Goal: Task Accomplishment & Management: Manage account settings

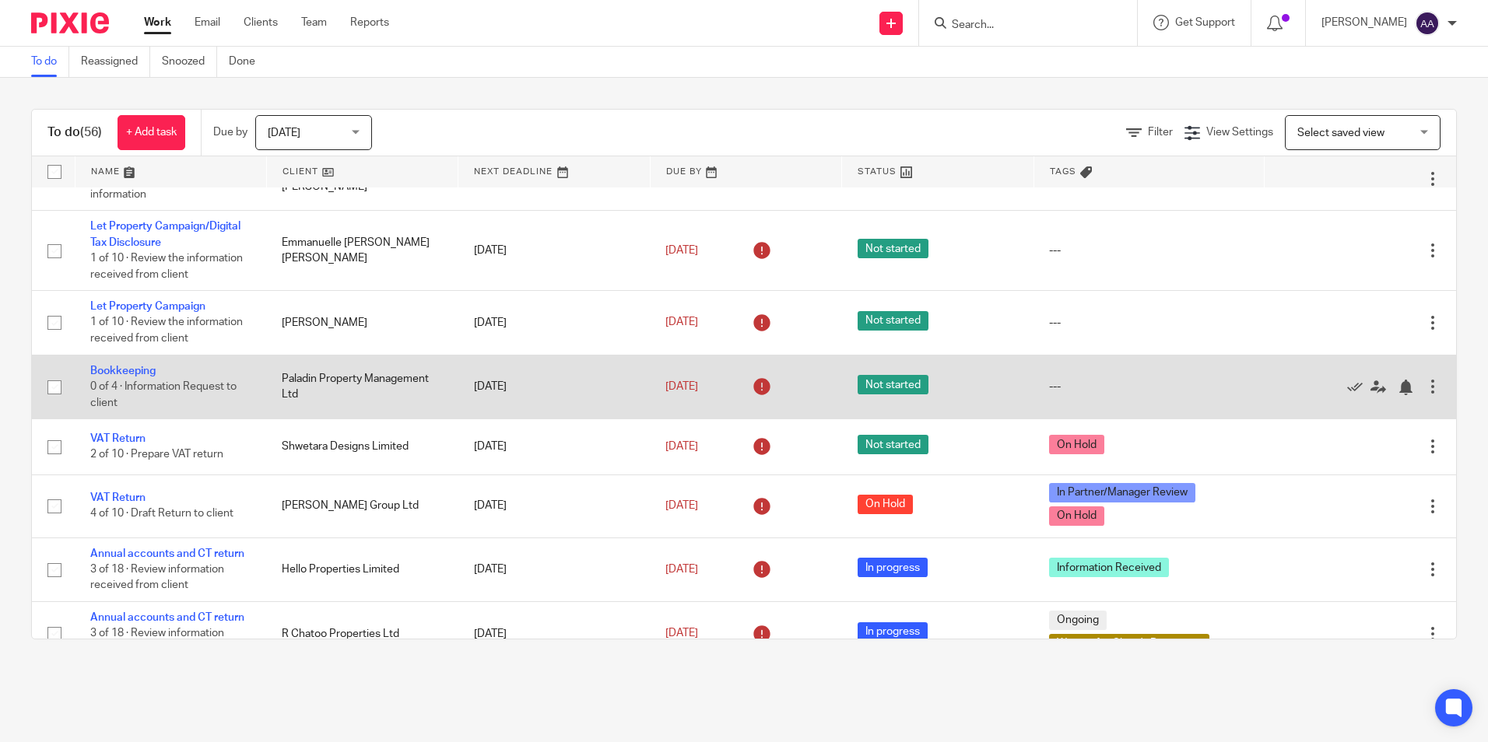
scroll to position [311, 0]
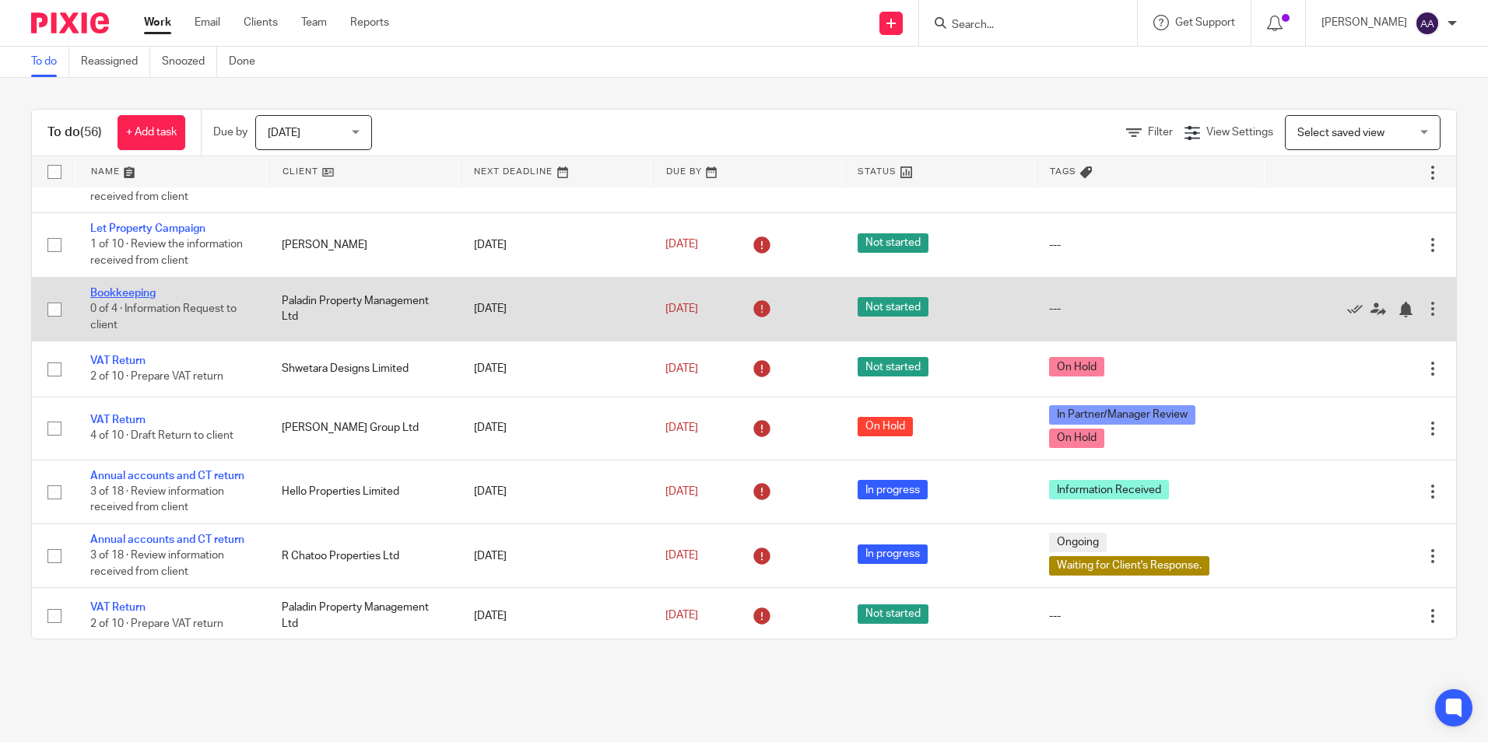
click at [137, 299] on link "Bookkeeping" at bounding box center [122, 293] width 65 height 11
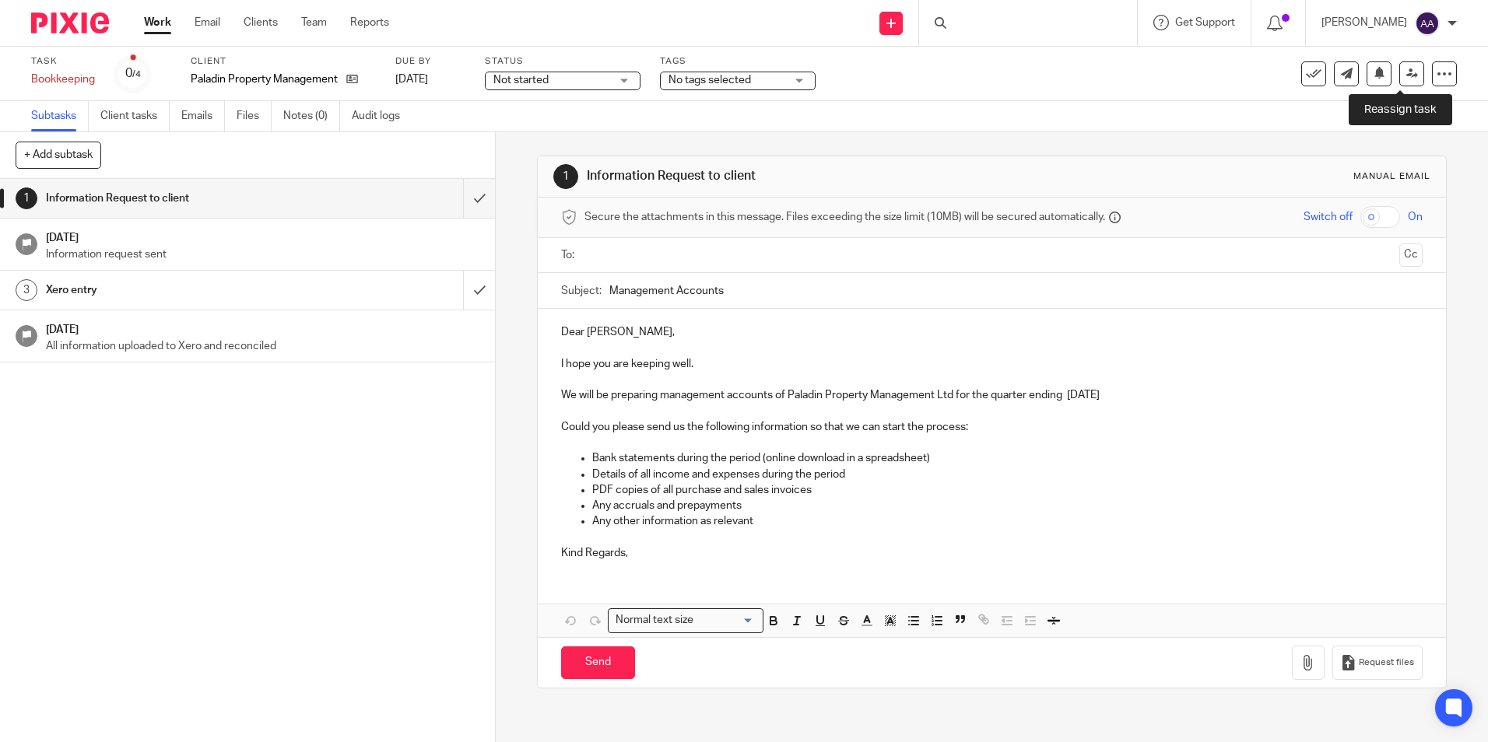
click at [1406, 69] on icon at bounding box center [1412, 74] width 12 height 12
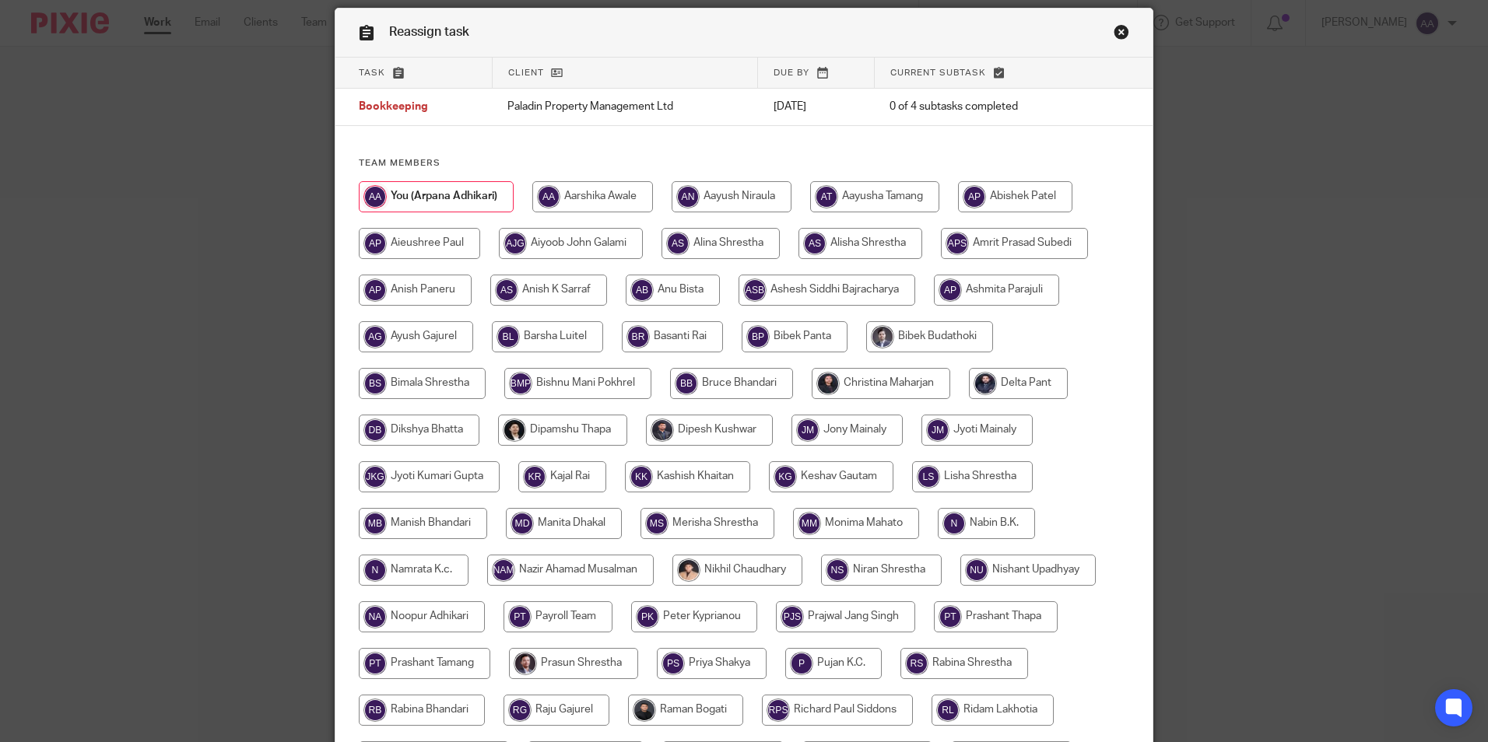
scroll to position [78, 0]
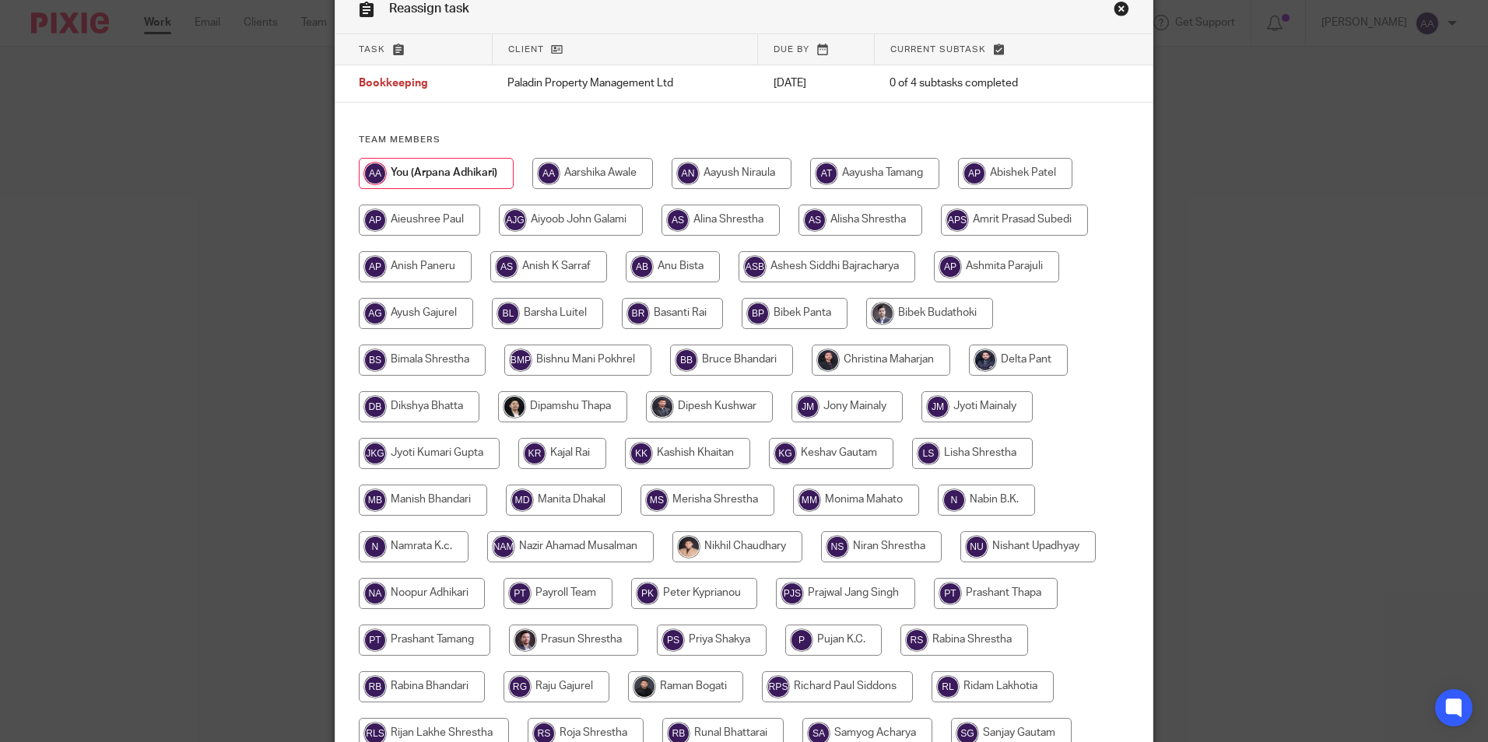
click at [607, 560] on input "radio" at bounding box center [570, 547] width 167 height 31
radio input "true"
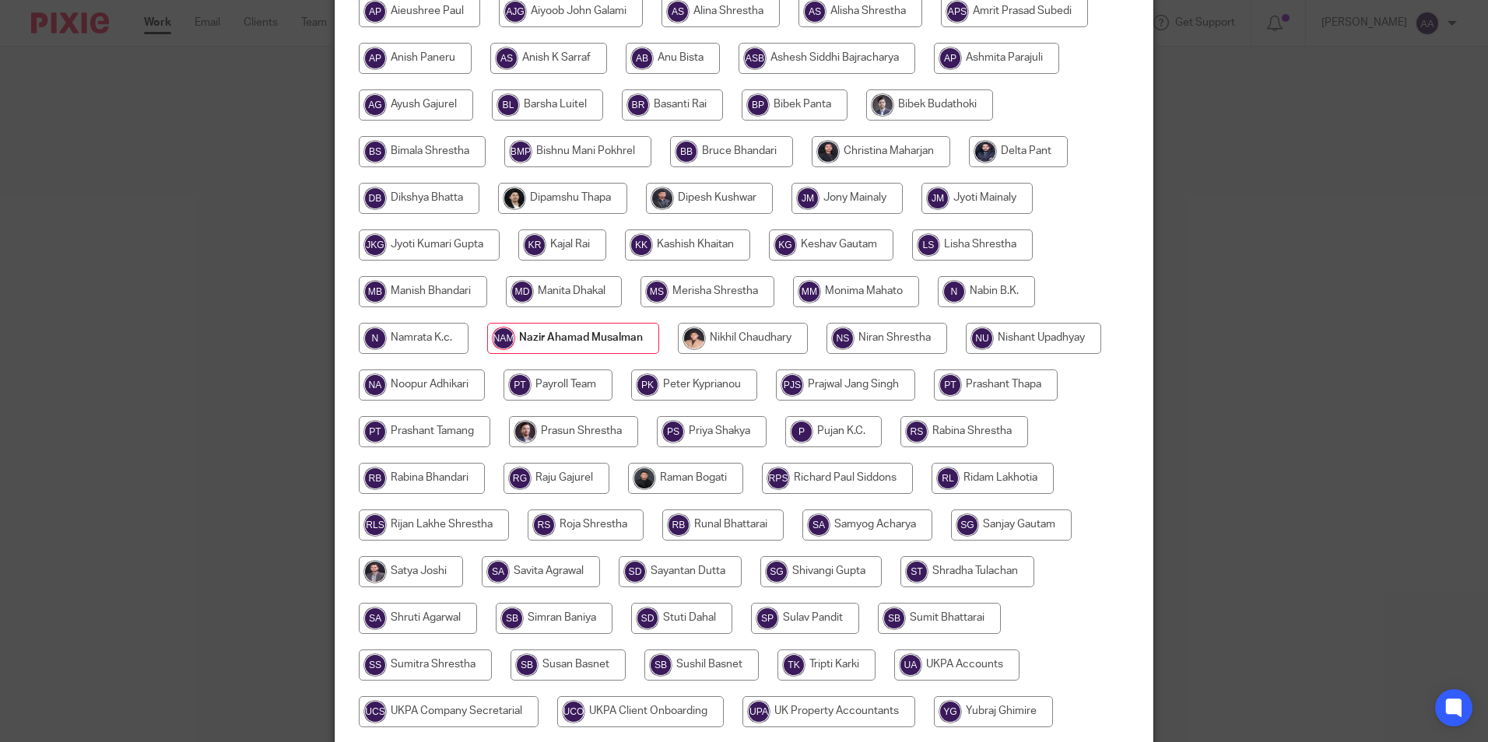
scroll to position [462, 0]
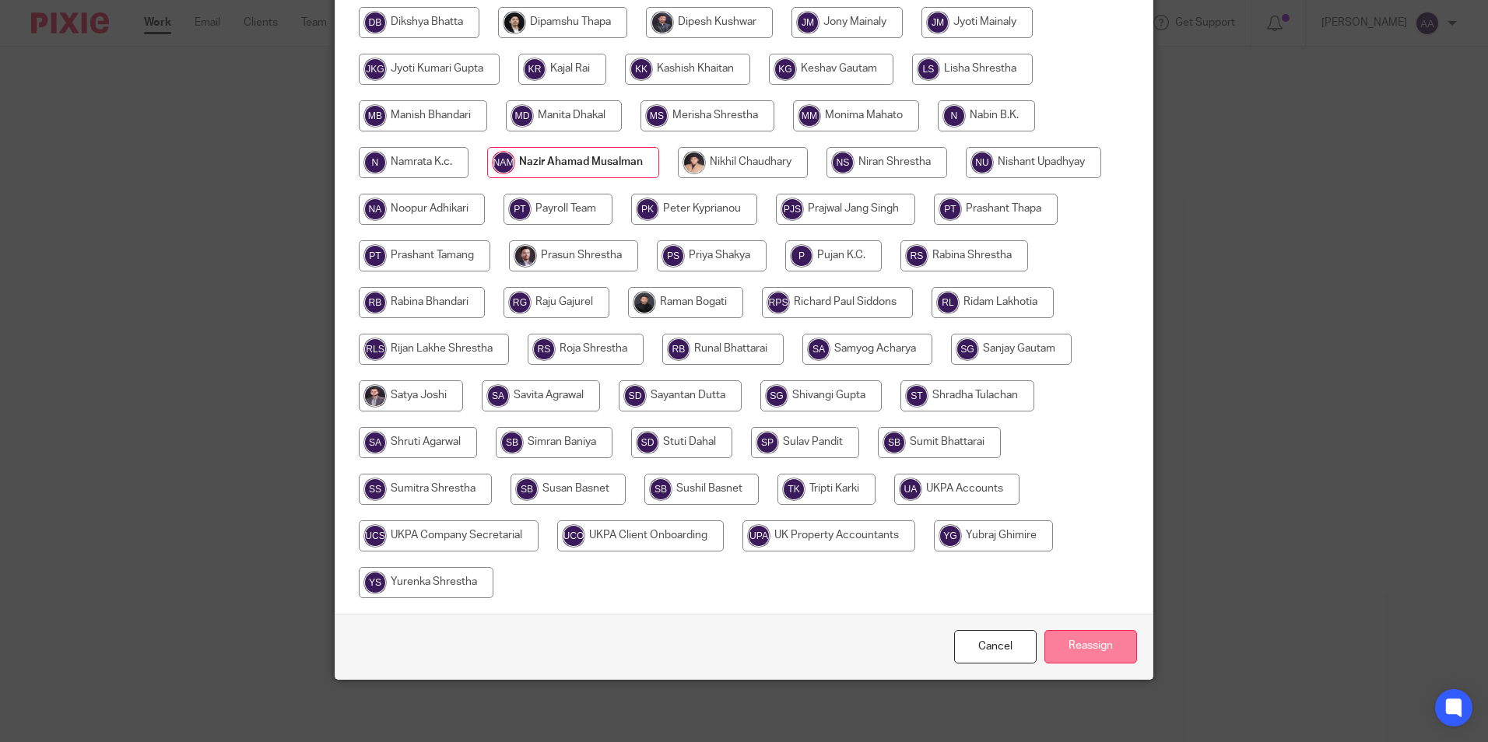
click at [1082, 637] on input "Reassign" at bounding box center [1090, 646] width 93 height 33
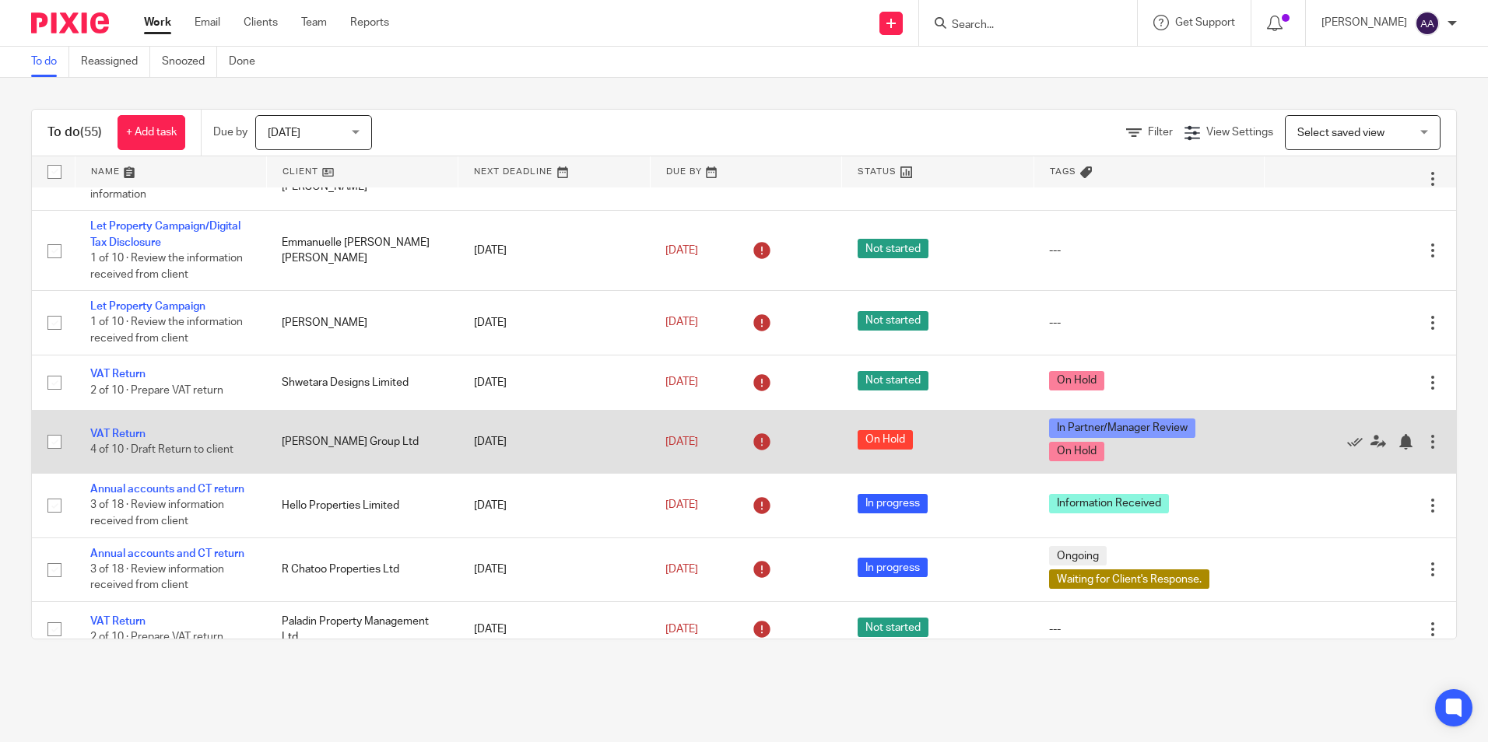
scroll to position [311, 0]
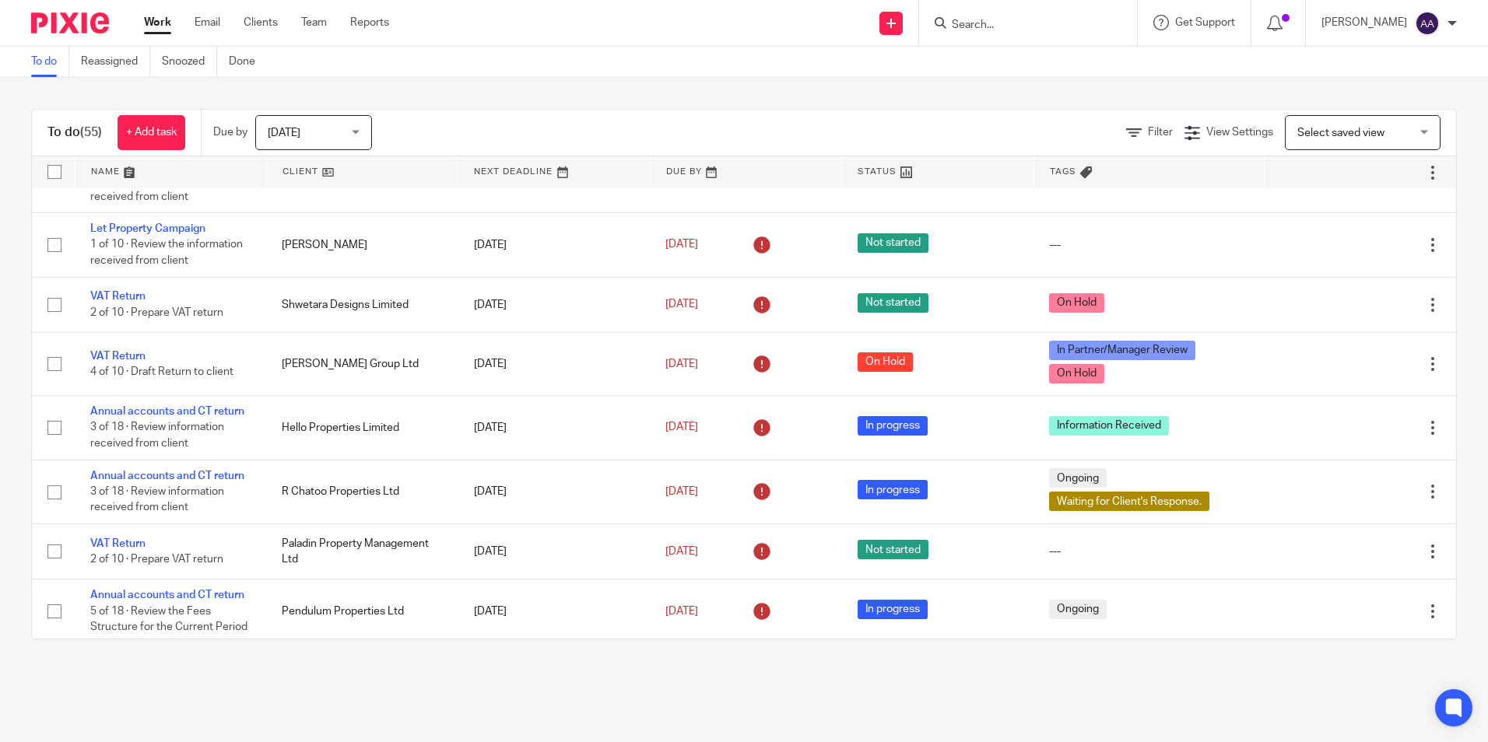
click at [978, 19] on input "Search" at bounding box center [1020, 26] width 140 height 14
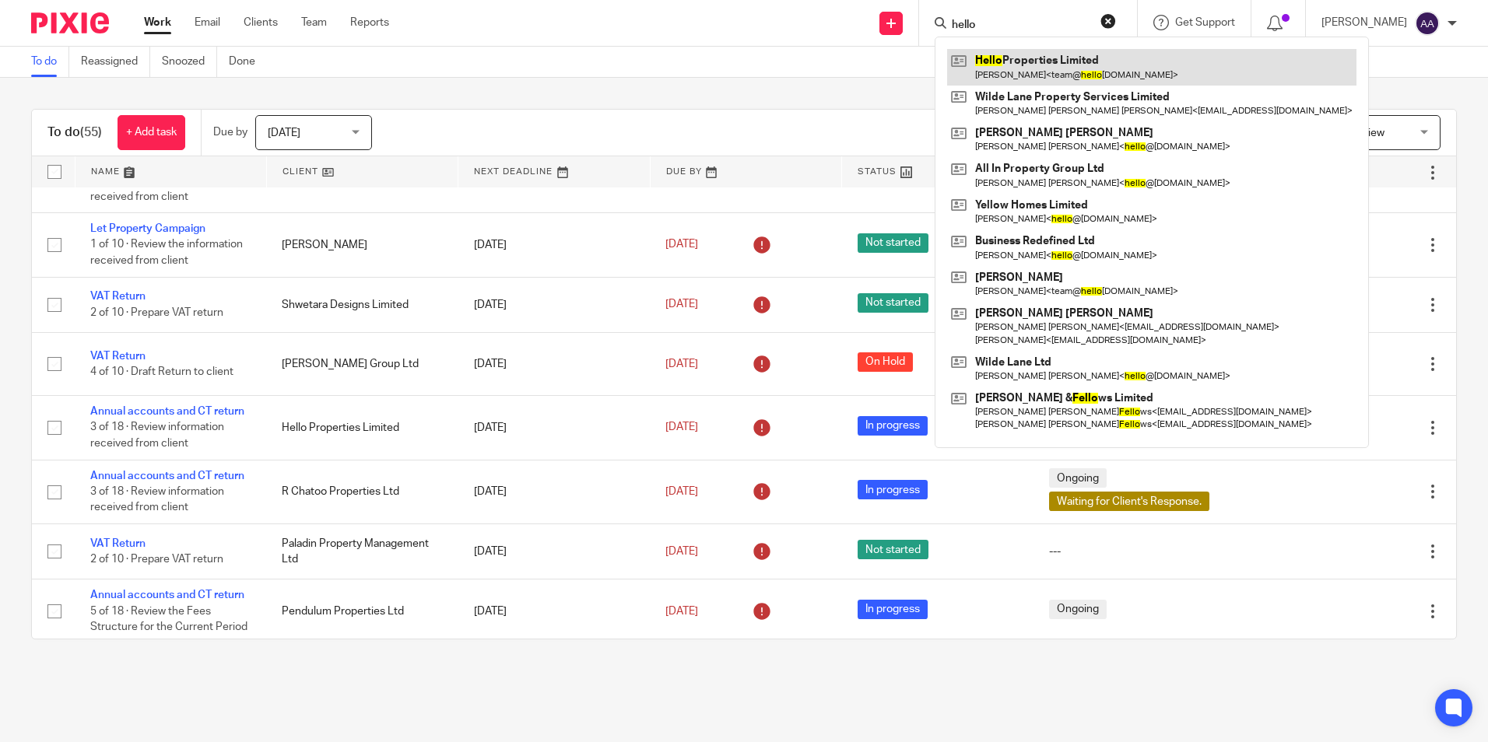
type input "hello"
click at [1060, 58] on link at bounding box center [1151, 67] width 409 height 36
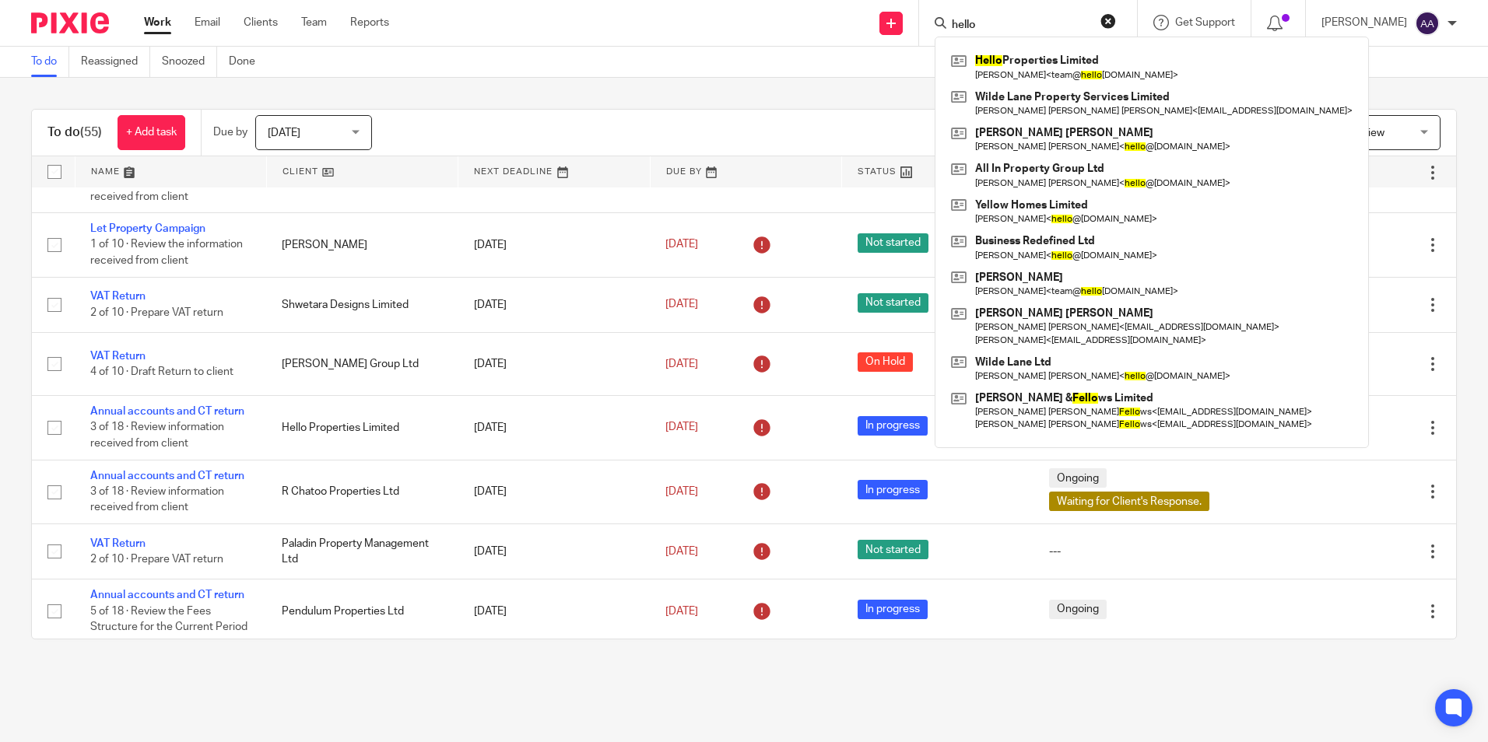
click at [387, 92] on div "To do (55) + Add task Due by Today Today Today Tomorrow This week Next week Thi…" at bounding box center [744, 374] width 1488 height 593
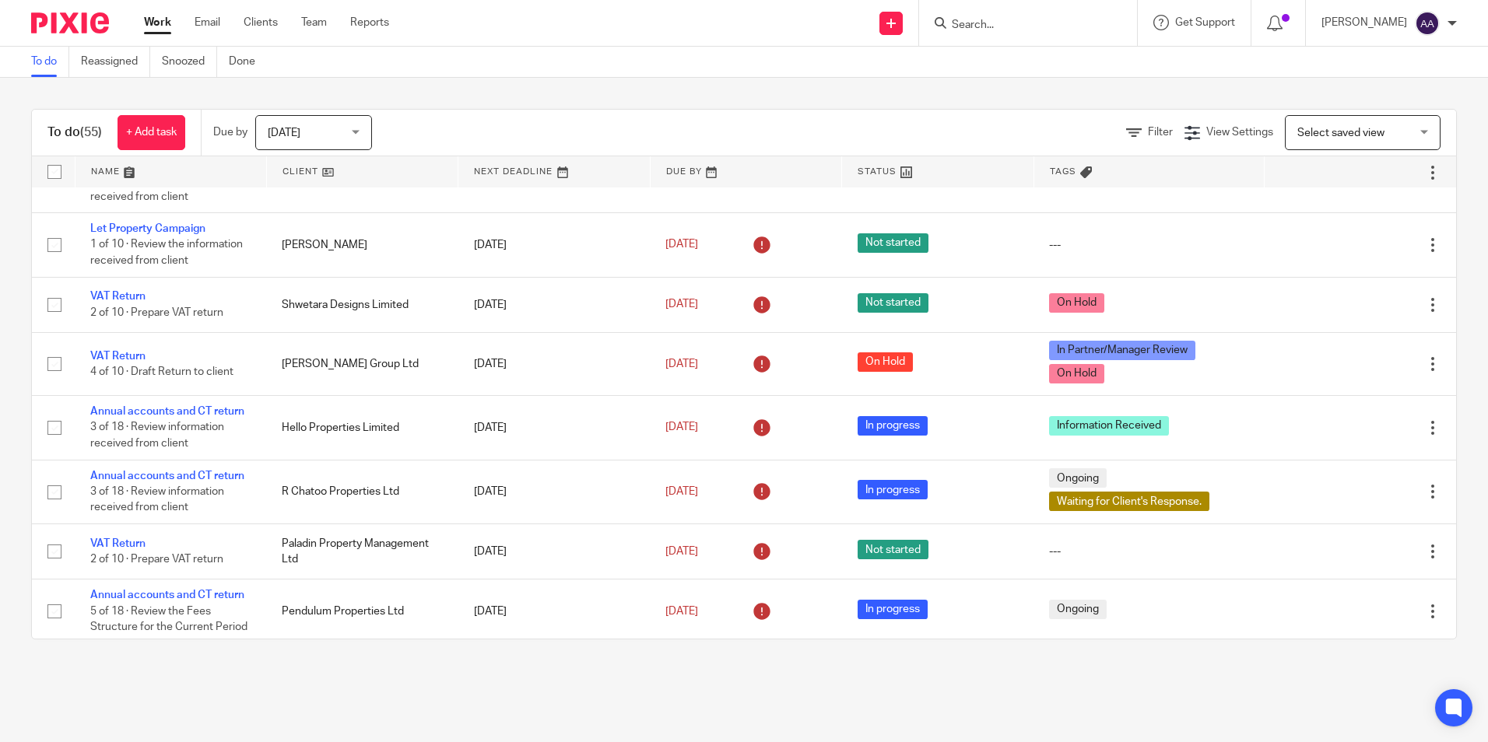
click at [1037, 19] on input "Search" at bounding box center [1020, 26] width 140 height 14
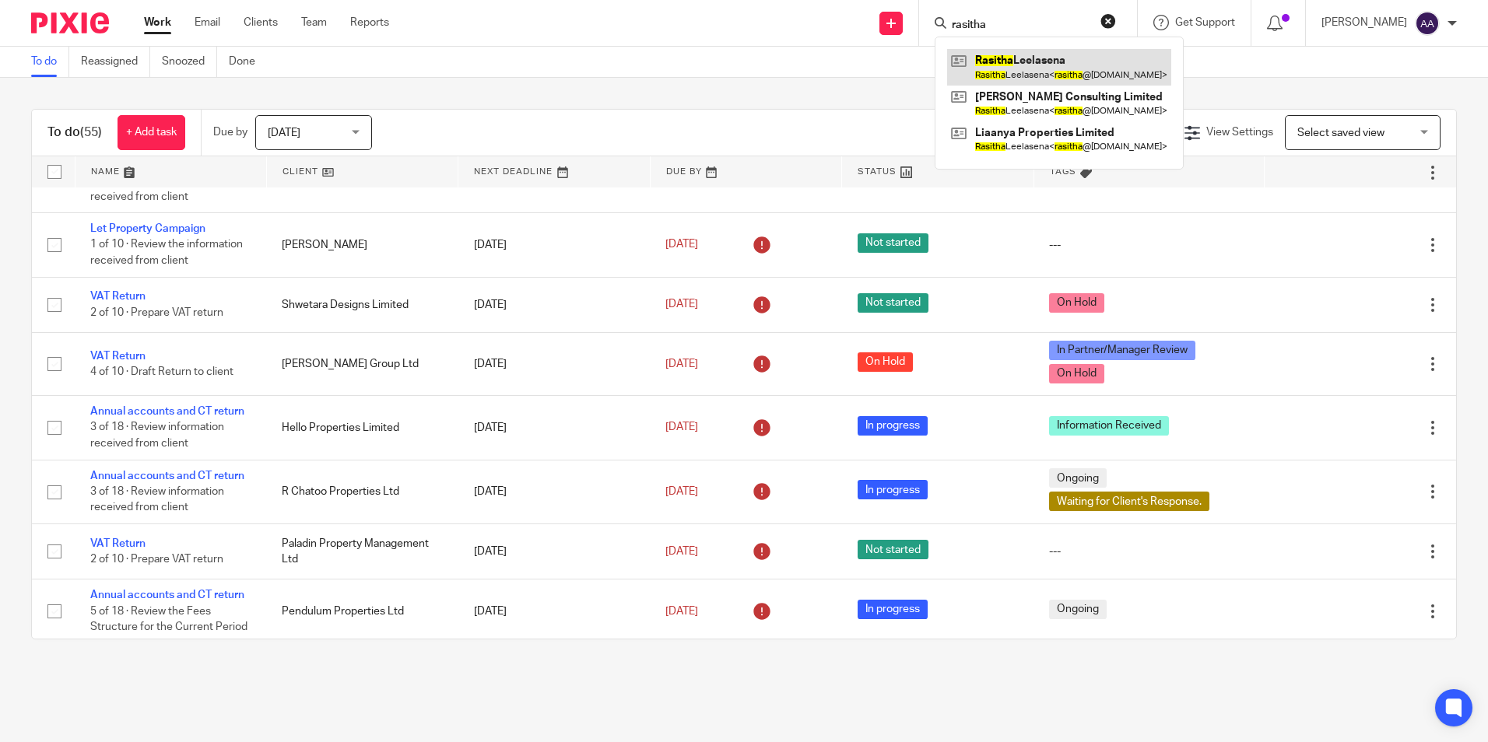
type input "rasitha"
click at [1051, 81] on link at bounding box center [1059, 67] width 224 height 36
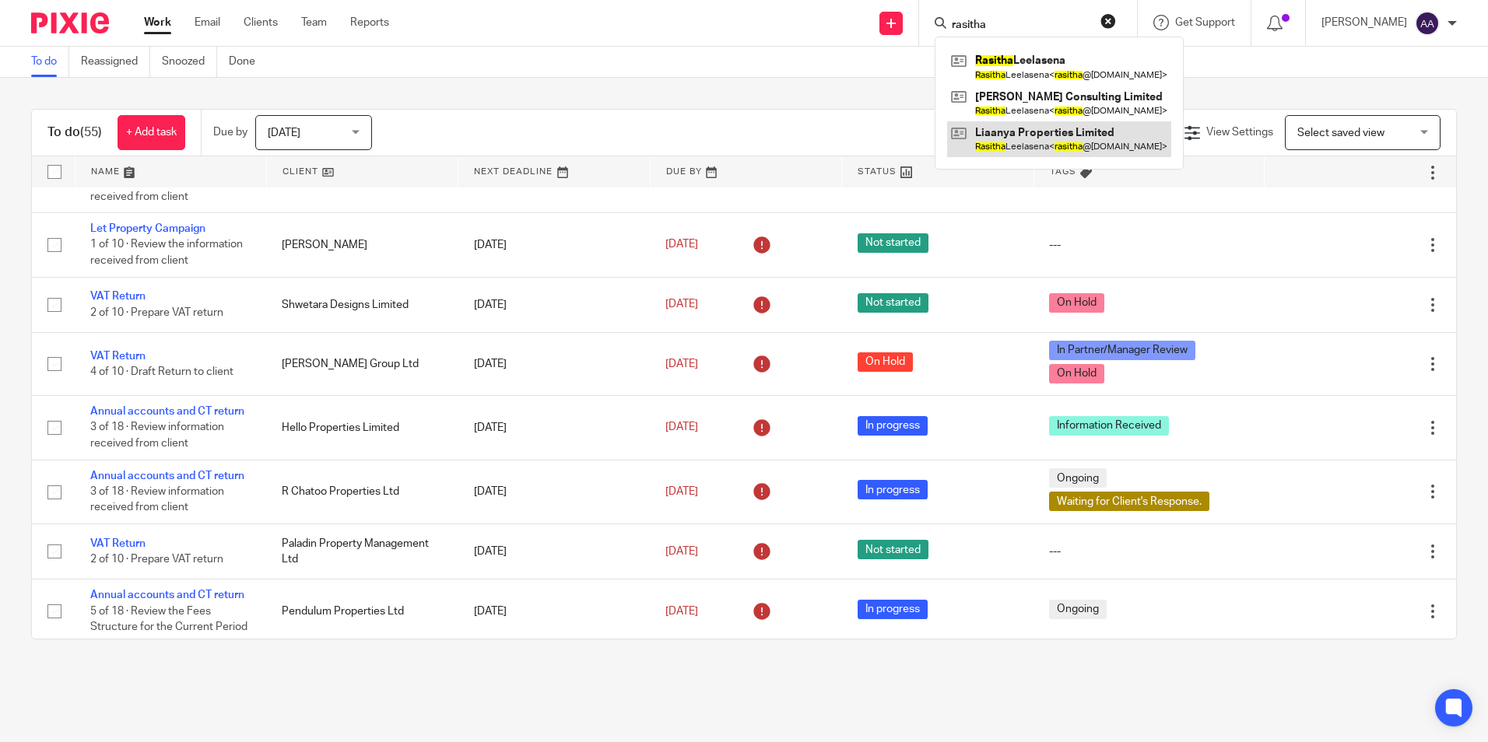
click at [1054, 132] on link at bounding box center [1059, 139] width 224 height 36
click at [791, 104] on div "To do (55) + Add task Due by Today Today Today Tomorrow This week Next week Thi…" at bounding box center [744, 374] width 1488 height 593
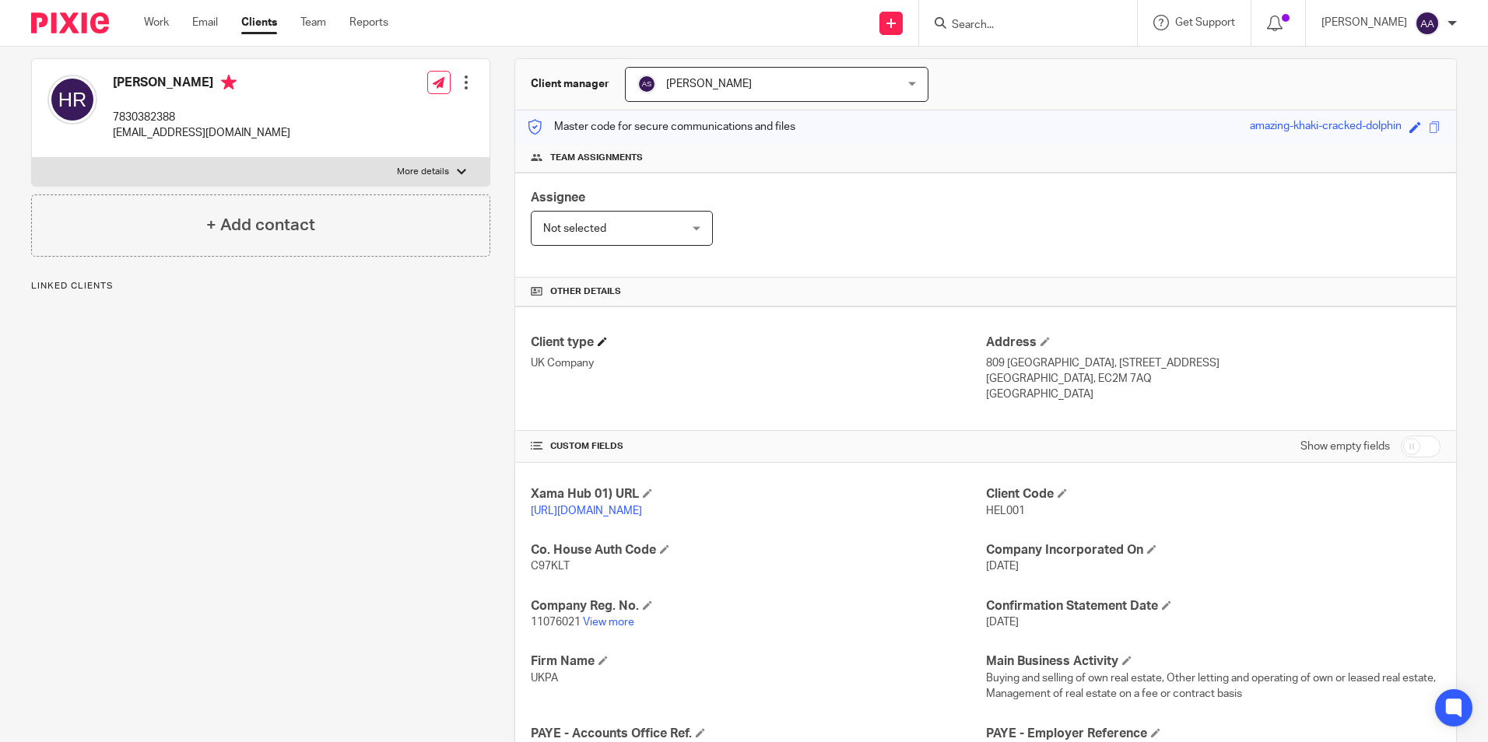
scroll to position [156, 0]
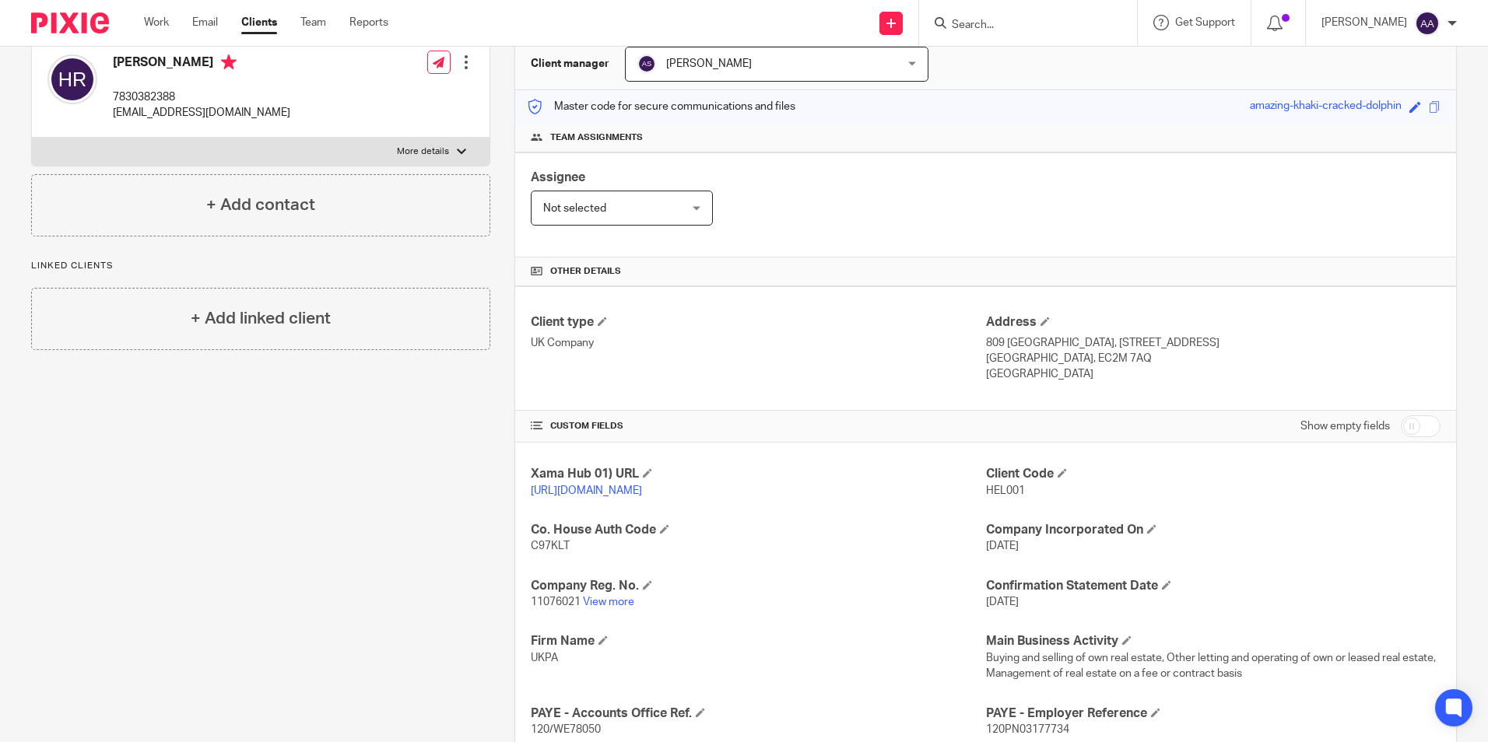
click at [1054, 19] on input "Search" at bounding box center [1020, 26] width 140 height 14
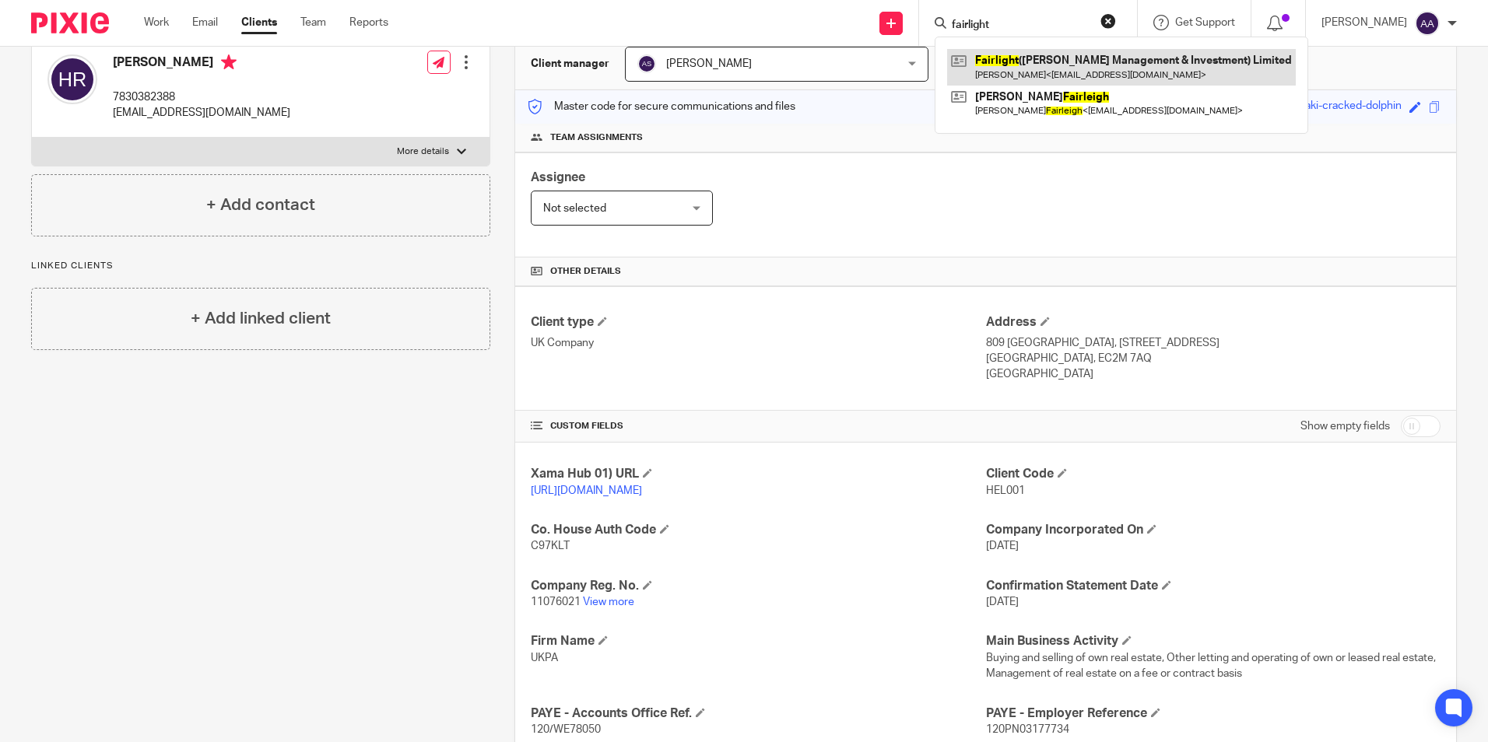
type input "fairlight"
click at [1058, 62] on link at bounding box center [1121, 67] width 349 height 36
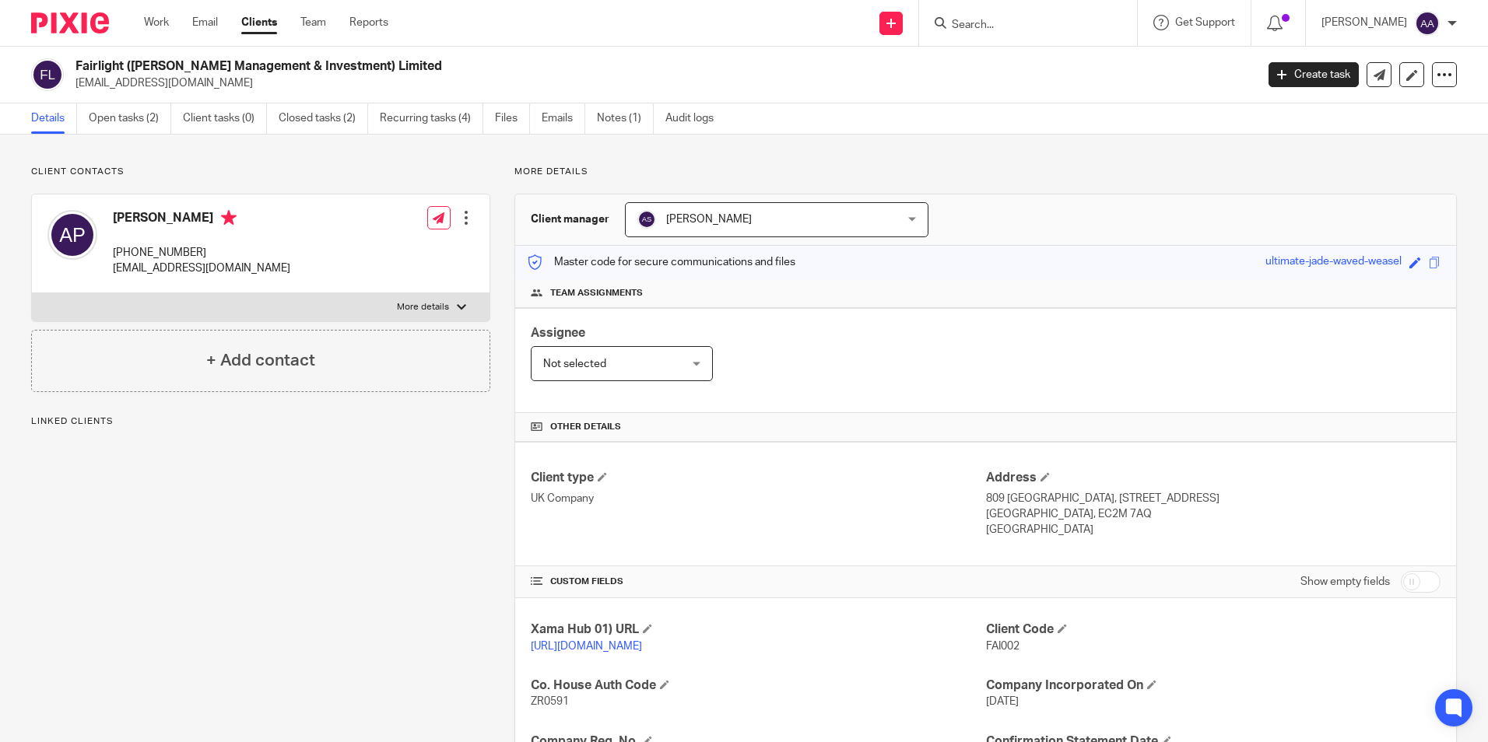
drag, startPoint x: 251, startPoint y: 70, endPoint x: 406, endPoint y: 62, distance: 155.8
click at [406, 62] on h2 "Fairlight (Cosimo Management & Investment) Limited" at bounding box center [542, 66] width 935 height 16
copy h2 "Fairlight (Cosimo Management & Investment) Limited"
click at [284, 180] on div "Client contacts Anthony Graham Padgett +44 780 190 4846 tonypadgett1@gmail.com …" at bounding box center [260, 279] width 459 height 226
click at [1008, 26] on input "Search" at bounding box center [1020, 26] width 140 height 14
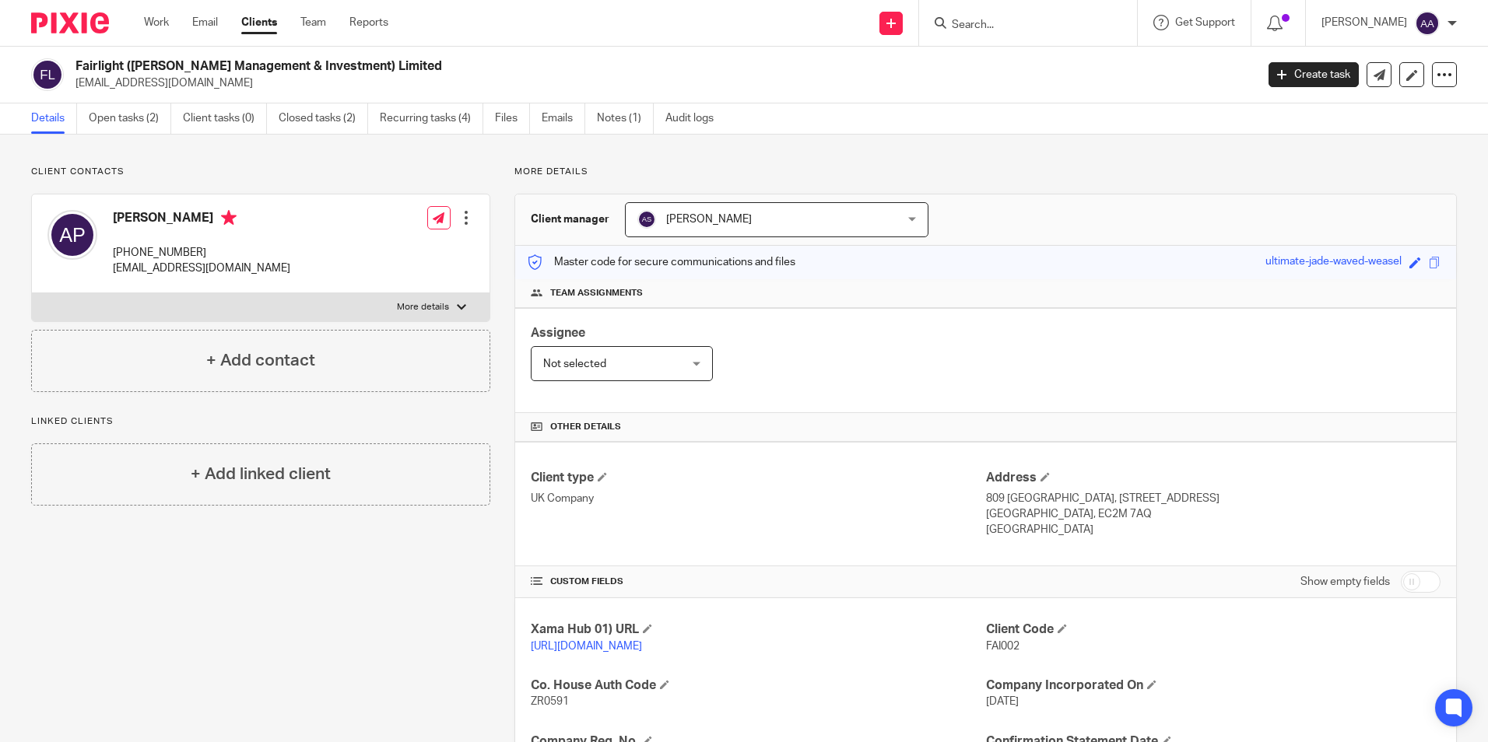
type input "f"
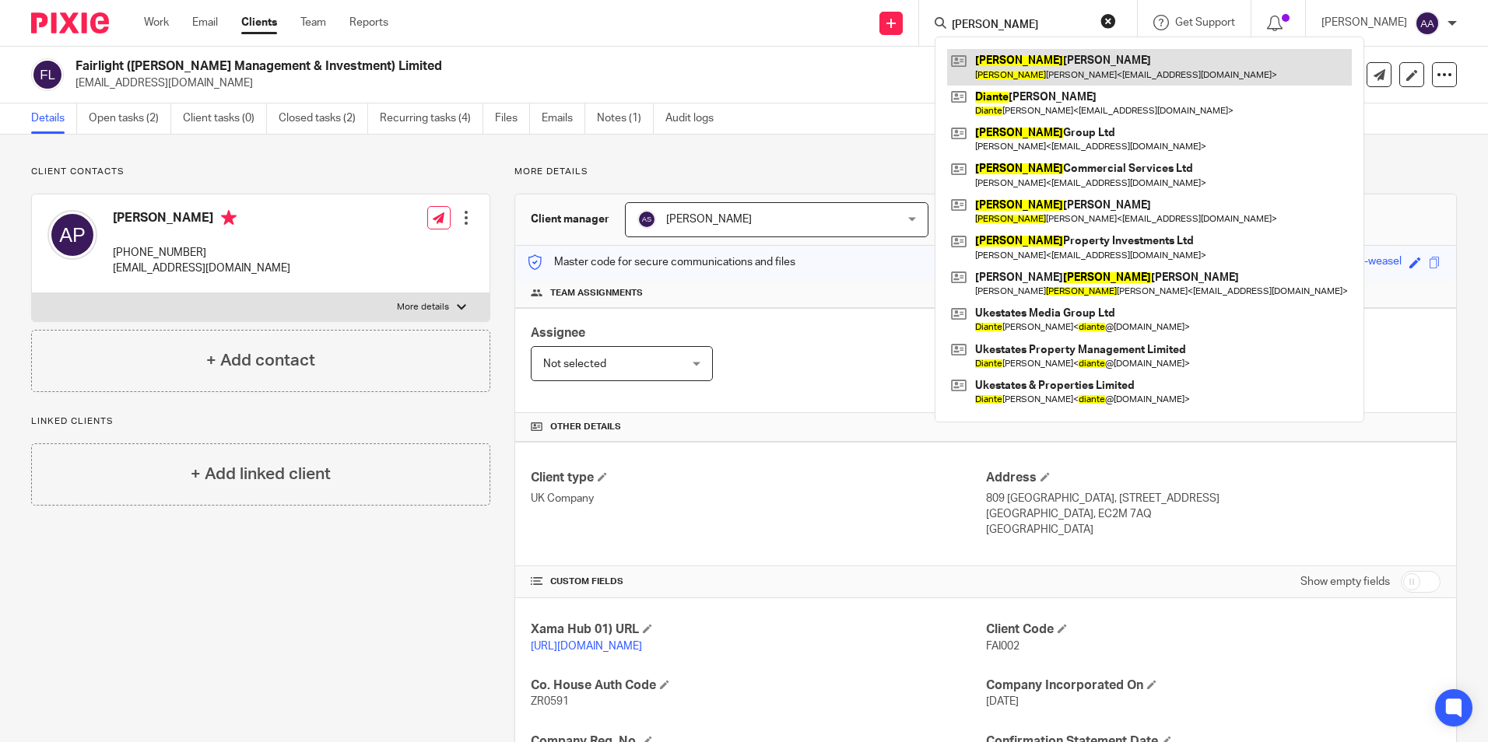
type input "diane"
click at [1029, 60] on link at bounding box center [1149, 67] width 405 height 36
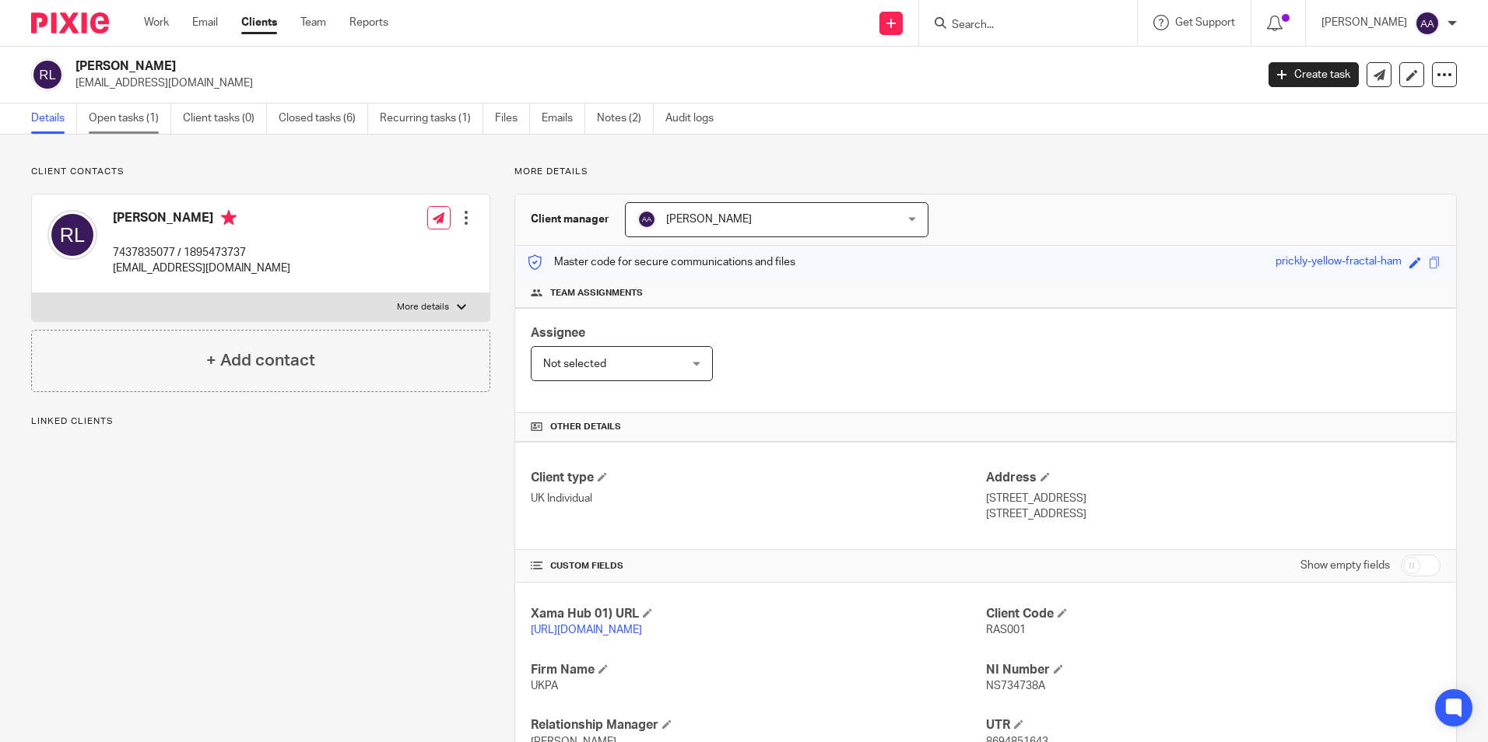
click at [139, 120] on link "Open tasks (1)" at bounding box center [130, 119] width 82 height 30
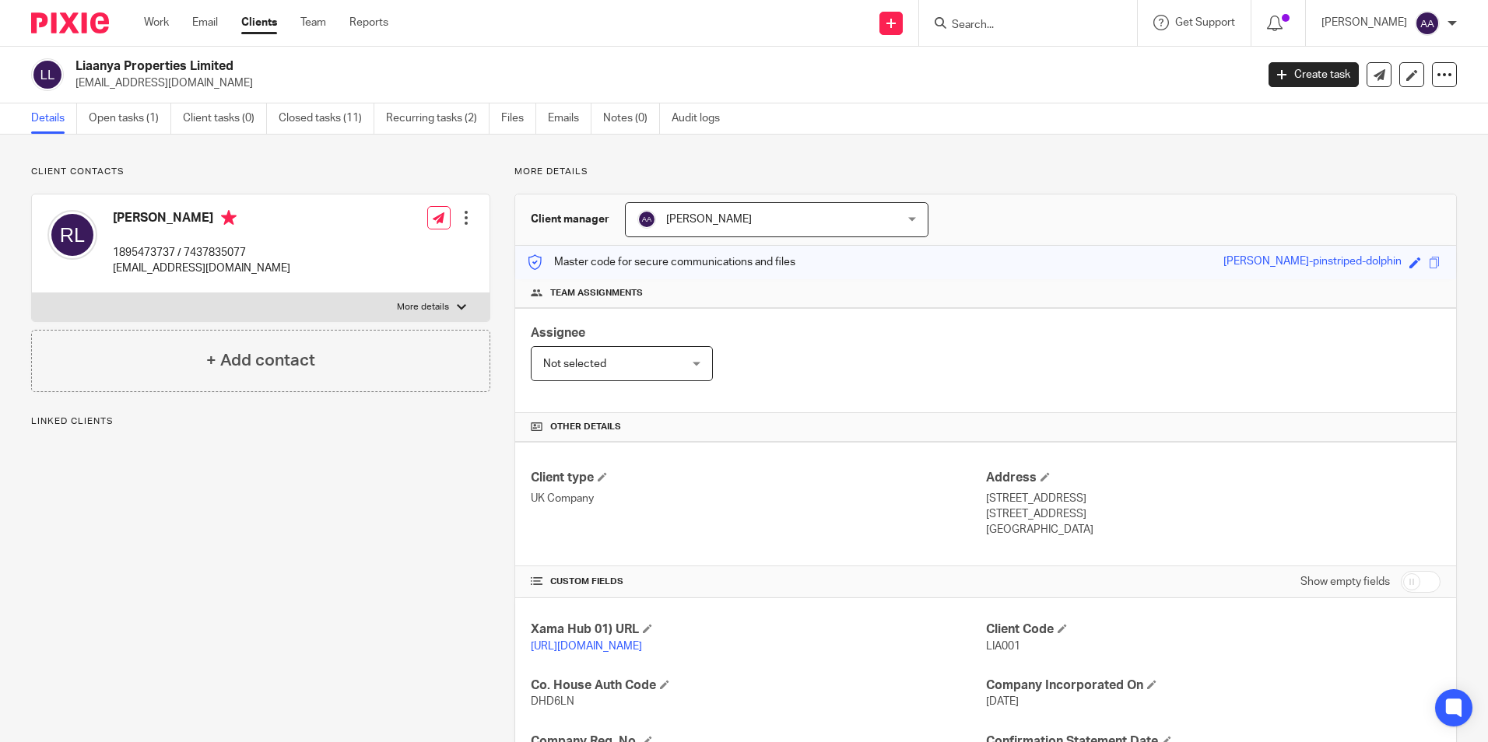
click at [150, 124] on link "Open tasks (1)" at bounding box center [130, 119] width 82 height 30
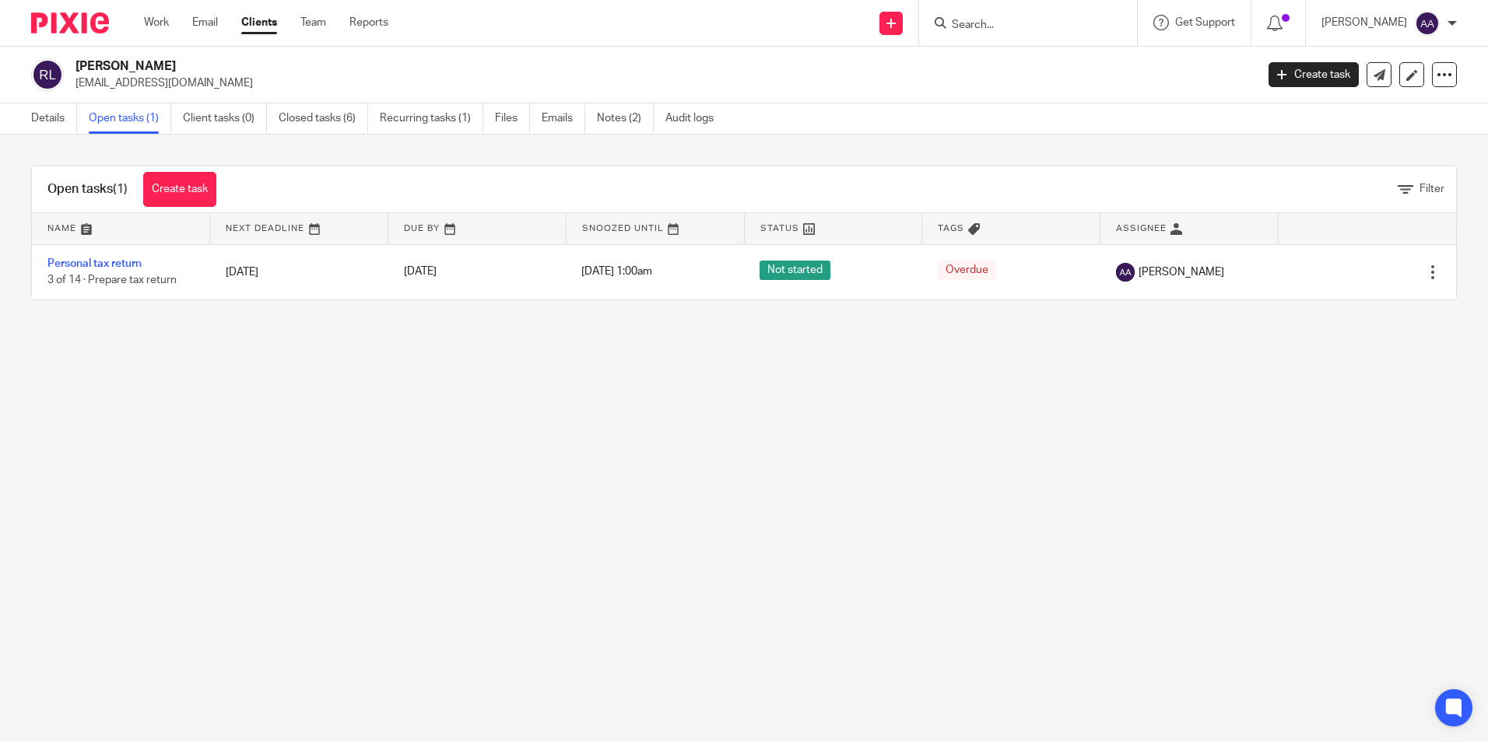
drag, startPoint x: 83, startPoint y: 261, endPoint x: 440, endPoint y: 156, distance: 371.4
click at [83, 261] on link "Personal tax return" at bounding box center [94, 263] width 94 height 11
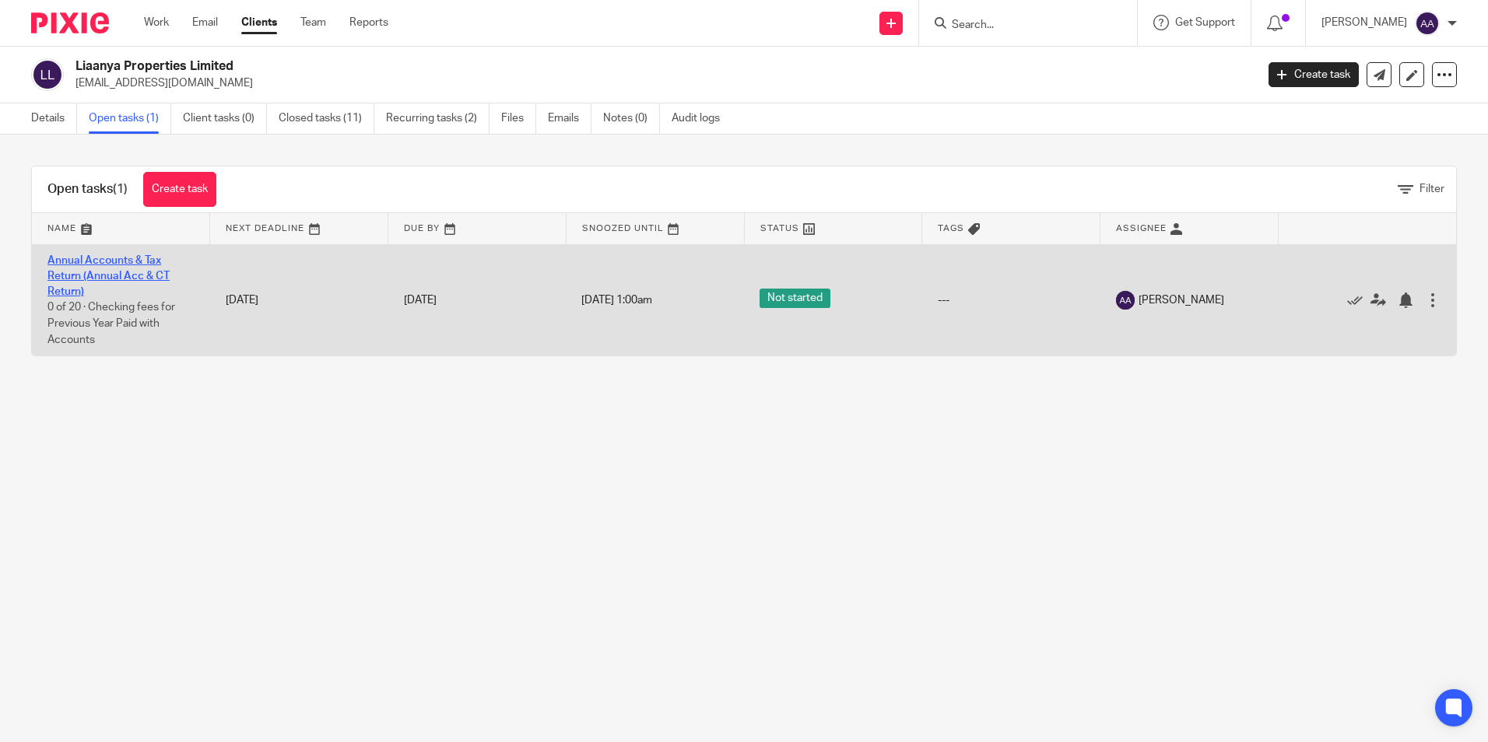
click at [85, 256] on link "Annual Accounts & Tax Return (Annual Acc & CT Return)" at bounding box center [108, 276] width 122 height 43
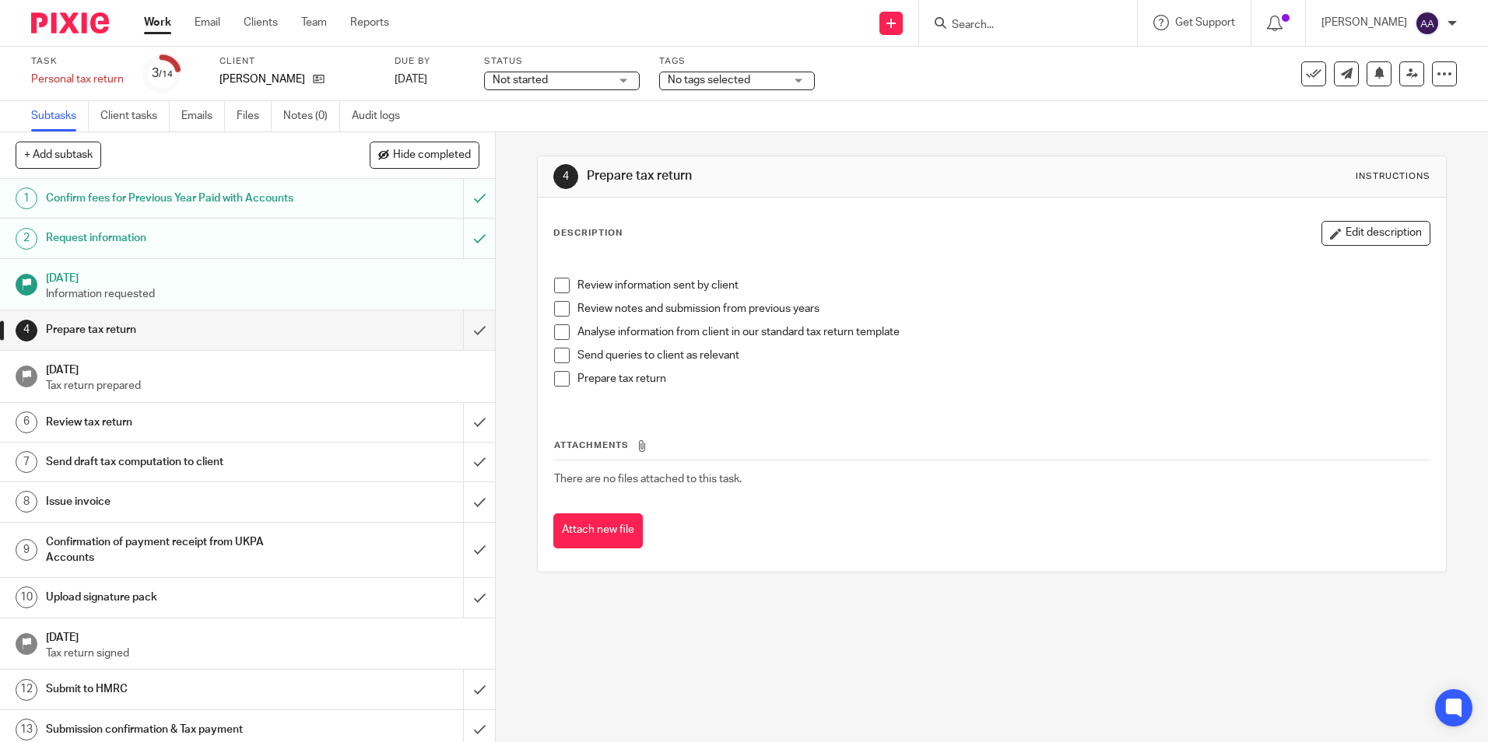
click at [617, 85] on div "Not started Not started" at bounding box center [562, 81] width 156 height 19
click at [675, 77] on span "No tags selected" at bounding box center [709, 80] width 82 height 11
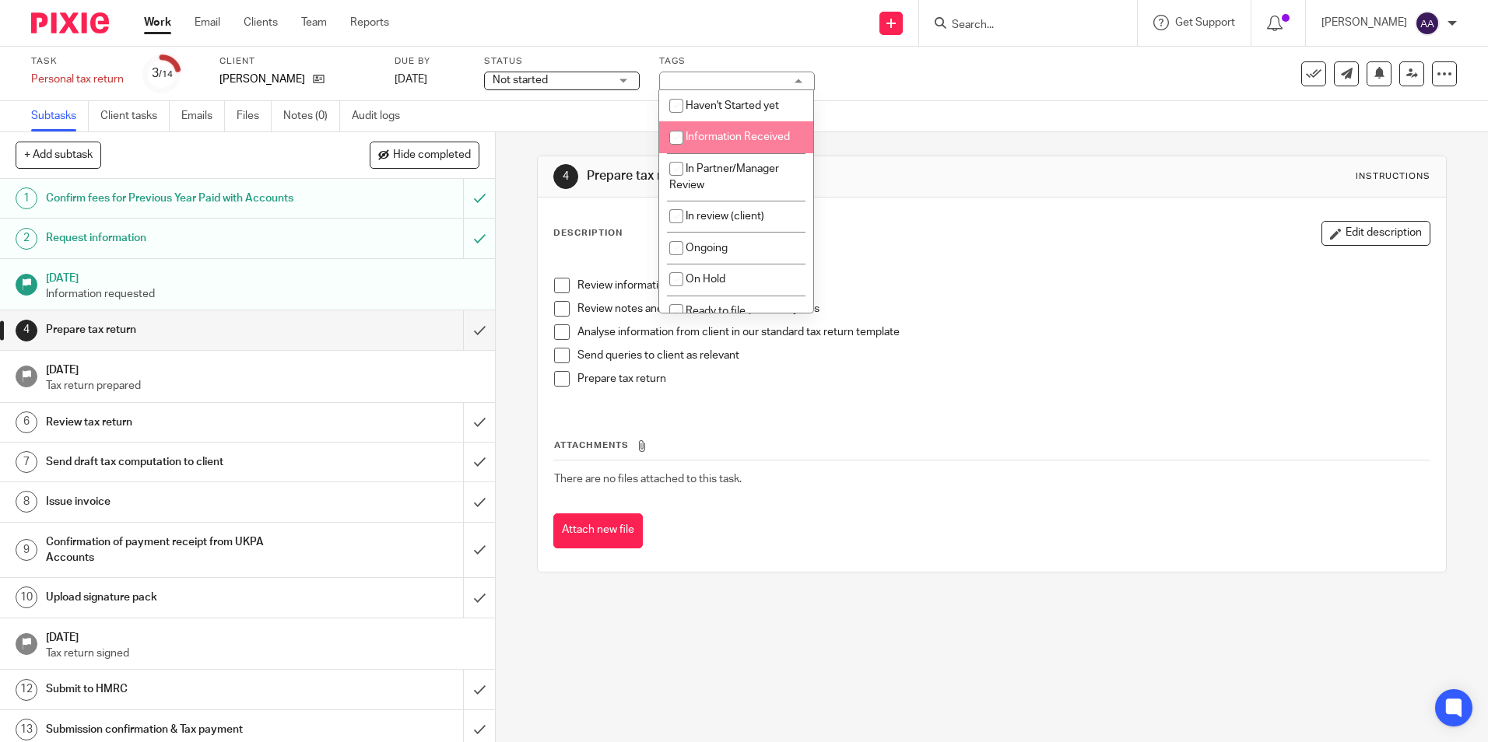
click at [707, 130] on li "Information Received" at bounding box center [736, 137] width 154 height 32
checkbox input "true"
click at [843, 91] on div "Task Personal tax return Save Personal tax return 3 /14 Client Rasitha Leelasen…" at bounding box center [625, 73] width 1188 height 37
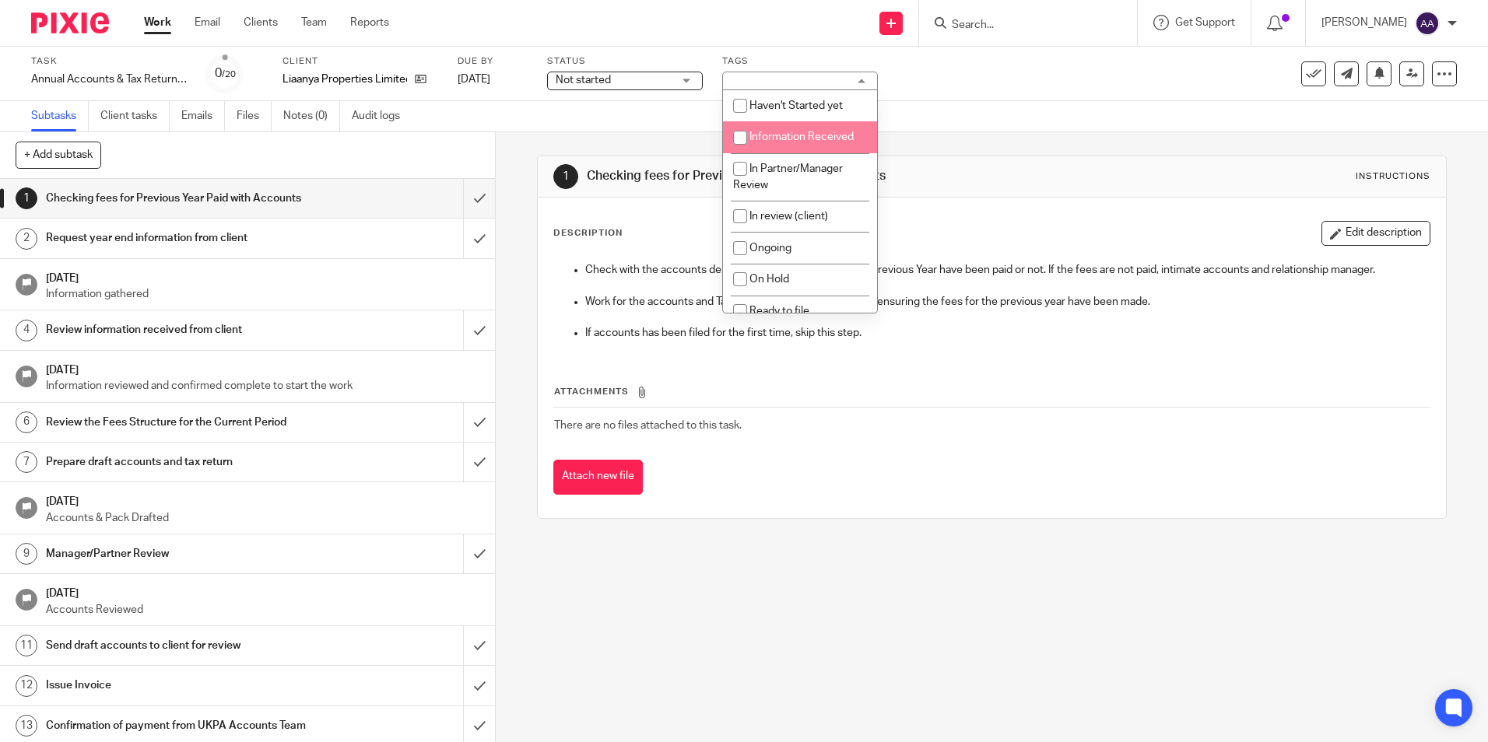
click at [766, 139] on span "Information Received" at bounding box center [801, 137] width 104 height 11
checkbox input "true"
click at [655, 8] on div "Send new email Create task Add client Get Support Contact via email Check our d…" at bounding box center [949, 23] width 1075 height 46
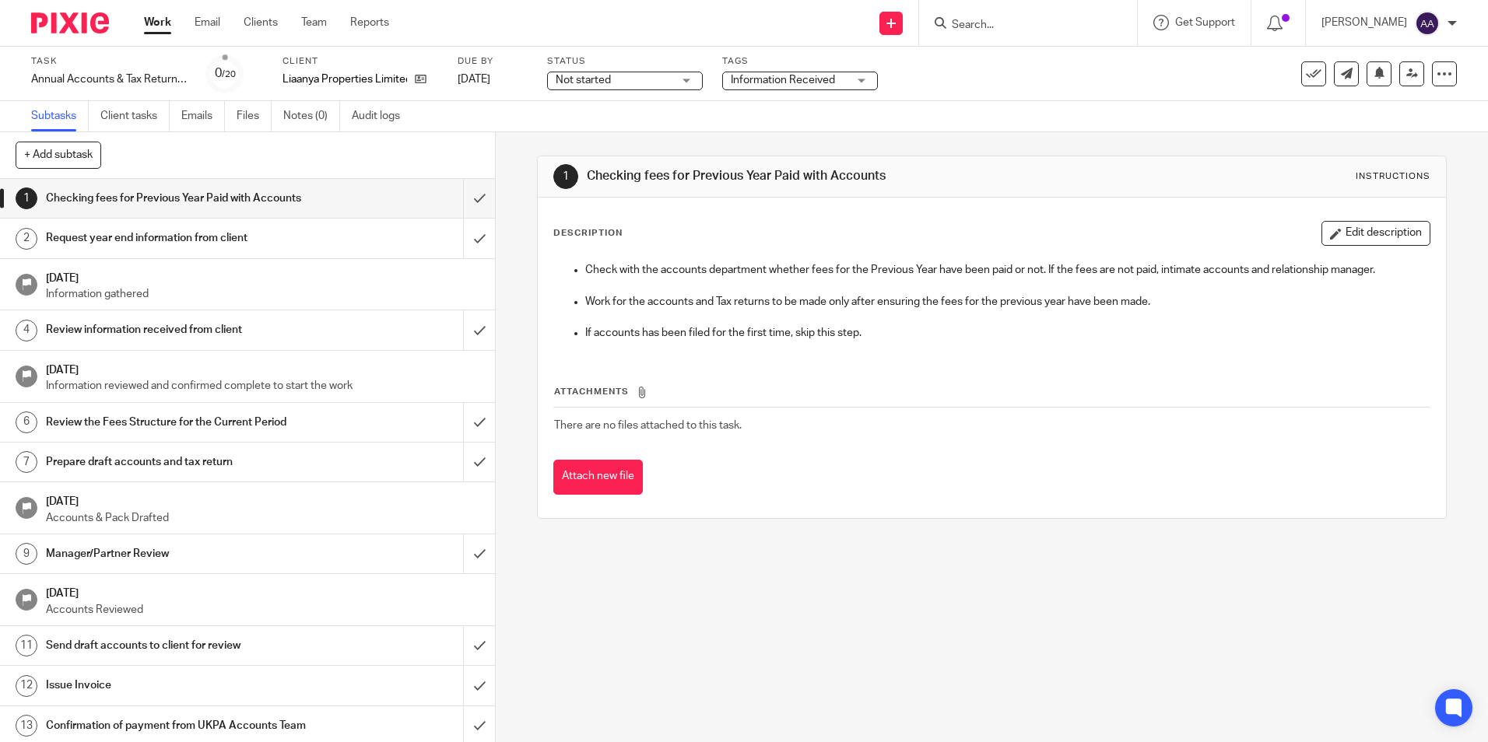
click at [622, 80] on span "Not started" at bounding box center [614, 80] width 117 height 16
click at [622, 80] on div "Not started Not started" at bounding box center [625, 81] width 156 height 19
click at [639, 32] on div "Send new email Create task Add client Get Support Contact via email Check our d…" at bounding box center [949, 23] width 1075 height 46
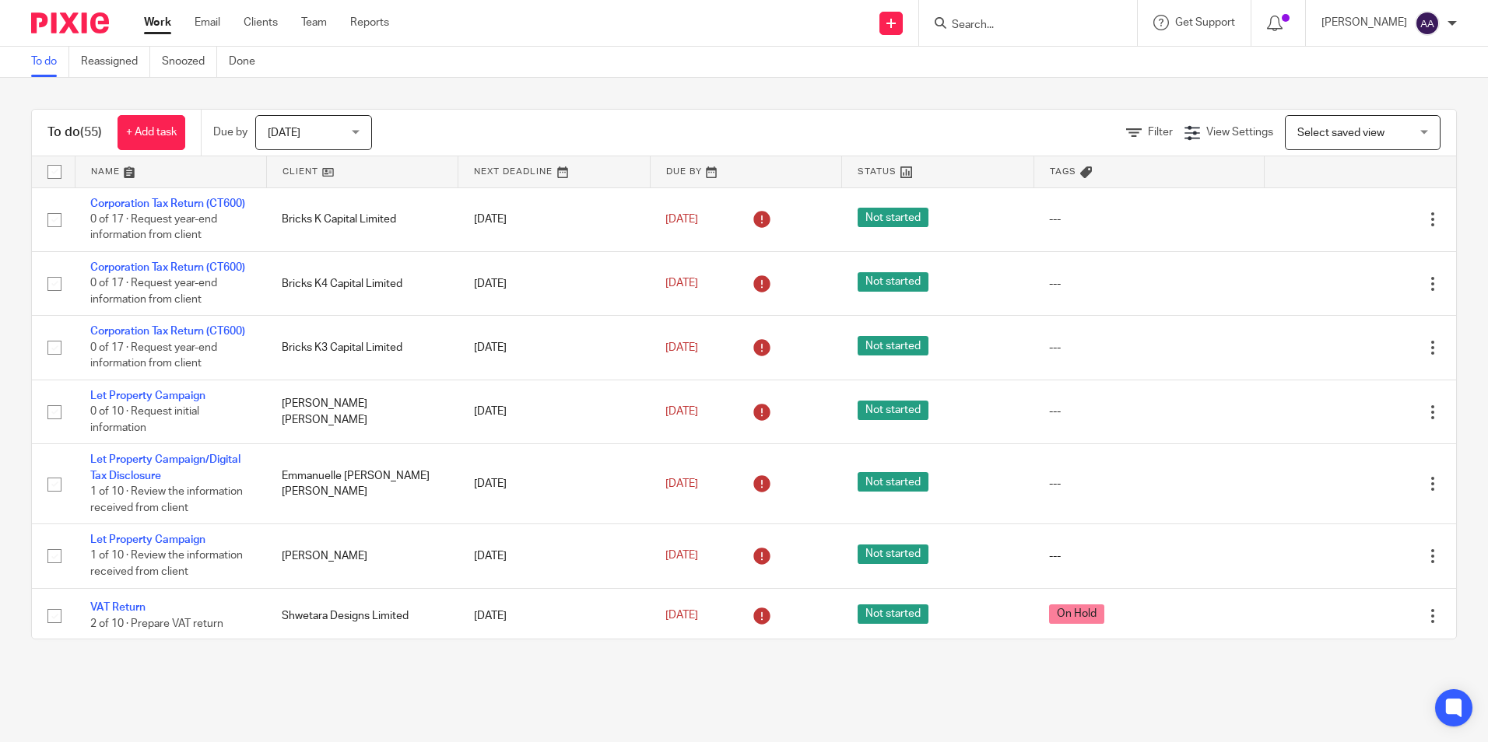
click at [999, 13] on form at bounding box center [1033, 22] width 166 height 19
click at [994, 32] on input "Search" at bounding box center [1020, 26] width 140 height 14
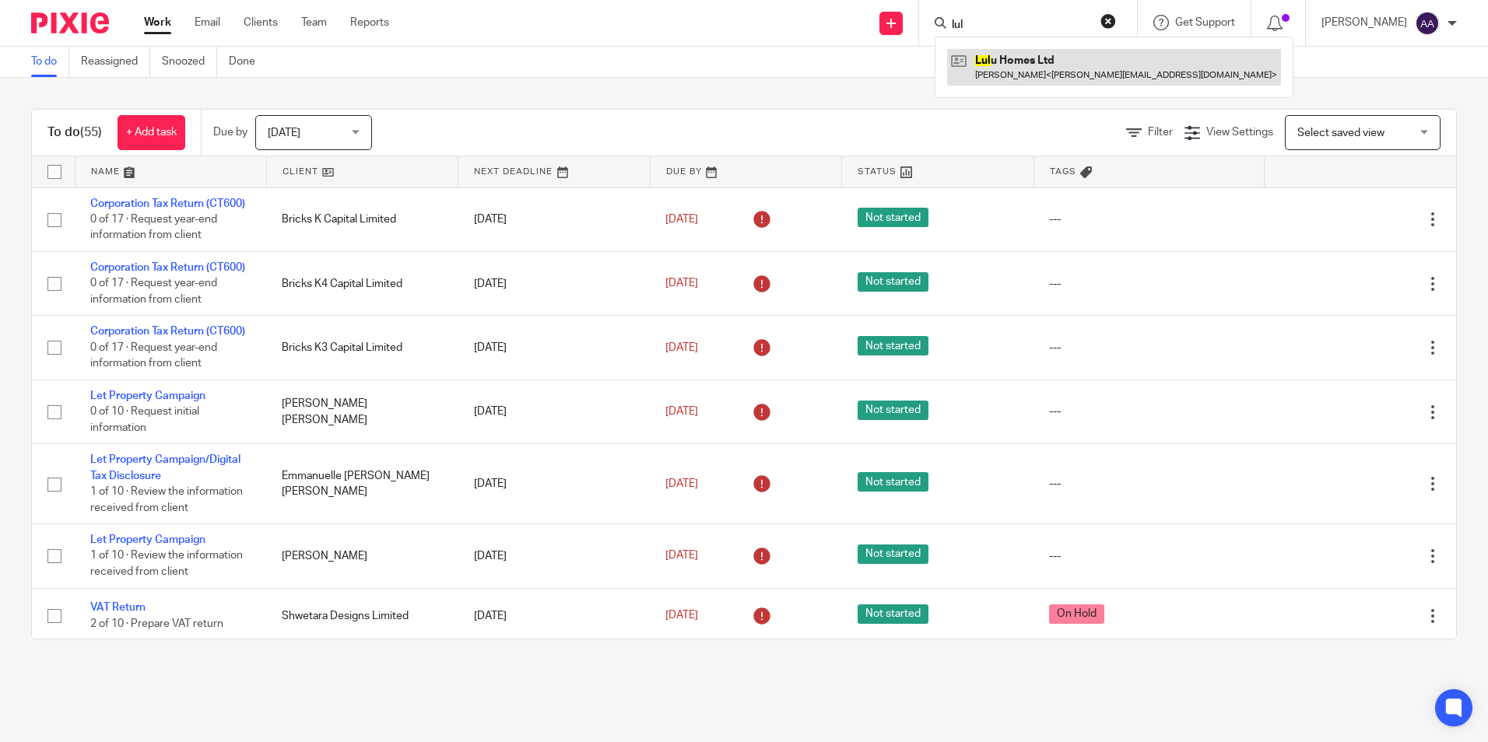
type input "lul"
click at [1021, 64] on link at bounding box center [1114, 67] width 334 height 36
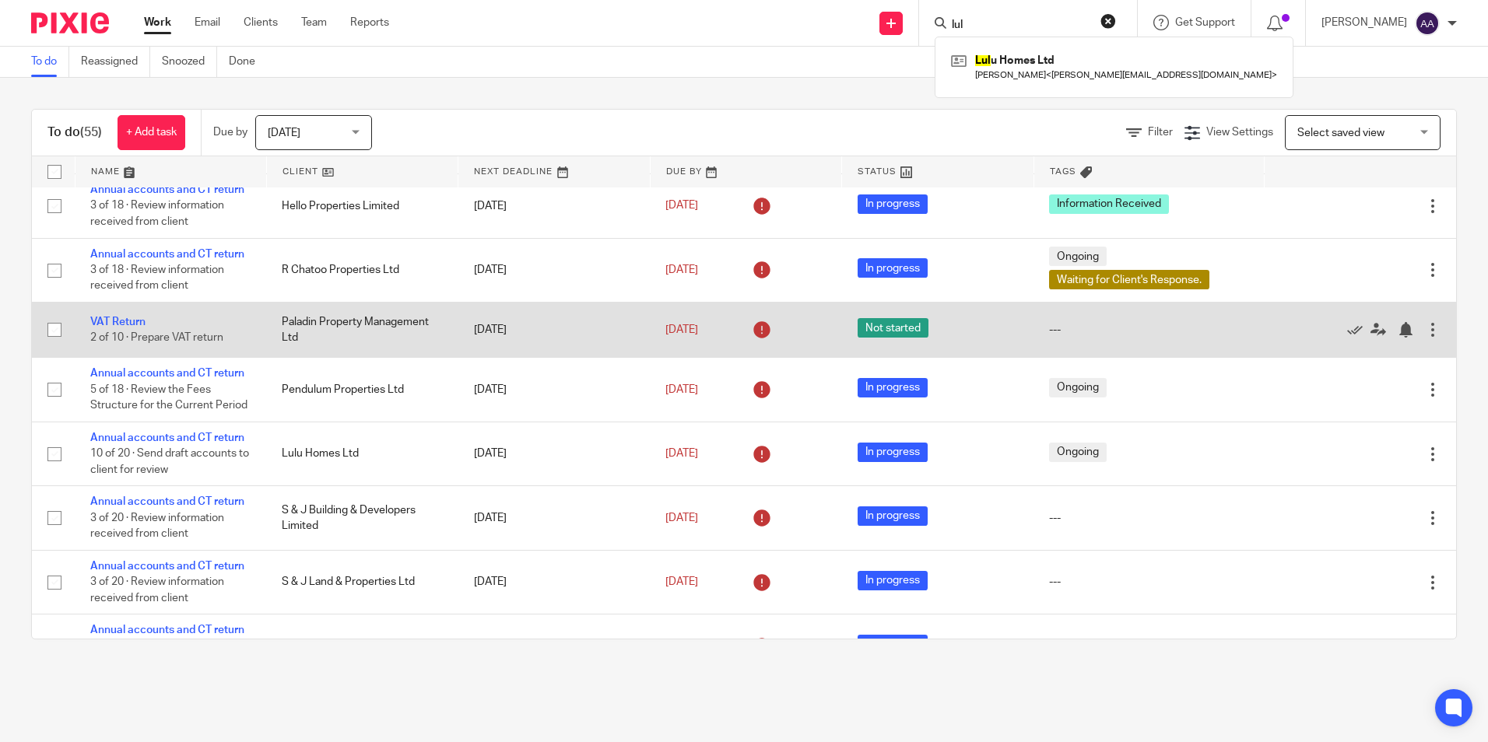
scroll to position [545, 0]
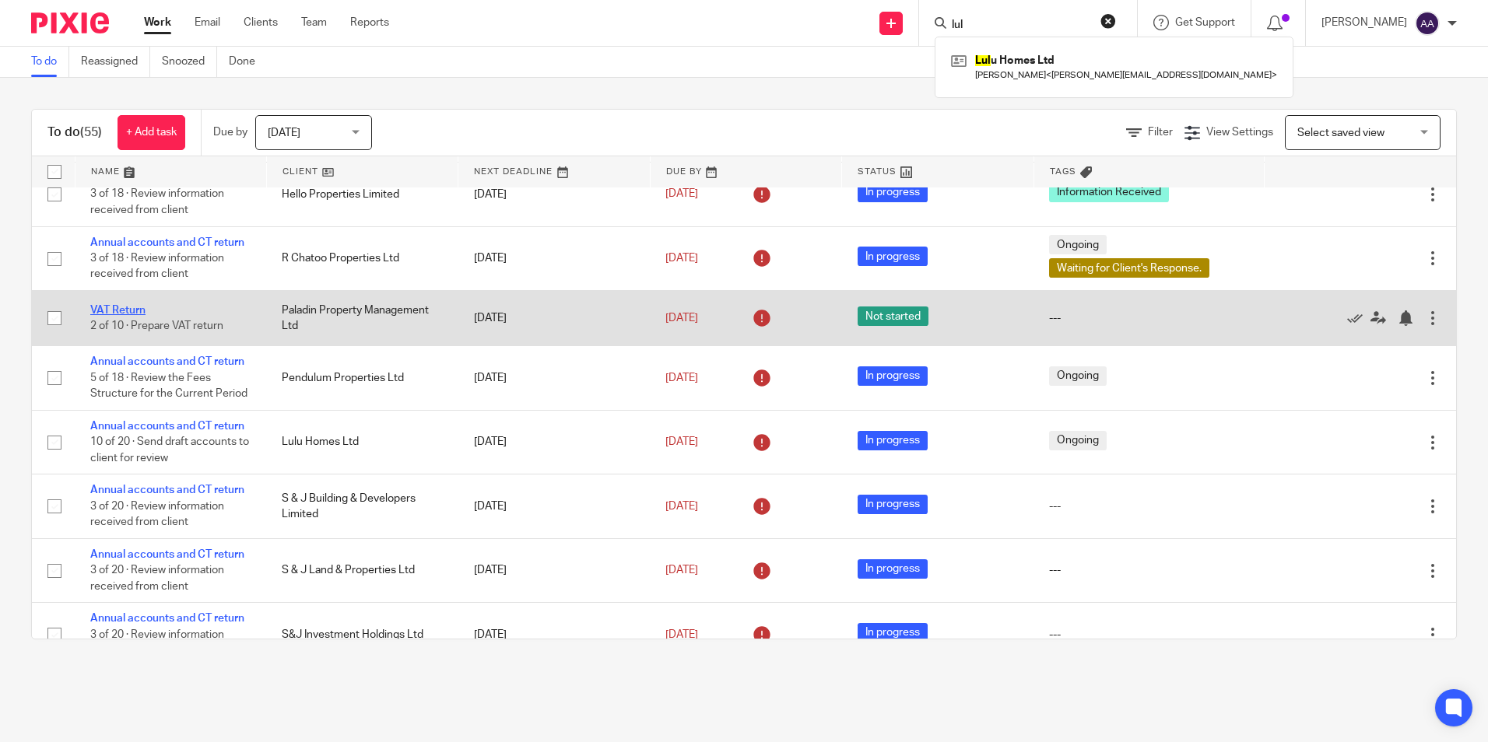
click at [131, 316] on link "VAT Return" at bounding box center [117, 310] width 55 height 11
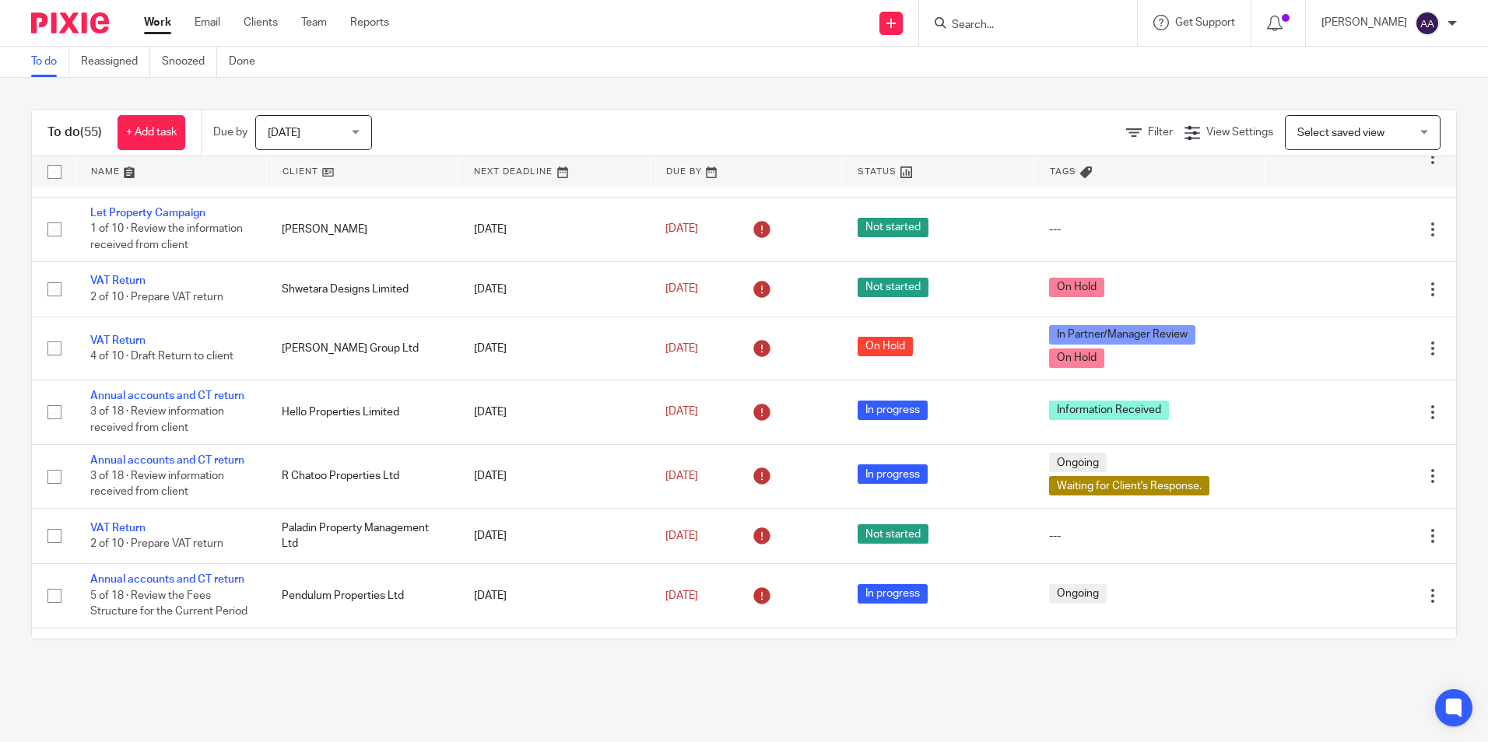
scroll to position [156, 0]
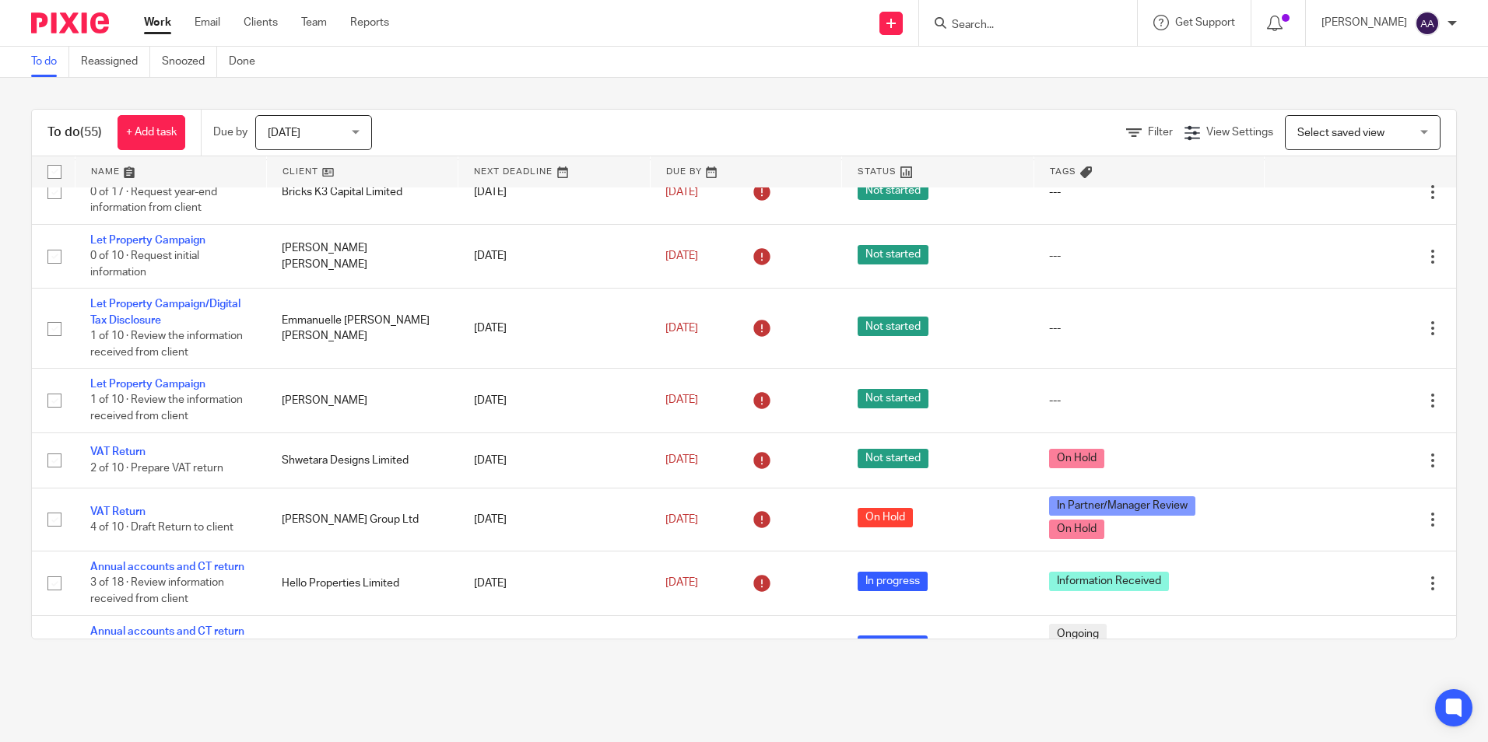
drag, startPoint x: 1068, startPoint y: 10, endPoint x: 1044, endPoint y: 26, distance: 28.7
click at [1068, 10] on div at bounding box center [1028, 23] width 218 height 46
click at [1044, 26] on input "Search" at bounding box center [1020, 26] width 140 height 14
type input "d"
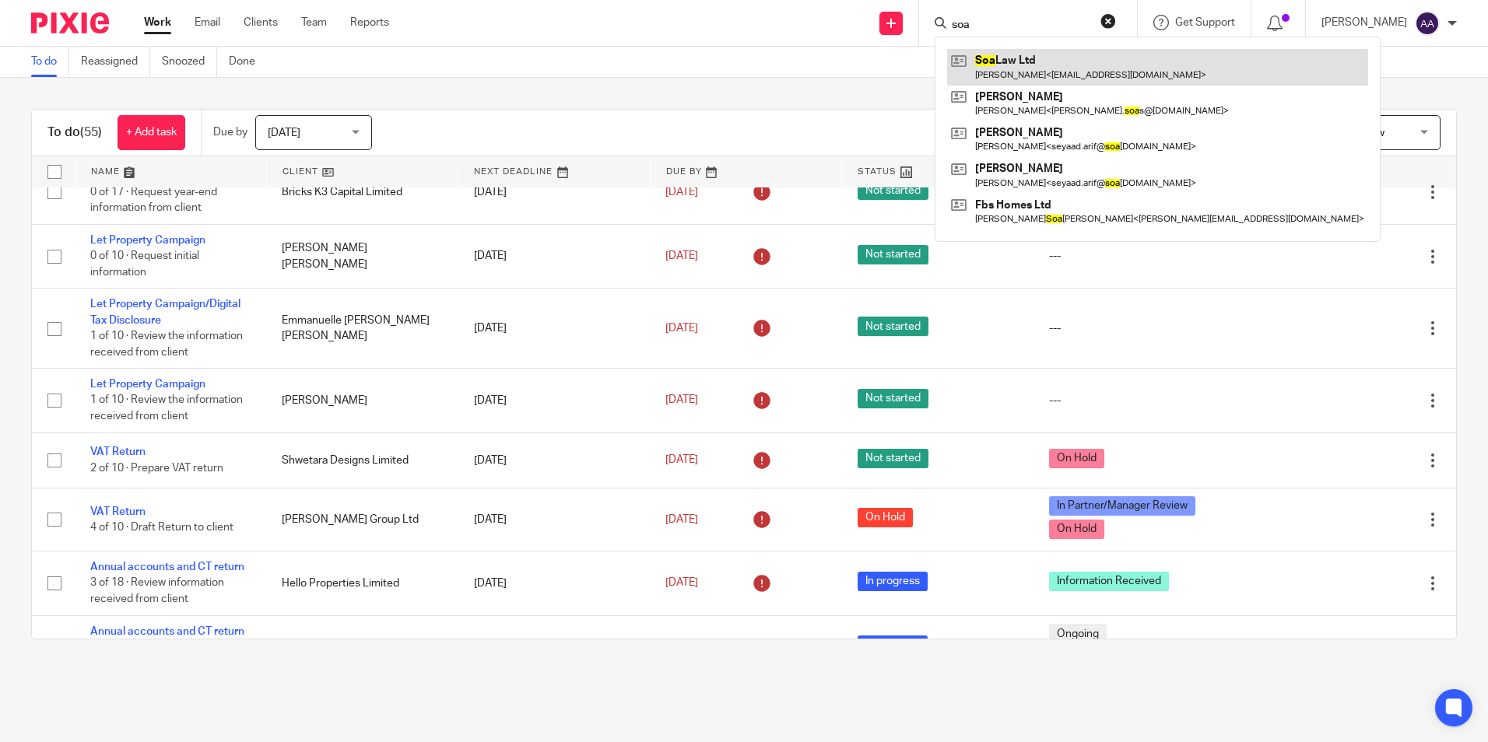
type input "soa"
click at [1033, 56] on link at bounding box center [1157, 67] width 421 height 36
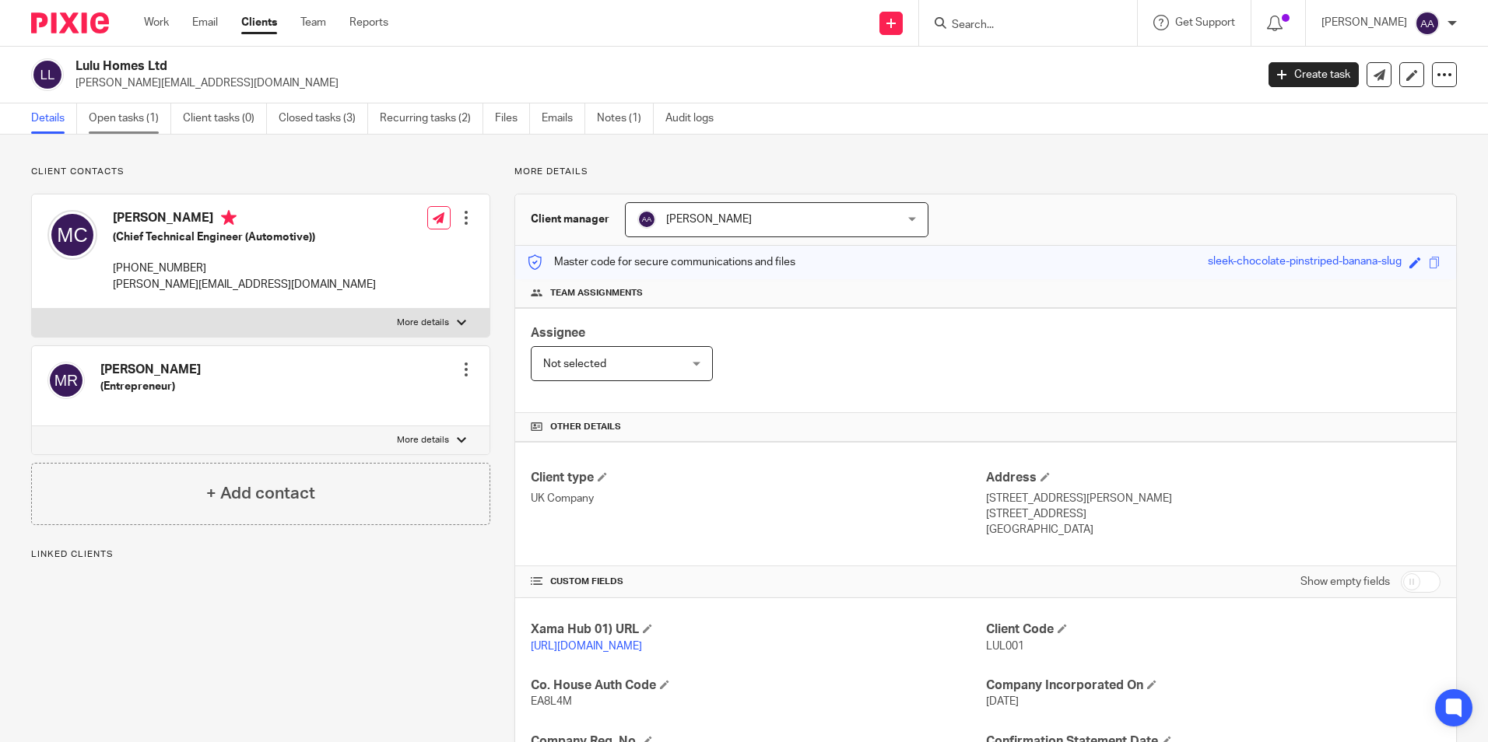
click at [135, 113] on link "Open tasks (1)" at bounding box center [130, 119] width 82 height 30
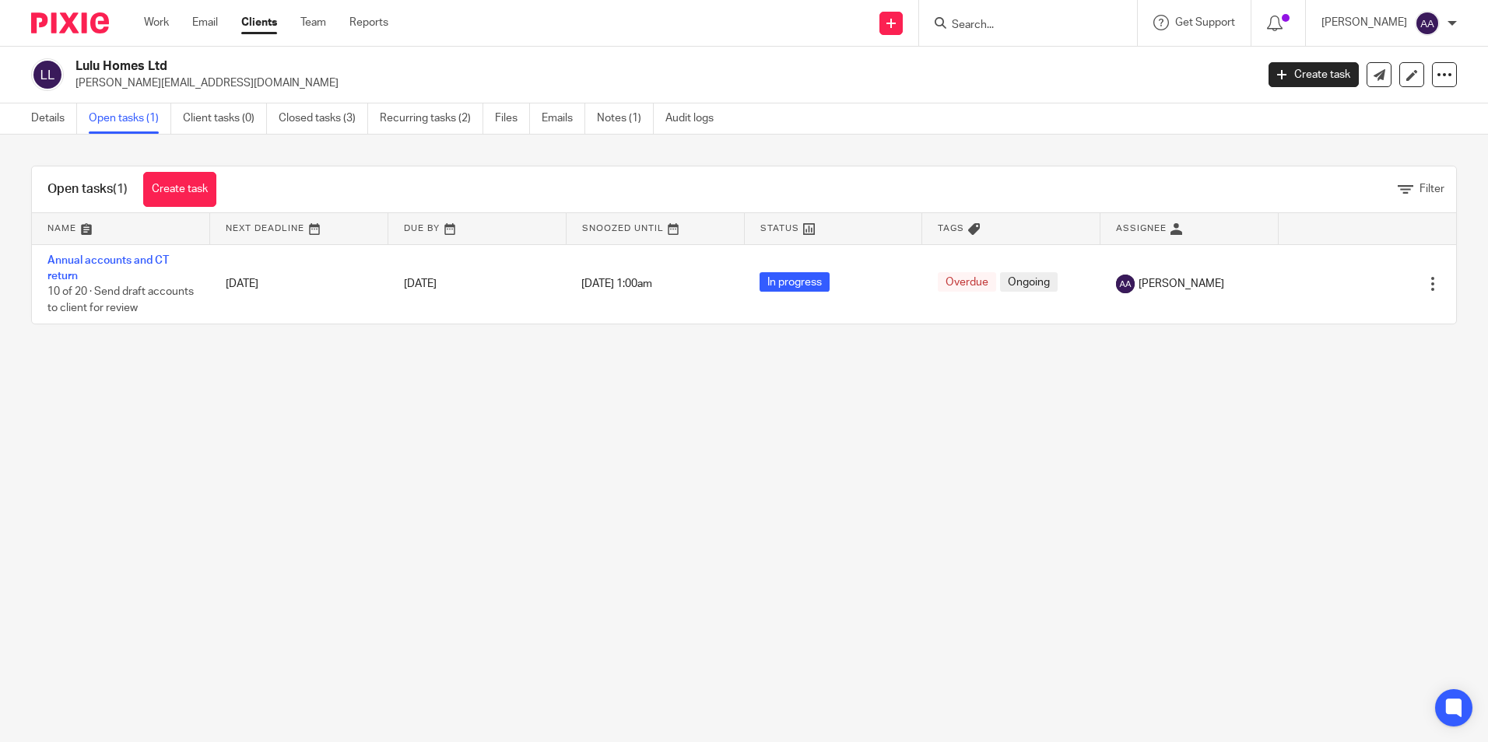
click at [1026, 30] on input "Search" at bounding box center [1020, 26] width 140 height 14
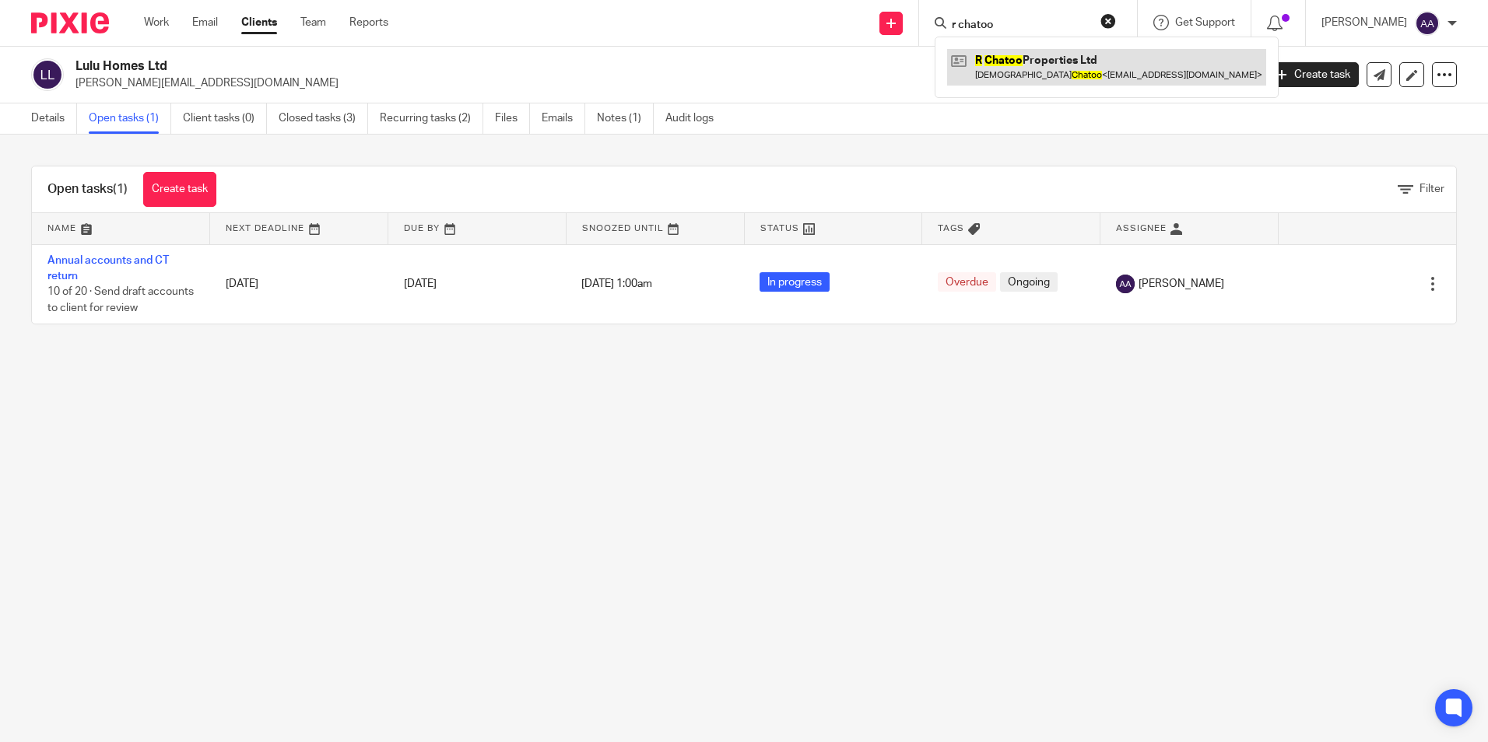
type input "r chatoo"
click at [1036, 51] on link at bounding box center [1106, 67] width 319 height 36
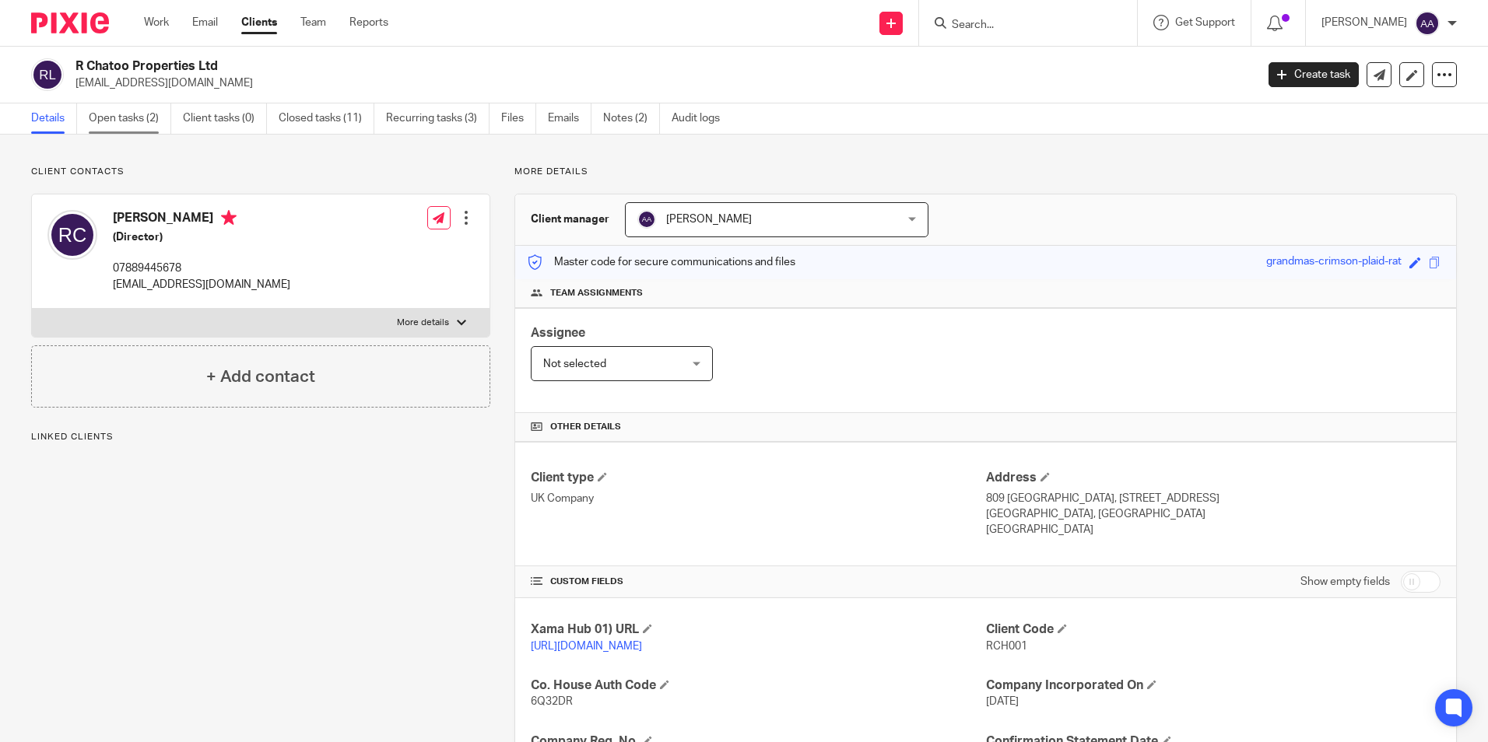
click at [111, 109] on link "Open tasks (2)" at bounding box center [130, 119] width 82 height 30
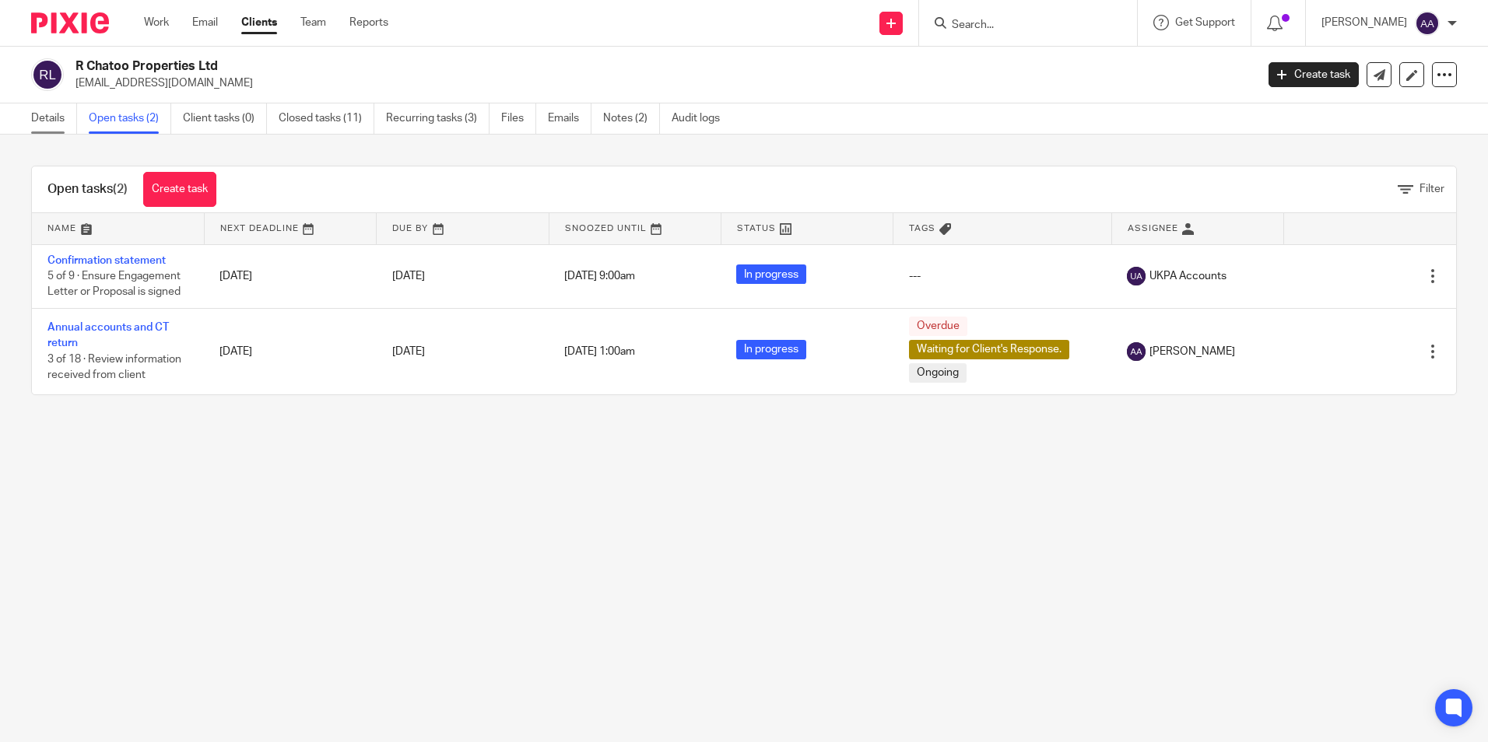
click at [40, 112] on link "Details" at bounding box center [54, 119] width 46 height 30
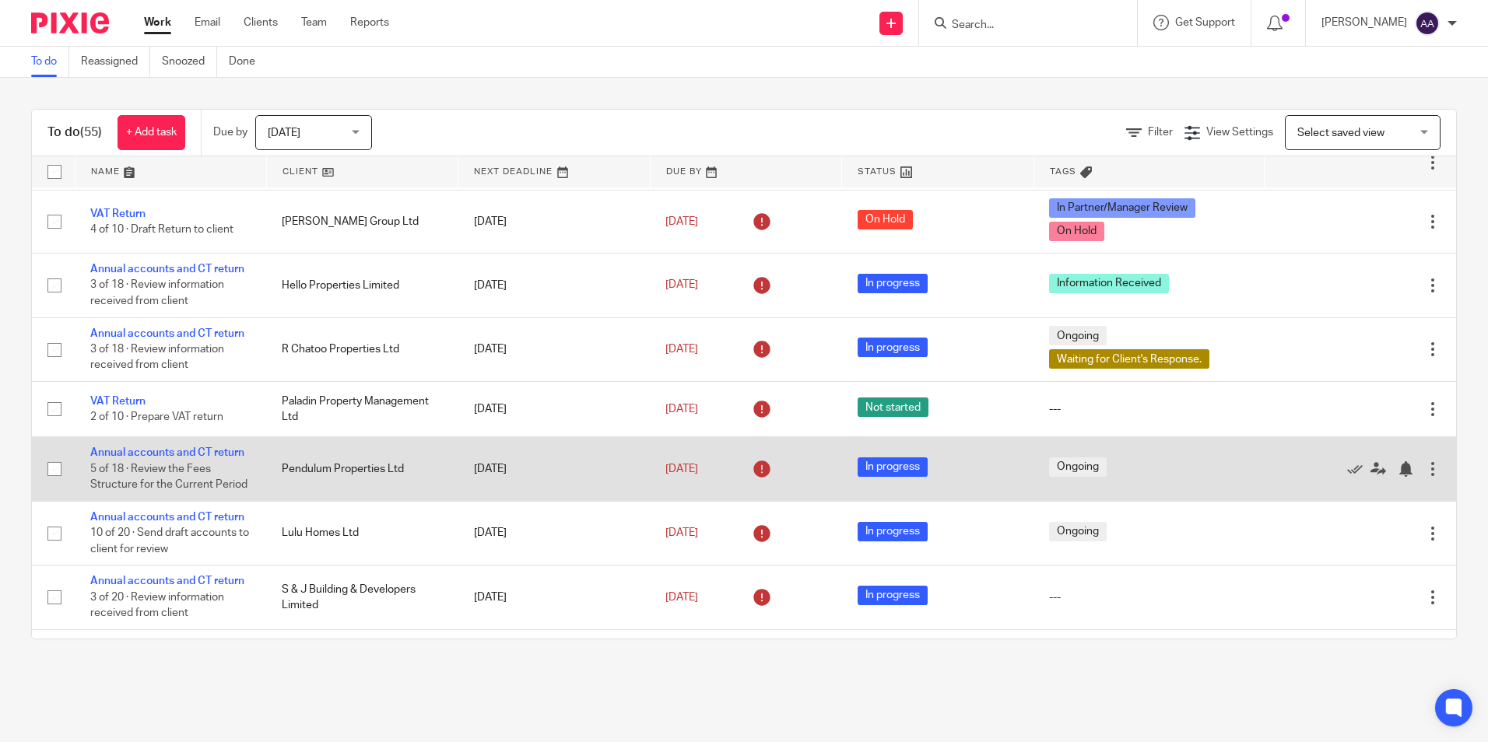
scroll to position [467, 0]
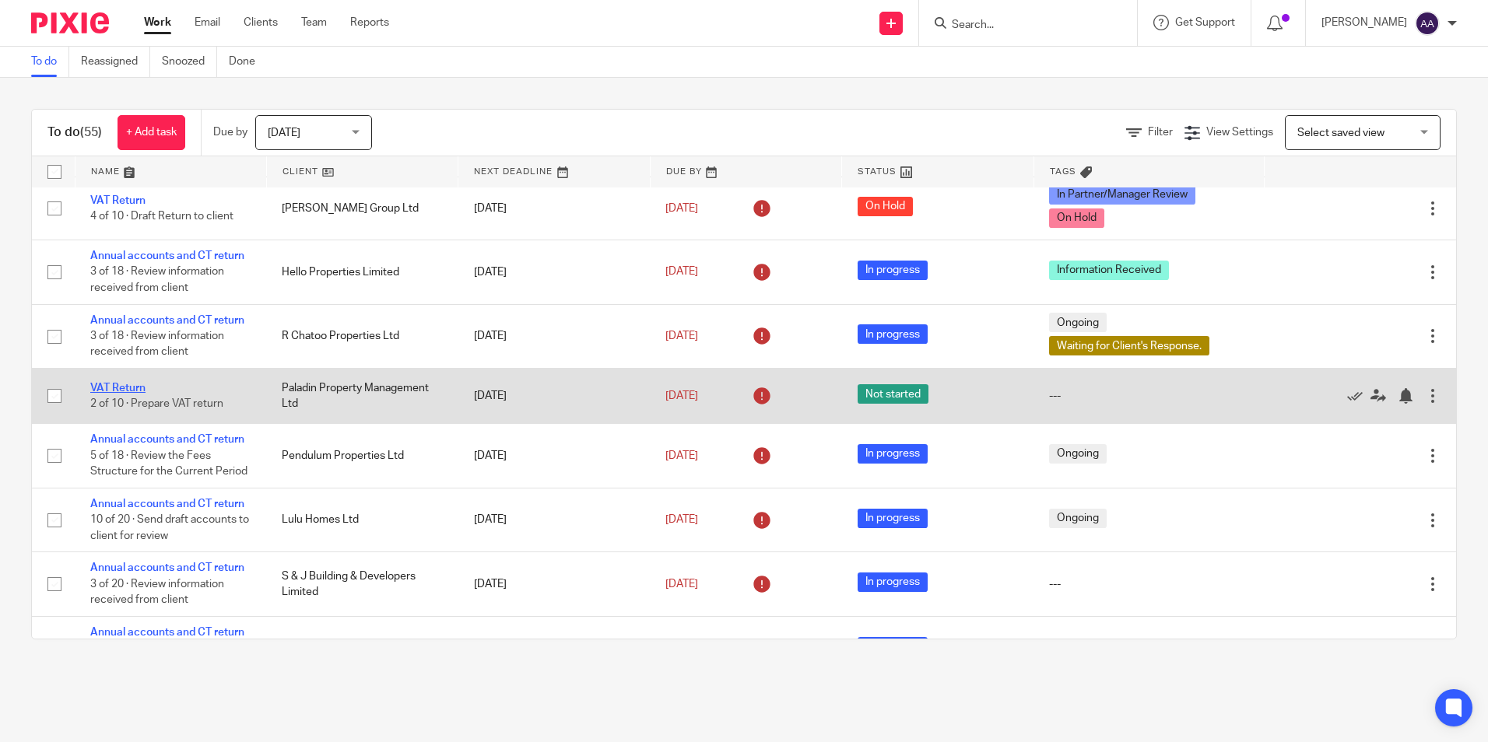
click at [116, 394] on link "VAT Return" at bounding box center [117, 388] width 55 height 11
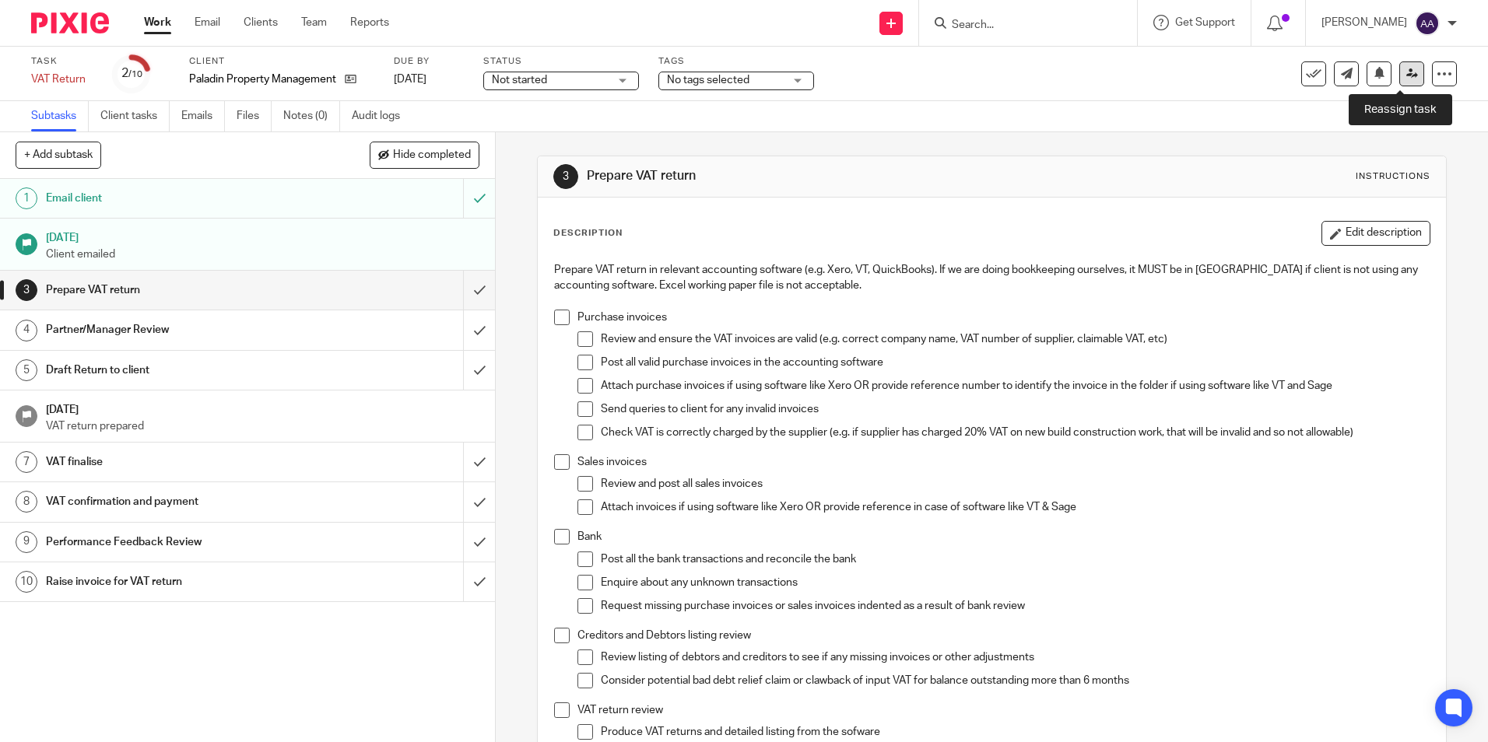
click at [1403, 67] on link at bounding box center [1411, 73] width 25 height 25
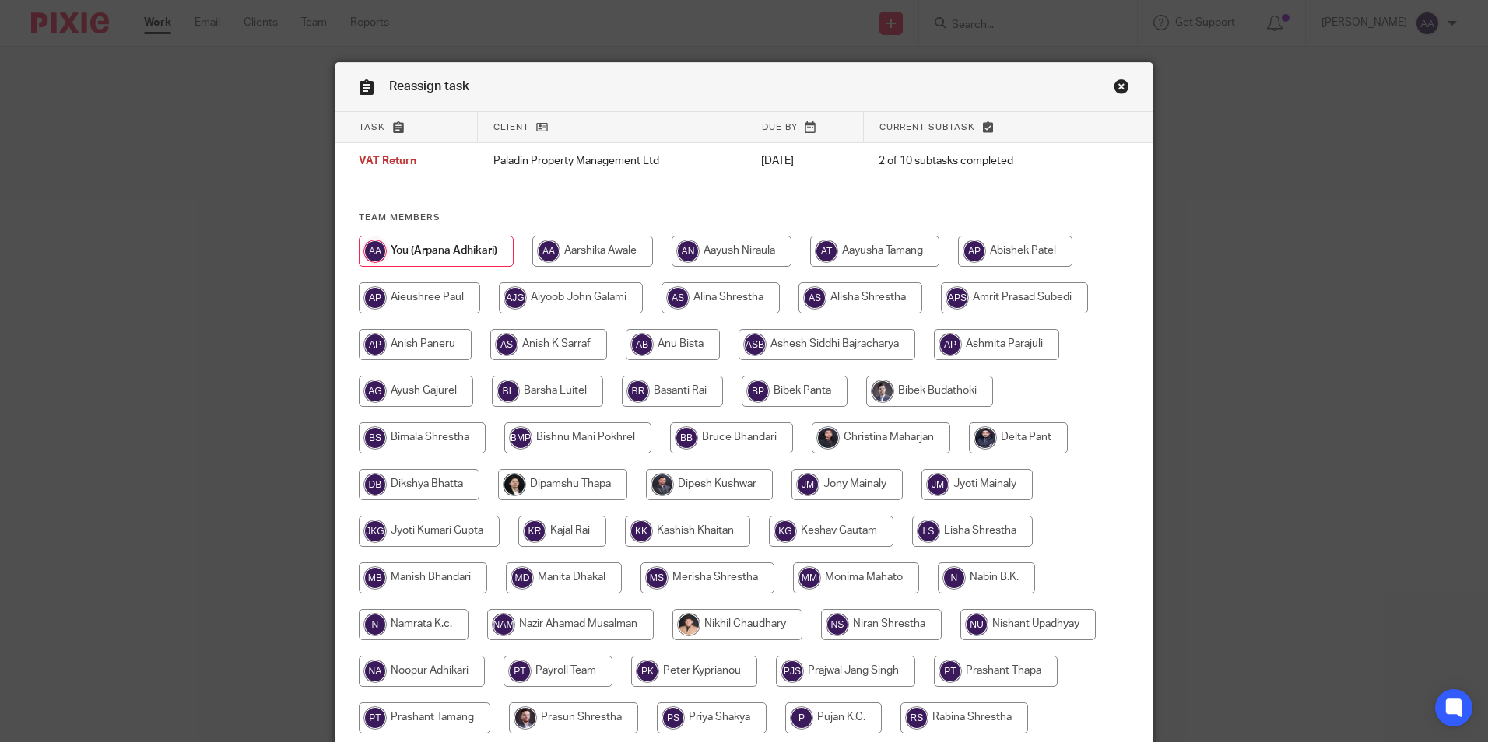
click at [612, 612] on input "radio" at bounding box center [570, 624] width 167 height 31
radio input "true"
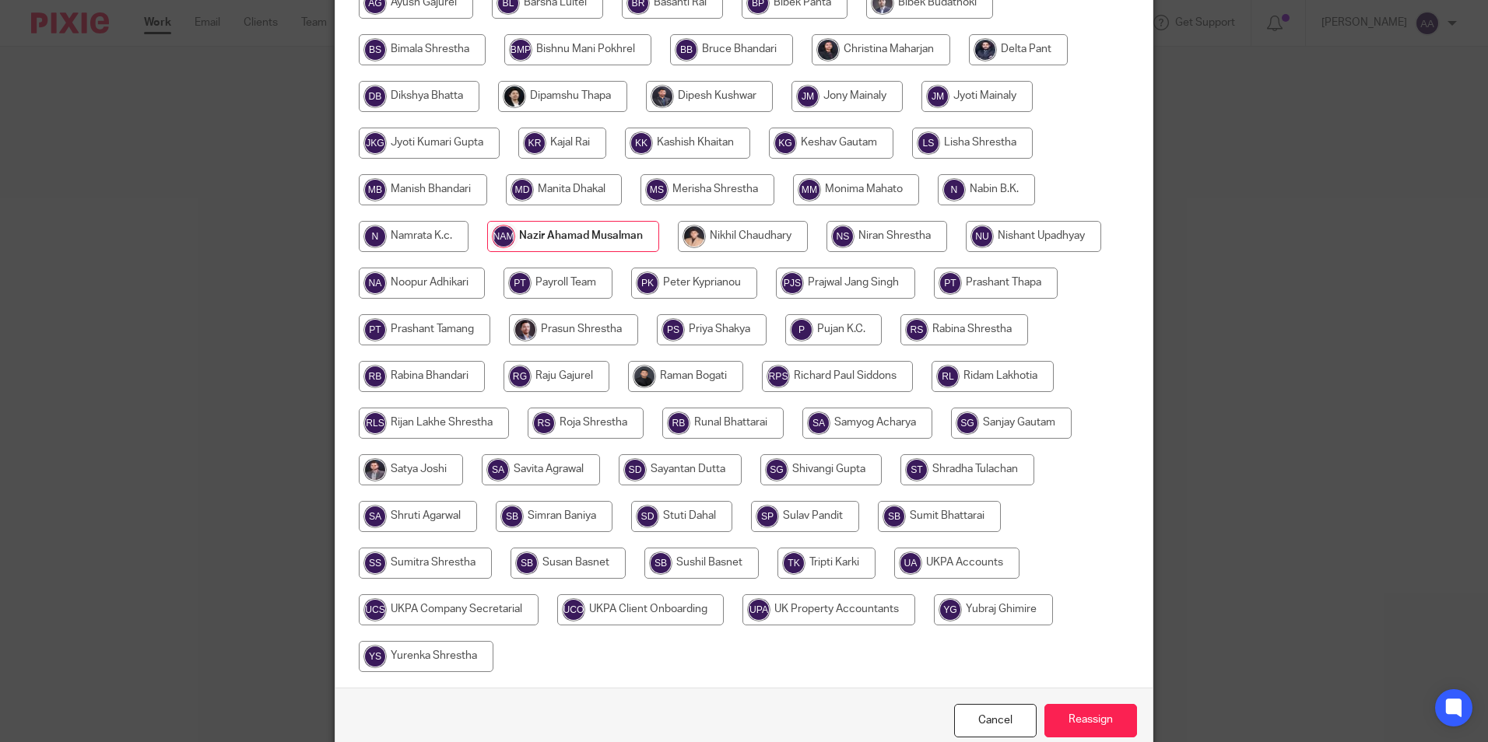
scroll to position [462, 0]
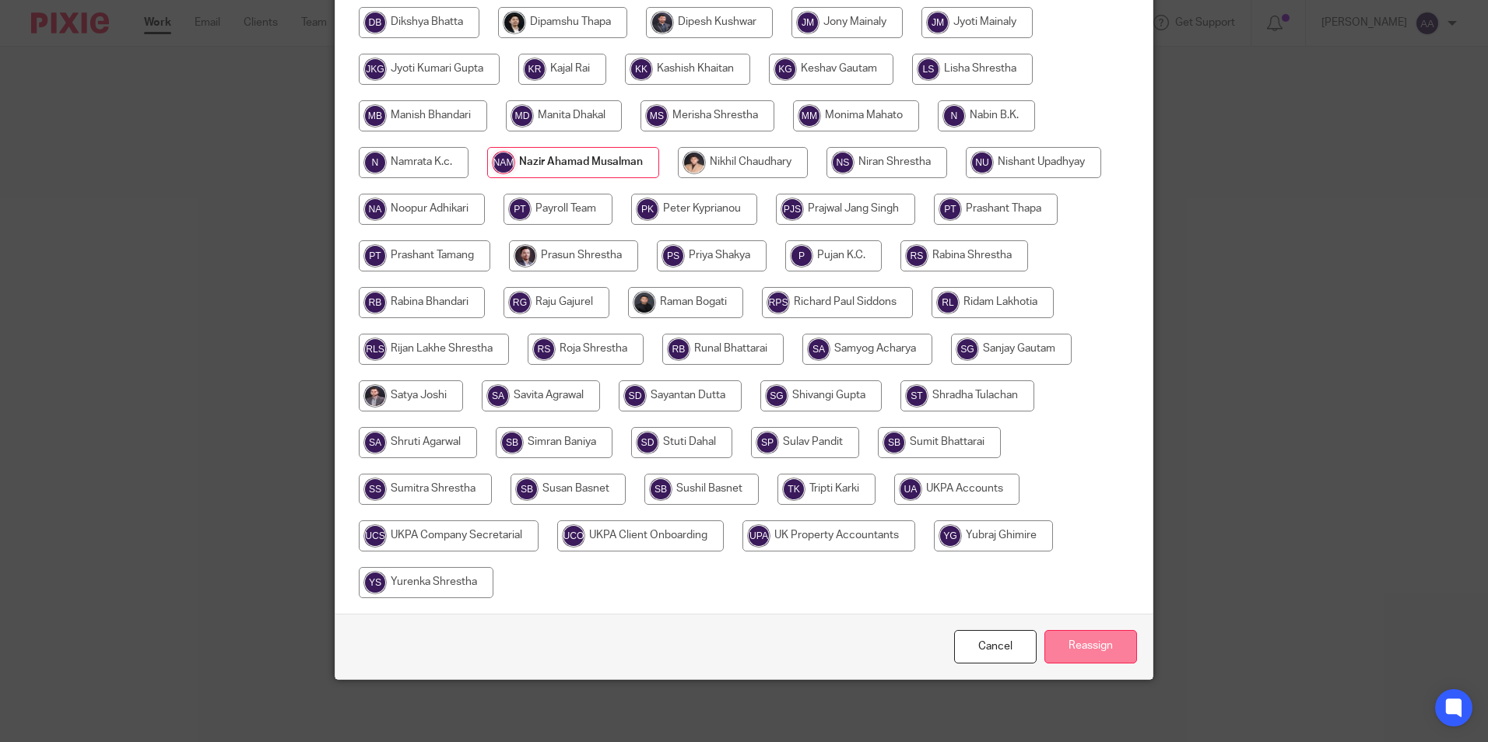
click at [1097, 640] on input "Reassign" at bounding box center [1090, 646] width 93 height 33
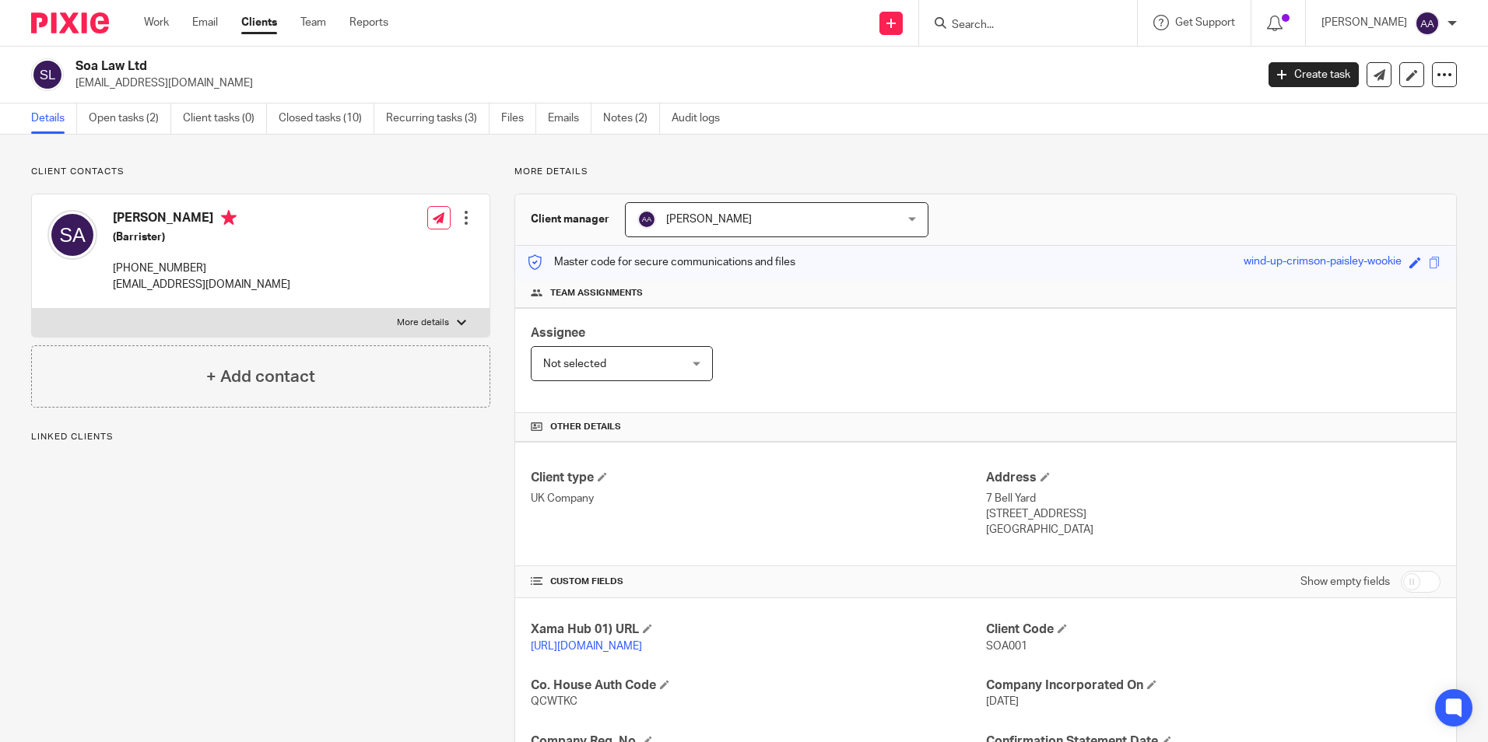
click at [154, 120] on link "Open tasks (2)" at bounding box center [130, 119] width 82 height 30
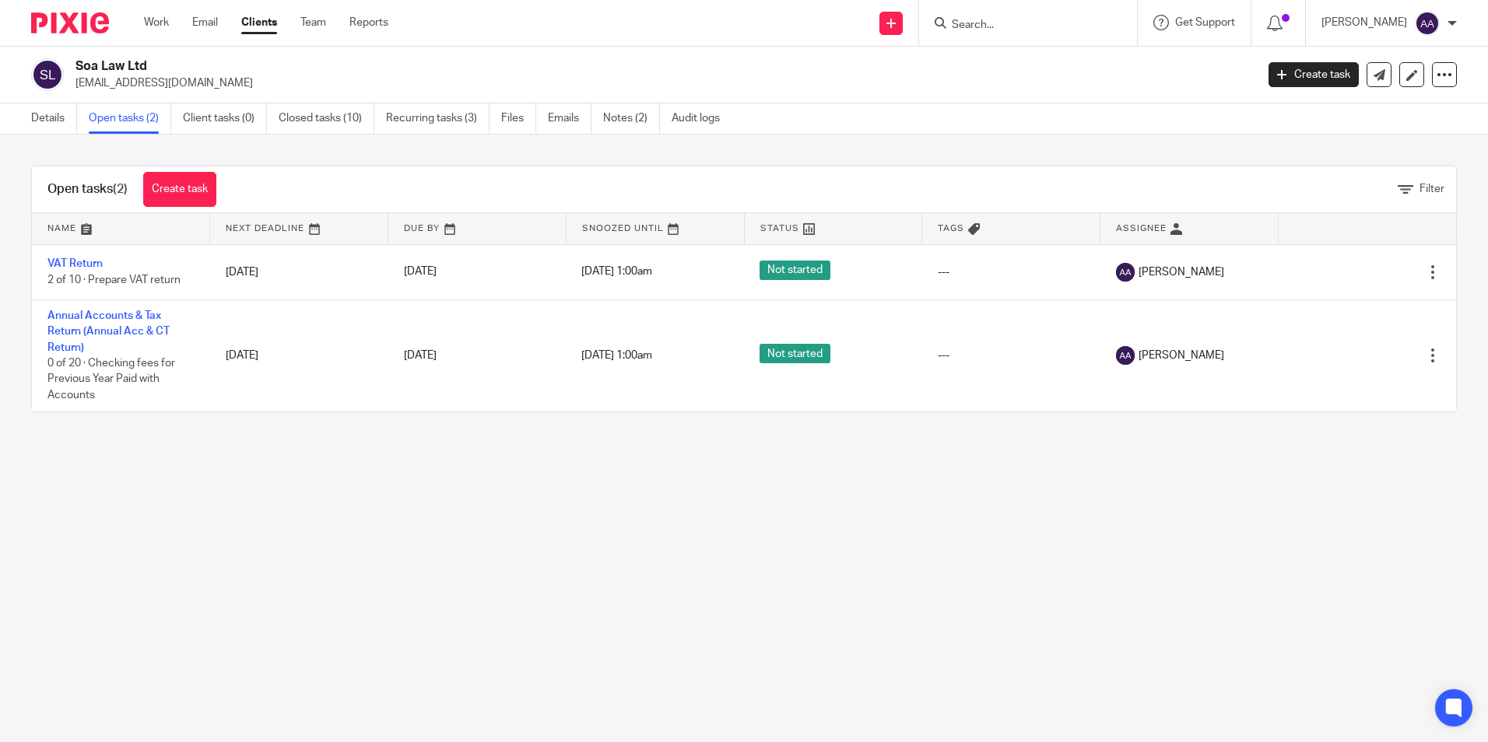
click at [81, 30] on img at bounding box center [70, 22] width 78 height 21
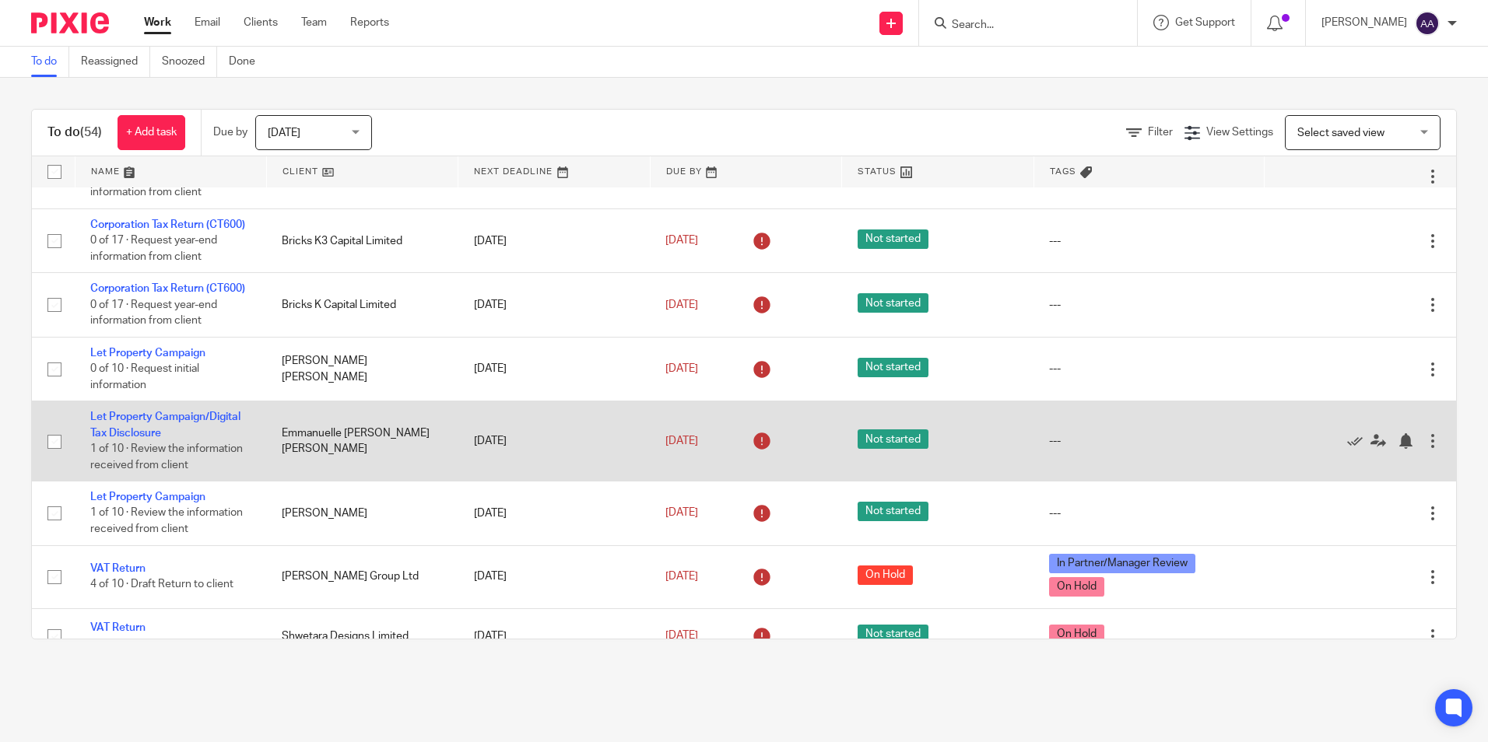
scroll to position [78, 0]
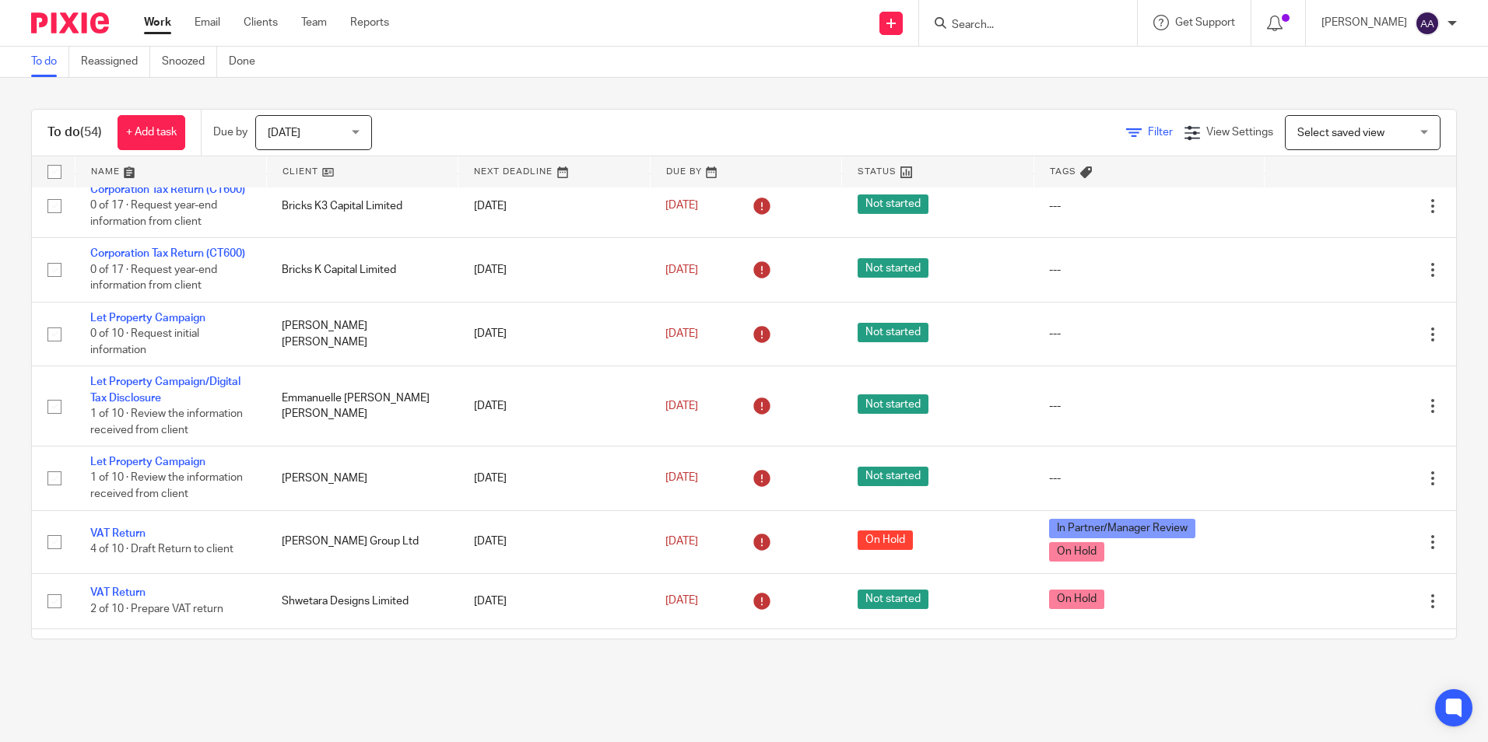
click at [1126, 134] on icon at bounding box center [1134, 133] width 16 height 16
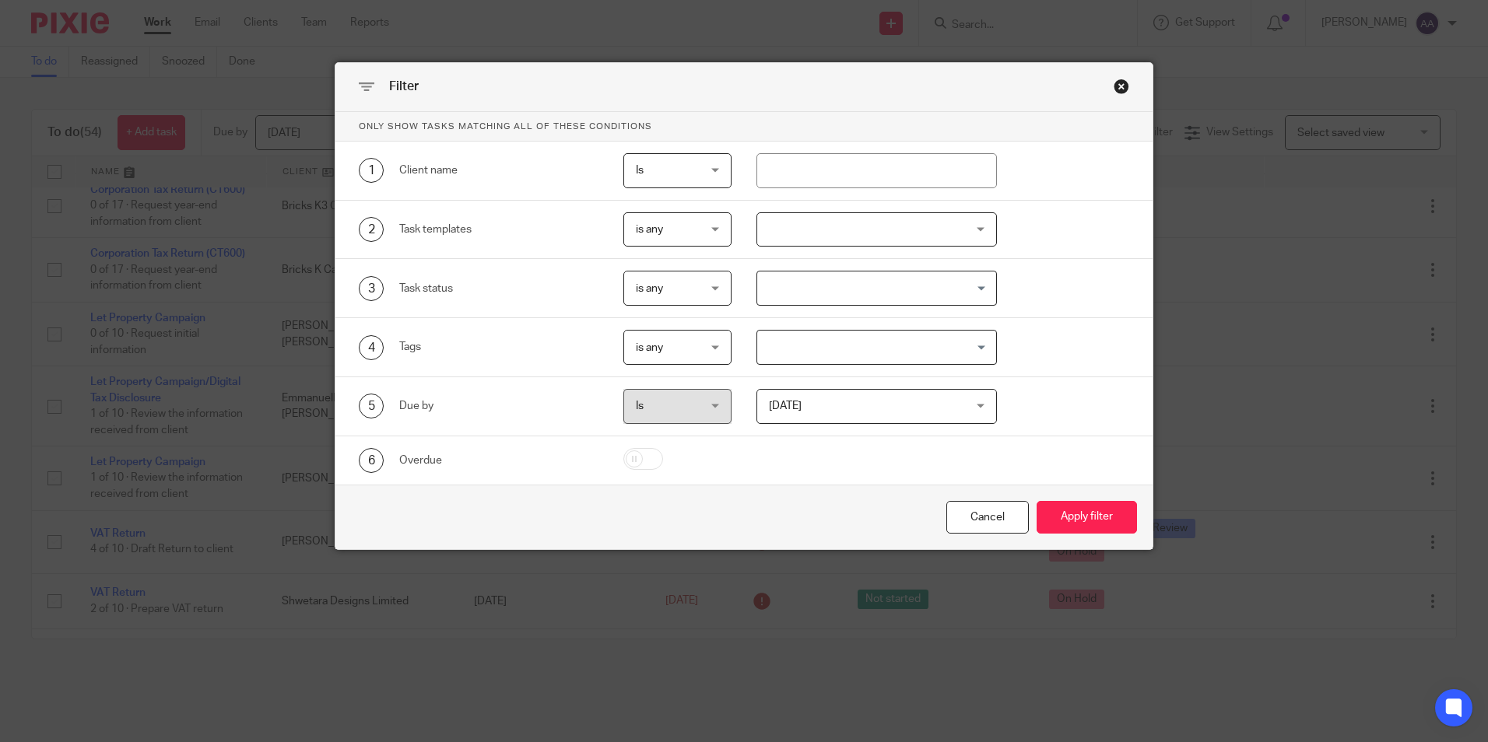
click at [714, 293] on div "is any is any" at bounding box center [677, 288] width 108 height 35
click at [785, 291] on input "Search for option" at bounding box center [873, 288] width 229 height 27
drag, startPoint x: 912, startPoint y: 91, endPoint x: 979, endPoint y: 416, distance: 331.3
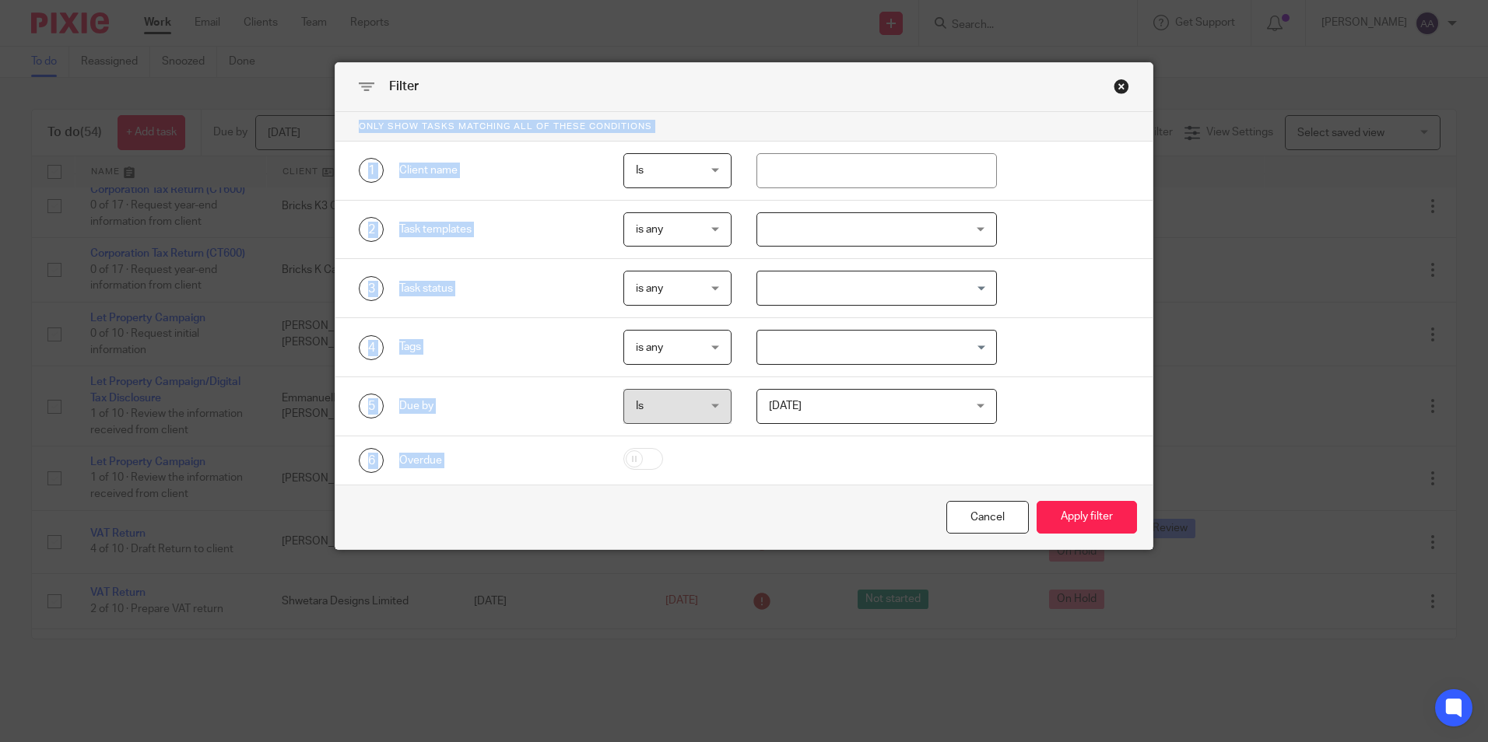
click at [981, 428] on div "Filter Only show tasks matching all of these conditions 1 Client name Is Is Is …" at bounding box center [743, 306] width 817 height 486
click at [1064, 186] on div "1 Client name Is Is Is Is not is" at bounding box center [732, 170] width 795 height 35
click at [877, 170] on input "text" at bounding box center [876, 170] width 240 height 35
click at [707, 174] on div "Is Is" at bounding box center [677, 170] width 108 height 35
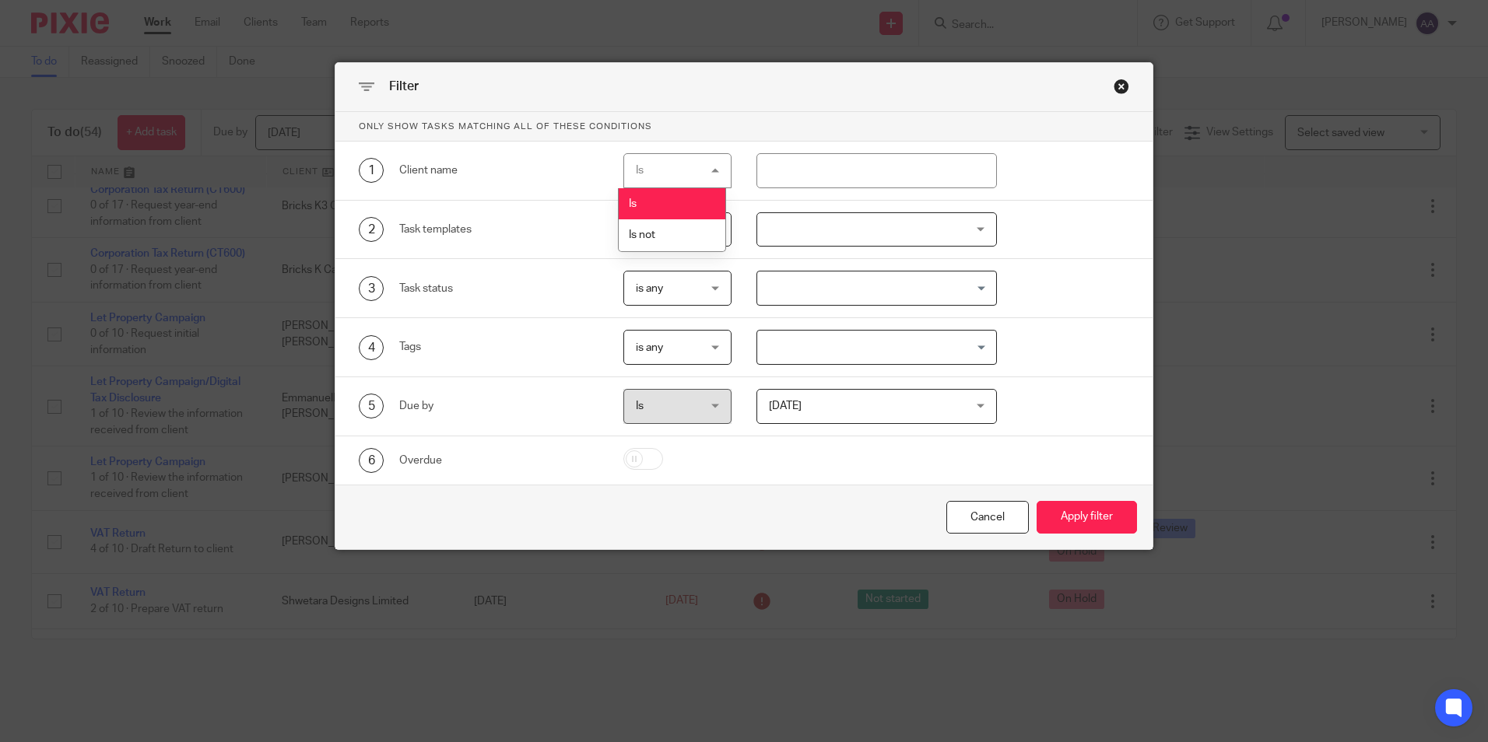
click at [707, 174] on div "Is Is" at bounding box center [677, 170] width 108 height 35
click at [882, 179] on input "text" at bounding box center [876, 170] width 240 height 35
click at [1078, 189] on div "1 Client name Is Is Is Is not is" at bounding box center [743, 171] width 817 height 59
click at [1114, 85] on div "Close this dialog window" at bounding box center [1122, 87] width 16 height 16
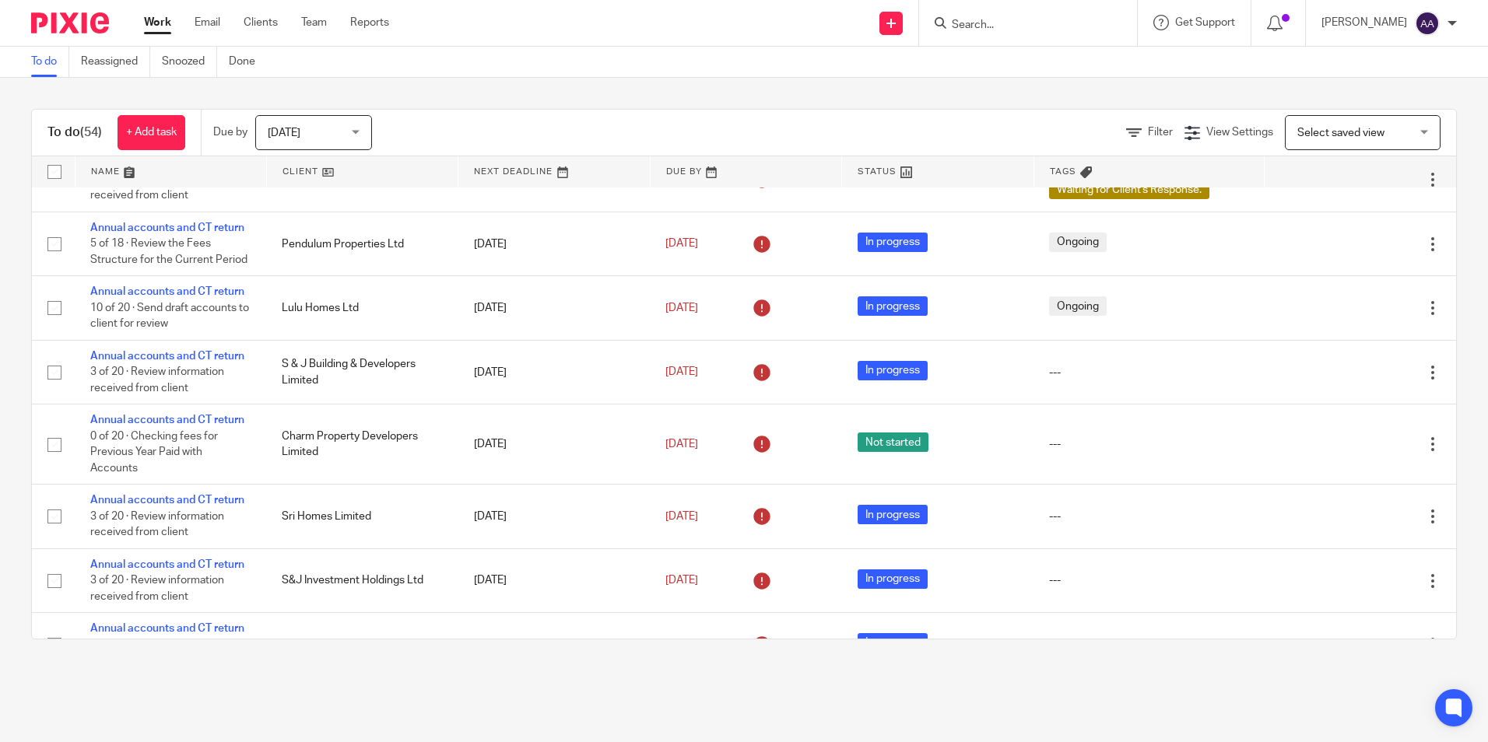
scroll to position [623, 0]
click at [1058, 19] on input "Search" at bounding box center [1020, 26] width 140 height 14
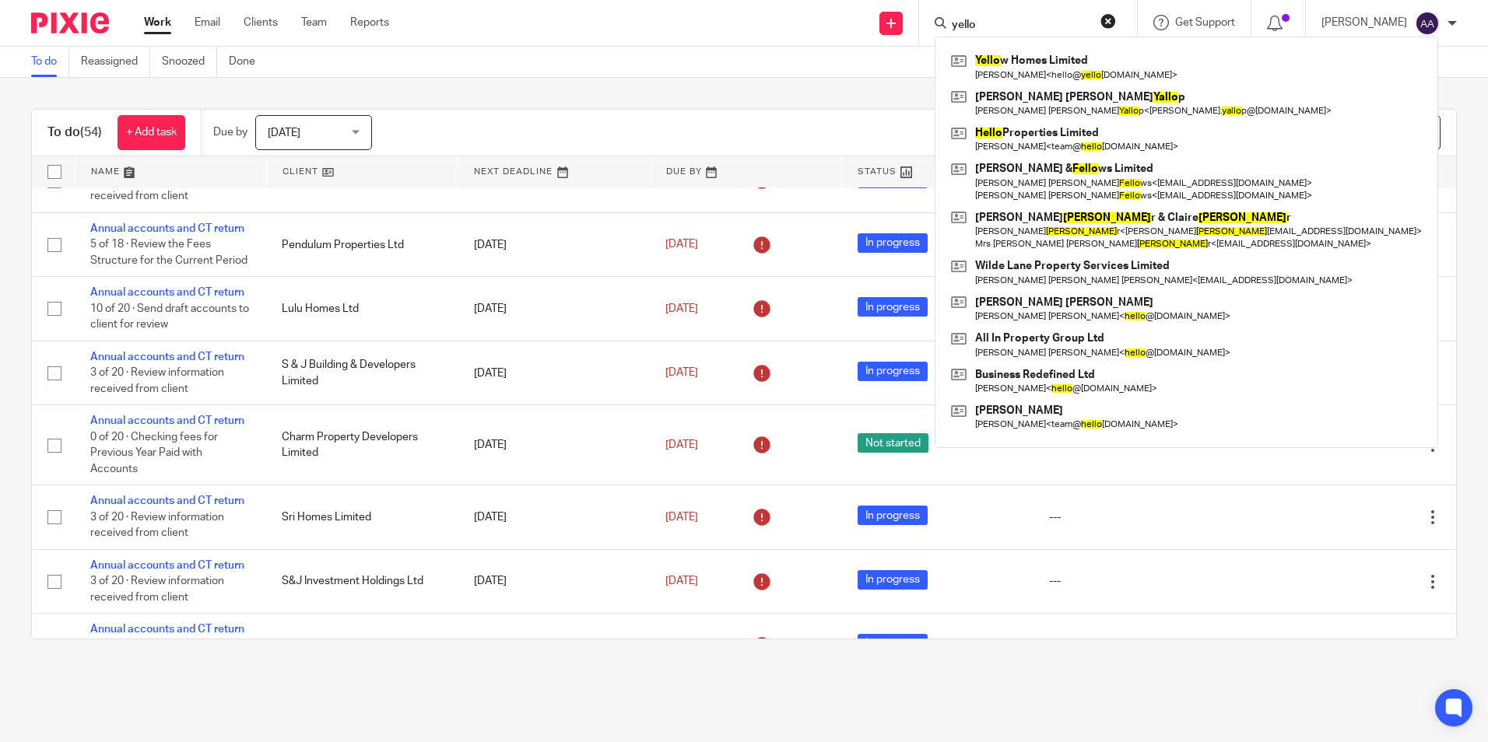
type input "yello"
click at [1046, 48] on div "Yello w Homes Limited Janice James < hello@ yello w-homes.co.uk > Rebecca Amy Y…" at bounding box center [1187, 242] width 504 height 411
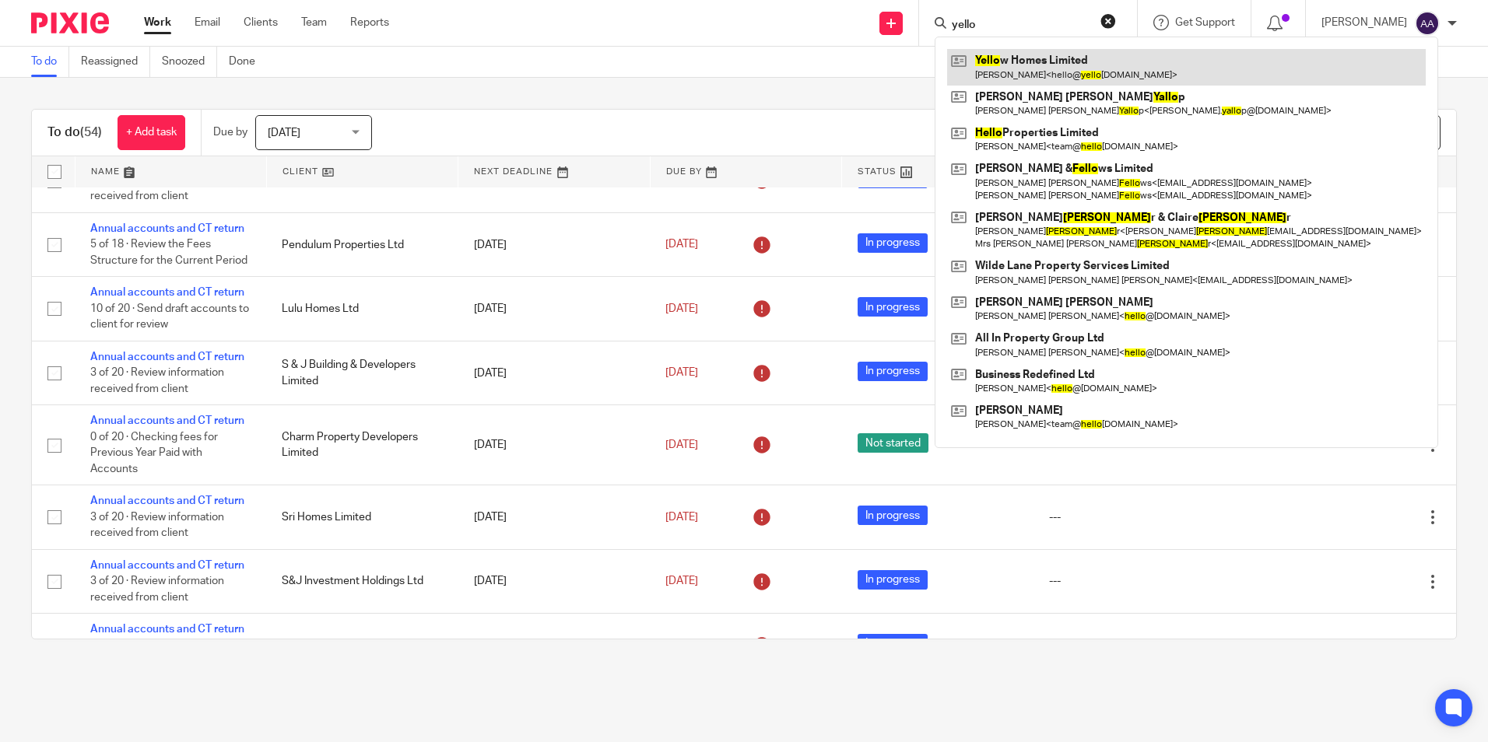
click at [1038, 78] on link at bounding box center [1186, 67] width 479 height 36
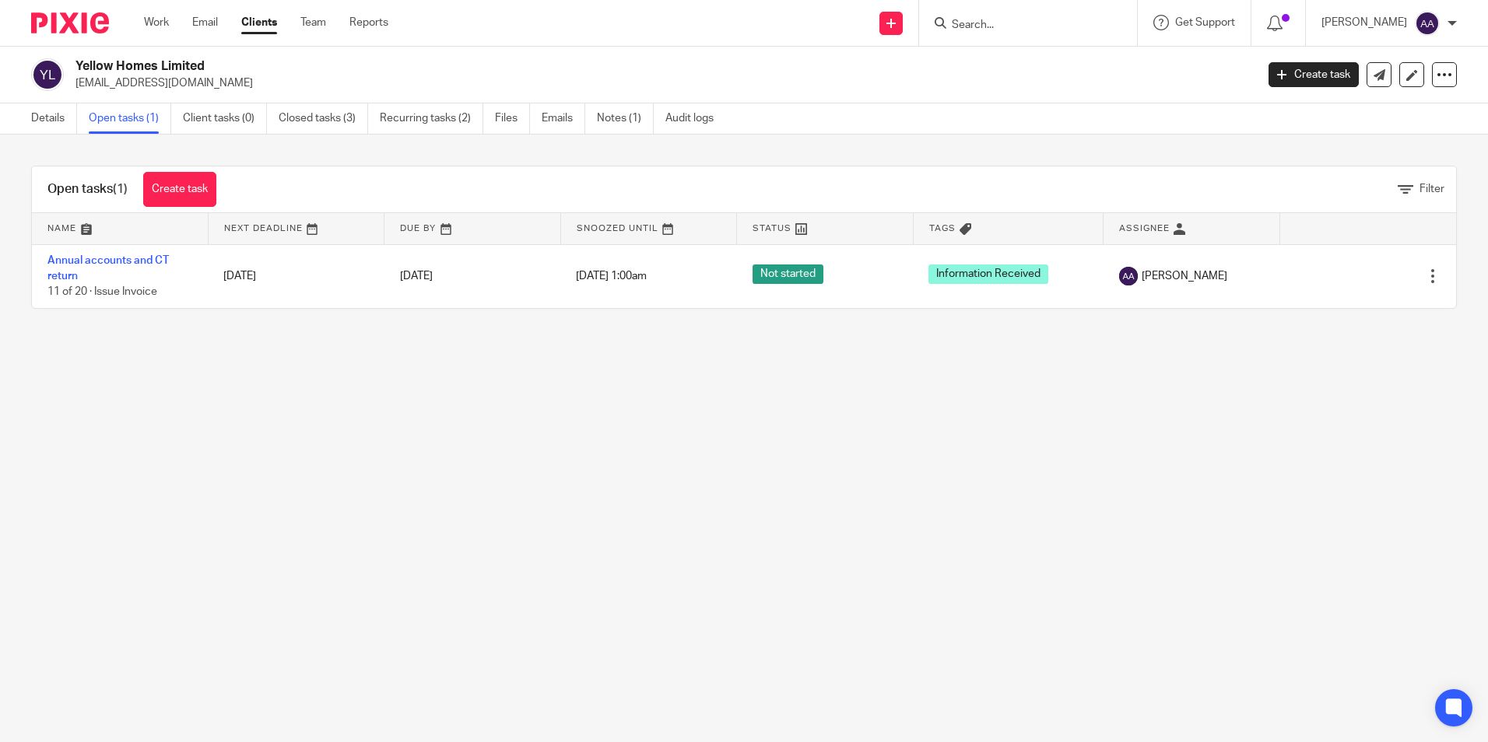
click at [998, 17] on form at bounding box center [1033, 22] width 166 height 19
click at [987, 25] on input "Search" at bounding box center [1020, 26] width 140 height 14
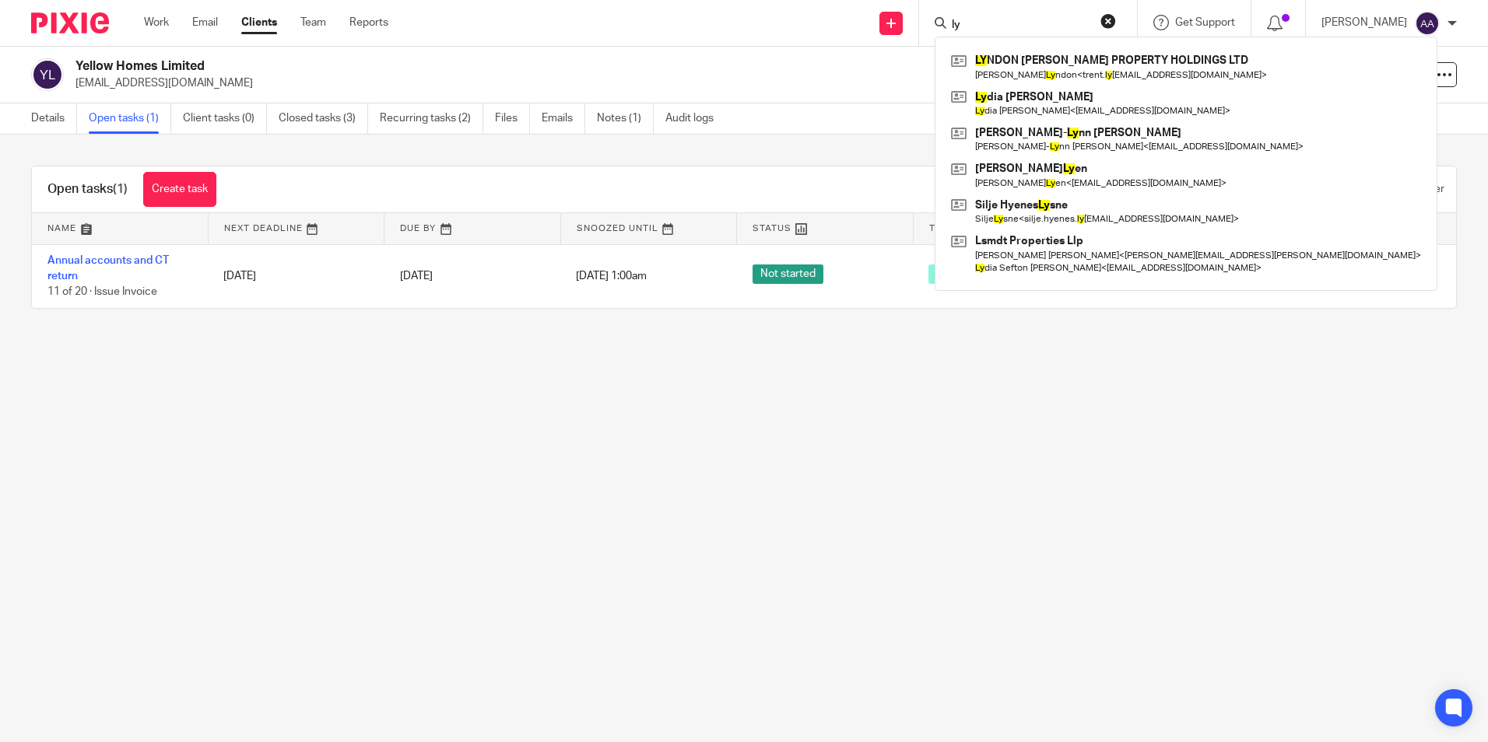
type input "l"
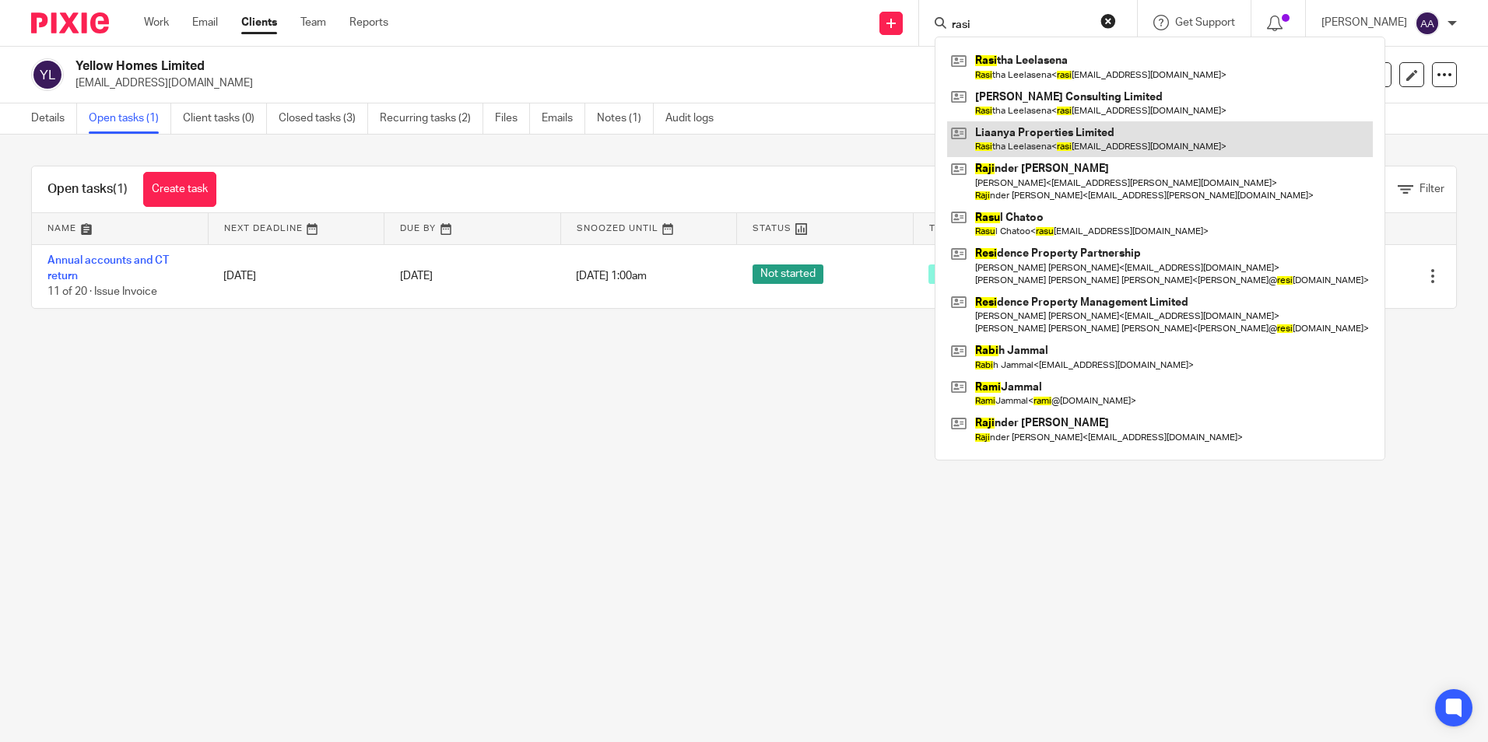
type input "rasi"
click at [1020, 135] on link at bounding box center [1160, 139] width 426 height 36
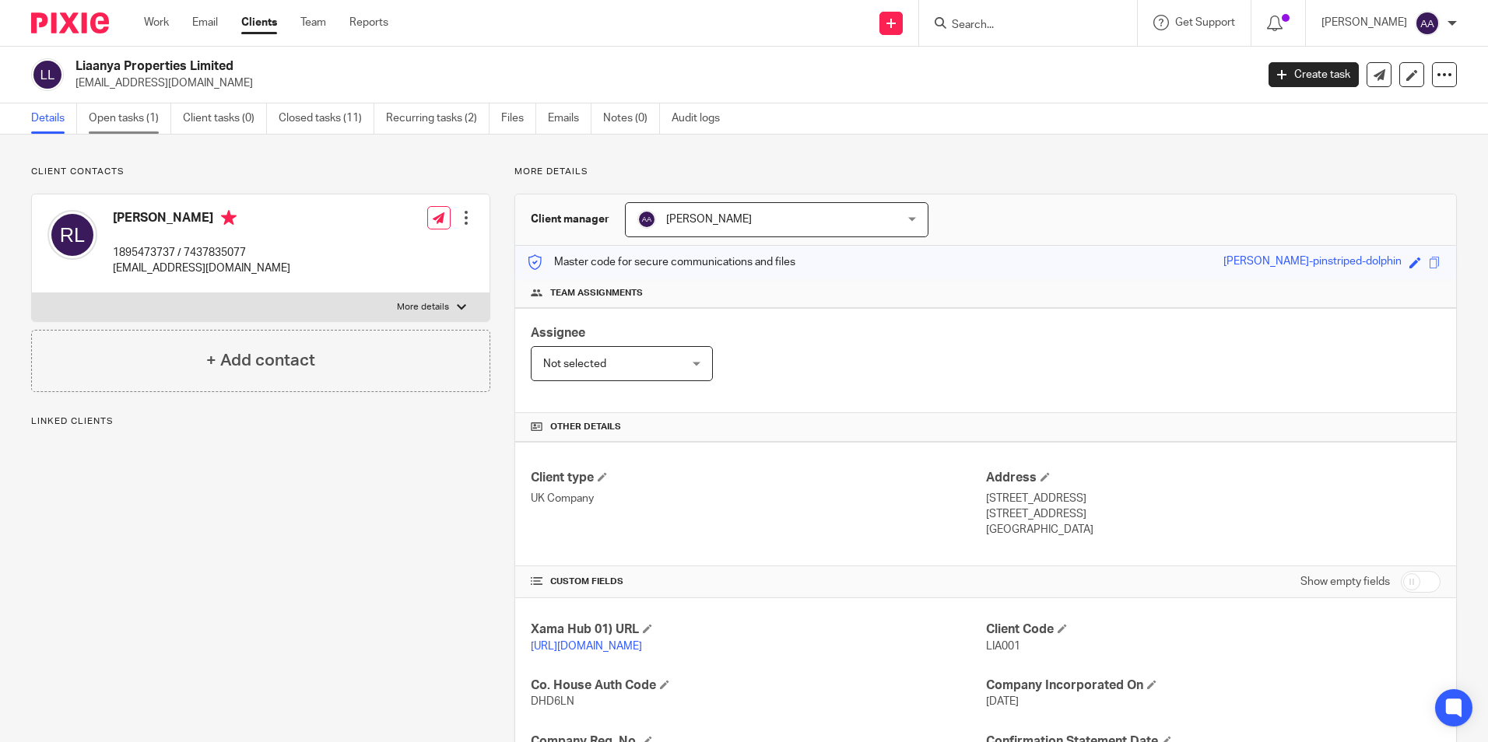
click at [155, 129] on link "Open tasks (1)" at bounding box center [130, 119] width 82 height 30
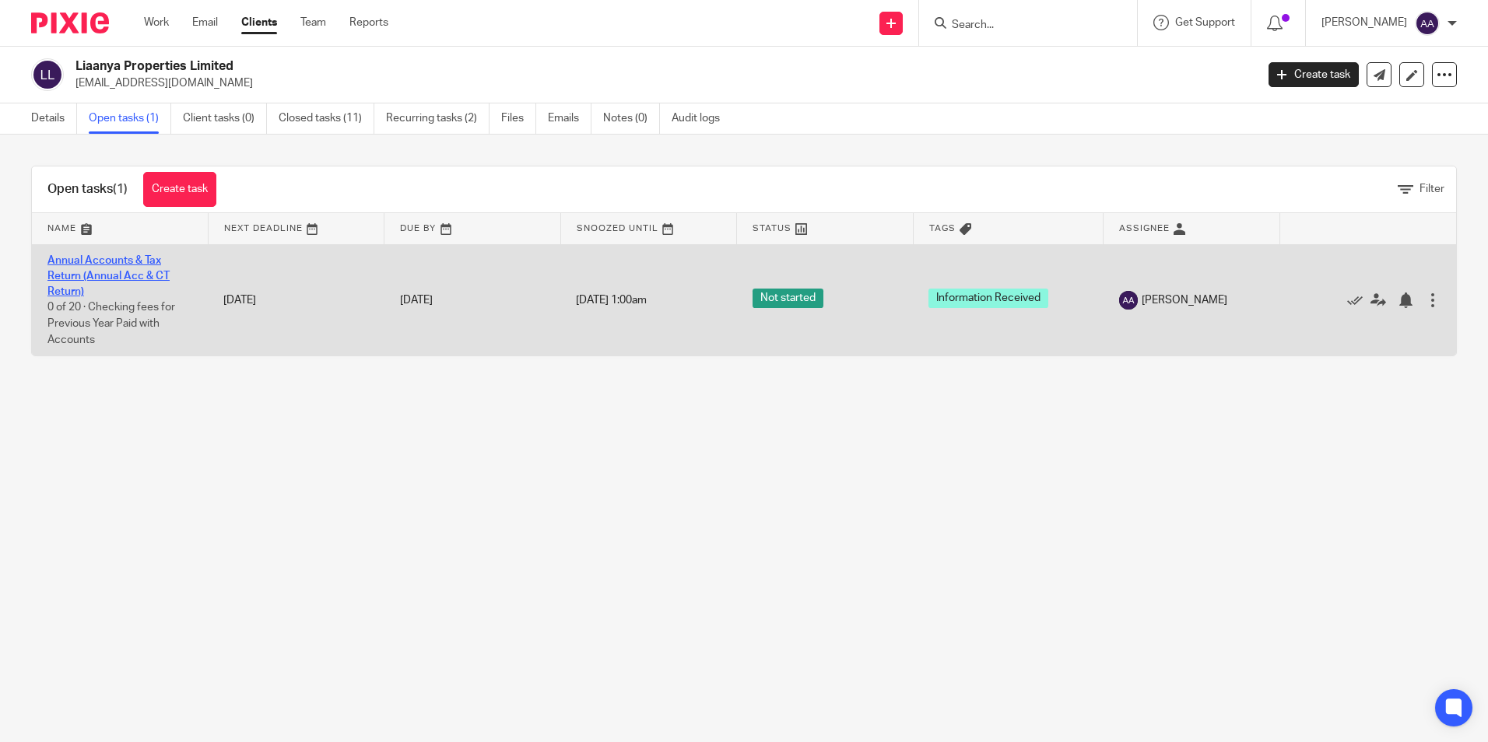
click at [125, 277] on link "Annual Accounts & Tax Return (Annual Acc & CT Return)" at bounding box center [108, 276] width 122 height 43
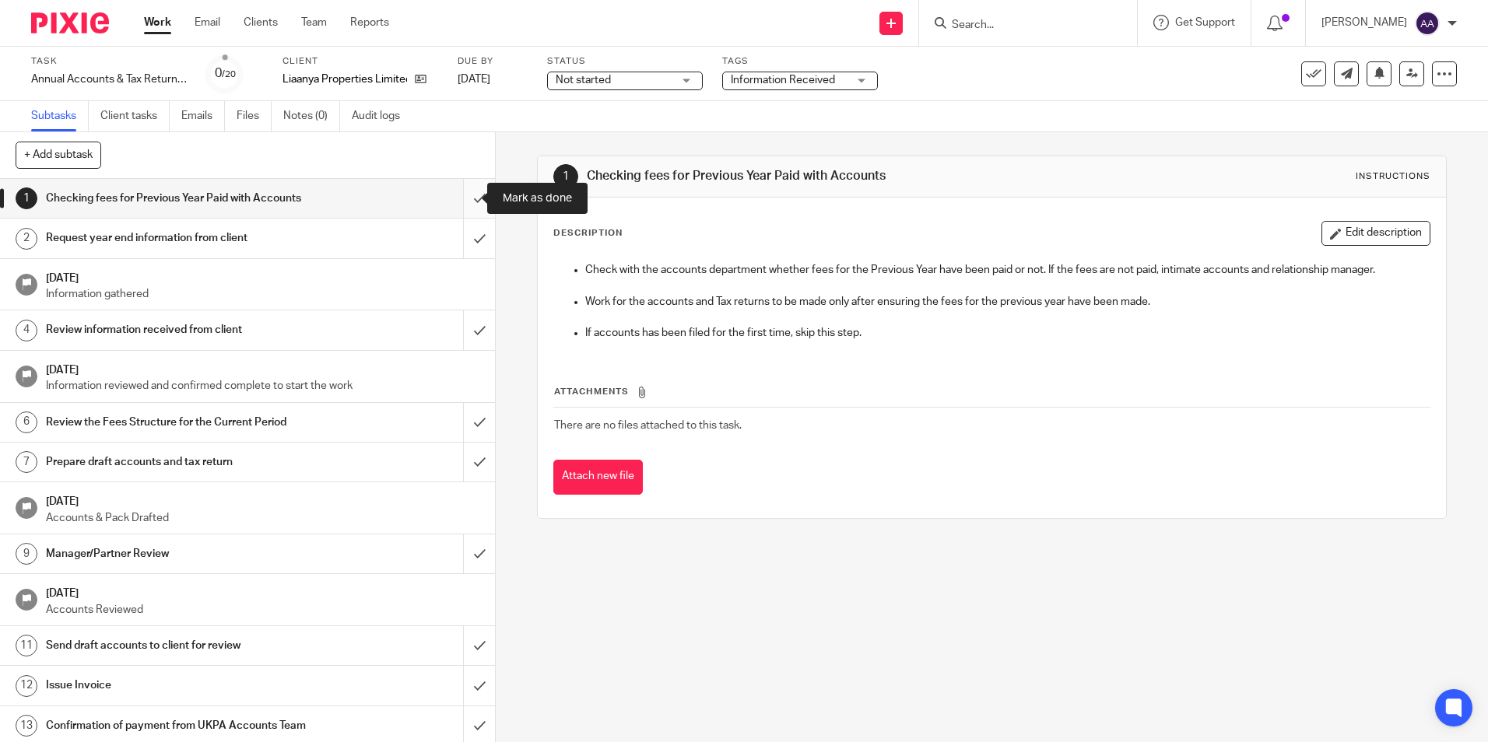
click at [463, 201] on input "submit" at bounding box center [247, 198] width 495 height 39
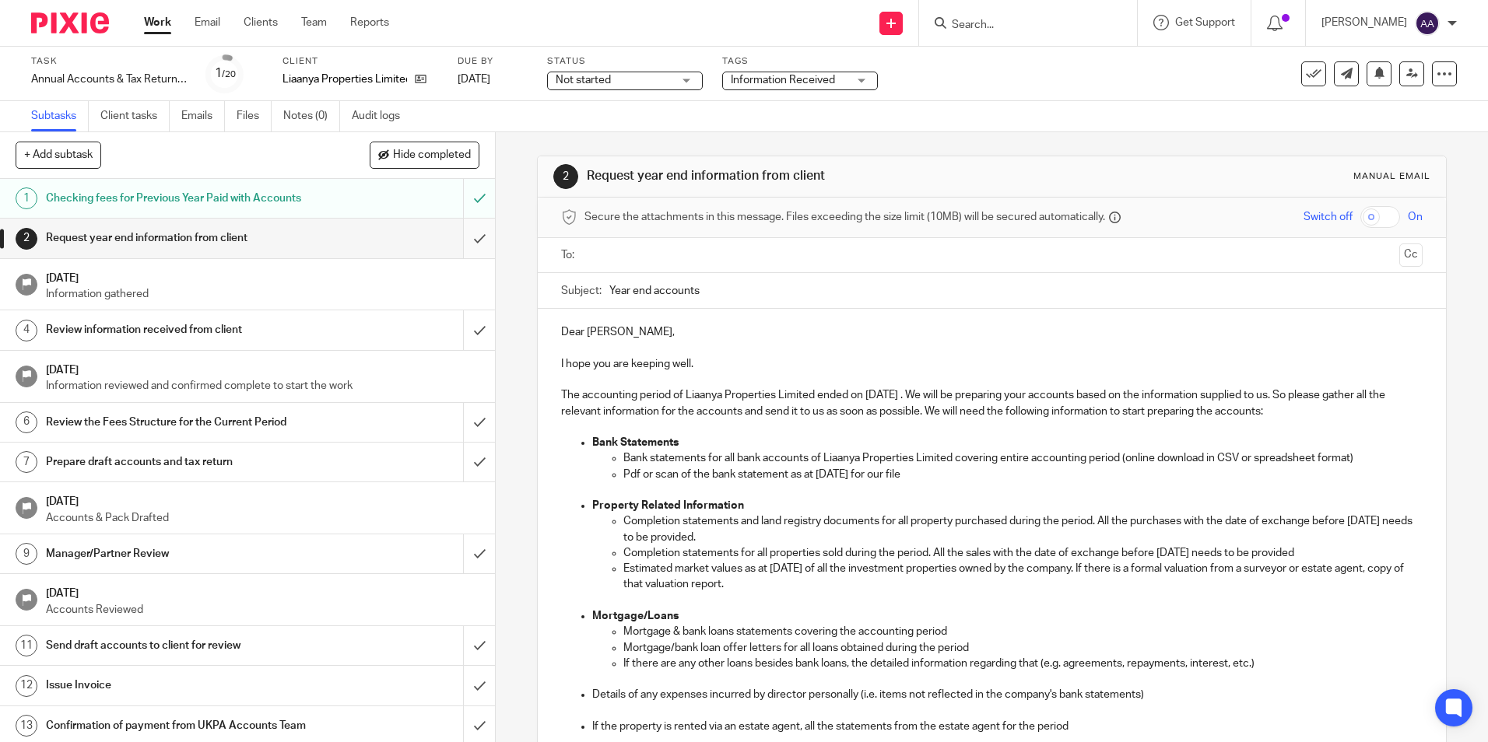
click at [460, 236] on input "submit" at bounding box center [247, 238] width 495 height 39
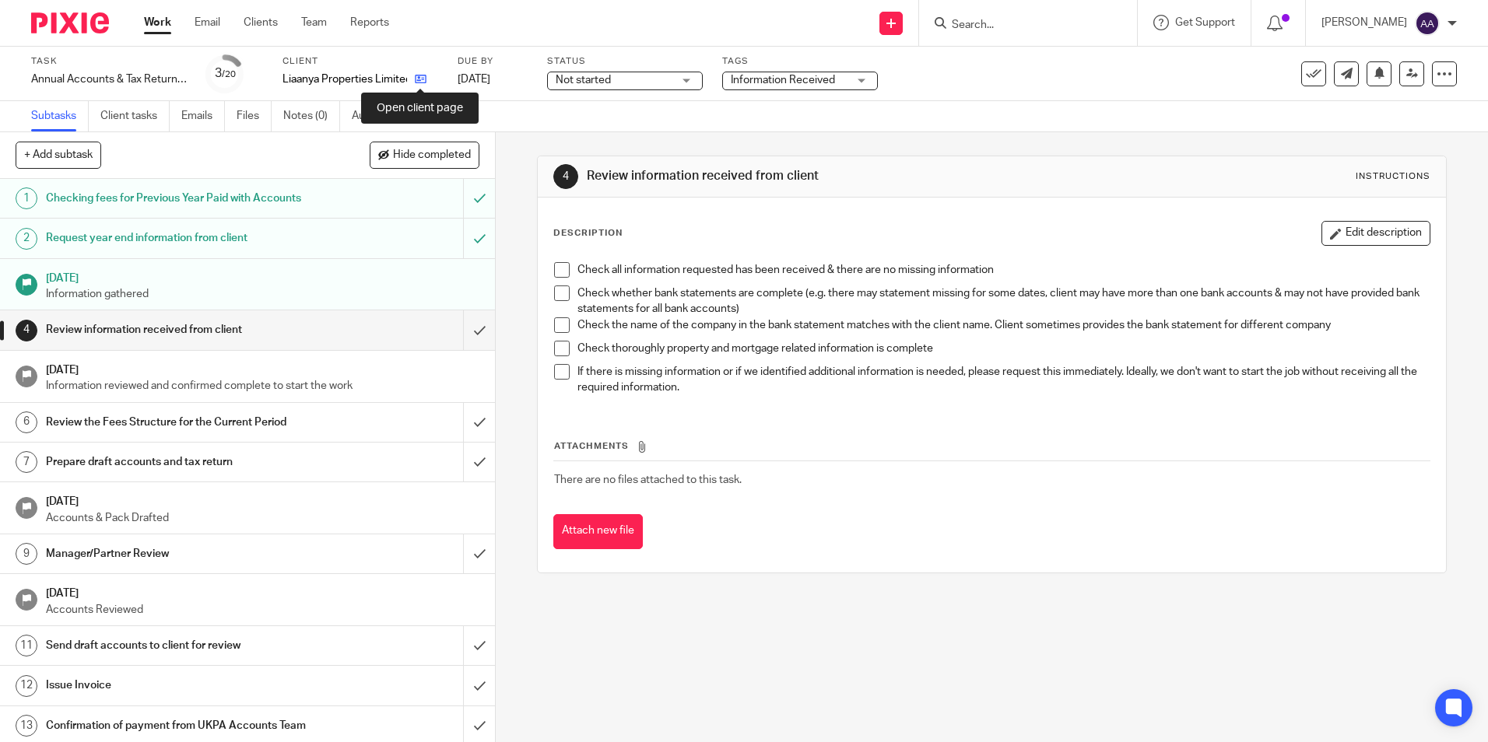
click at [418, 78] on icon at bounding box center [421, 79] width 12 height 12
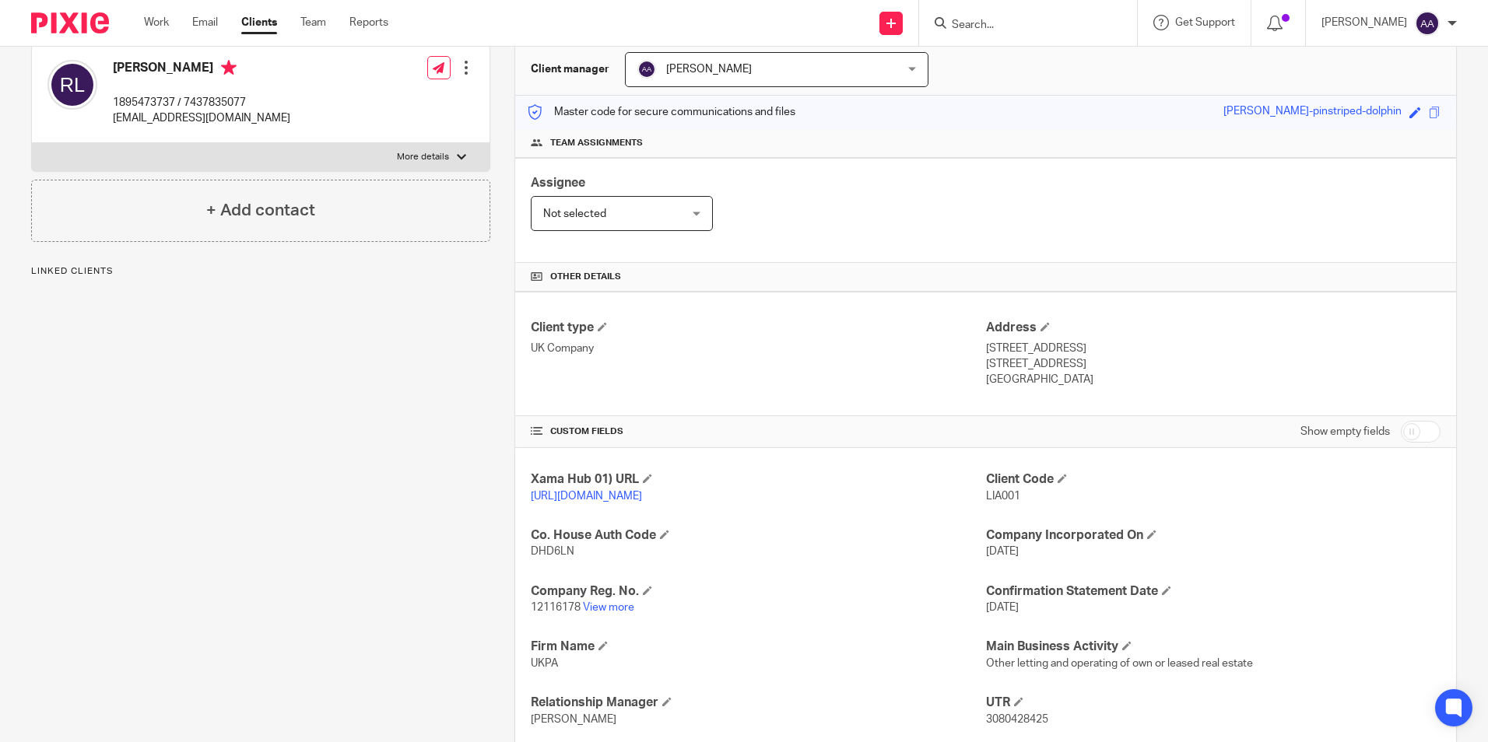
scroll to position [156, 0]
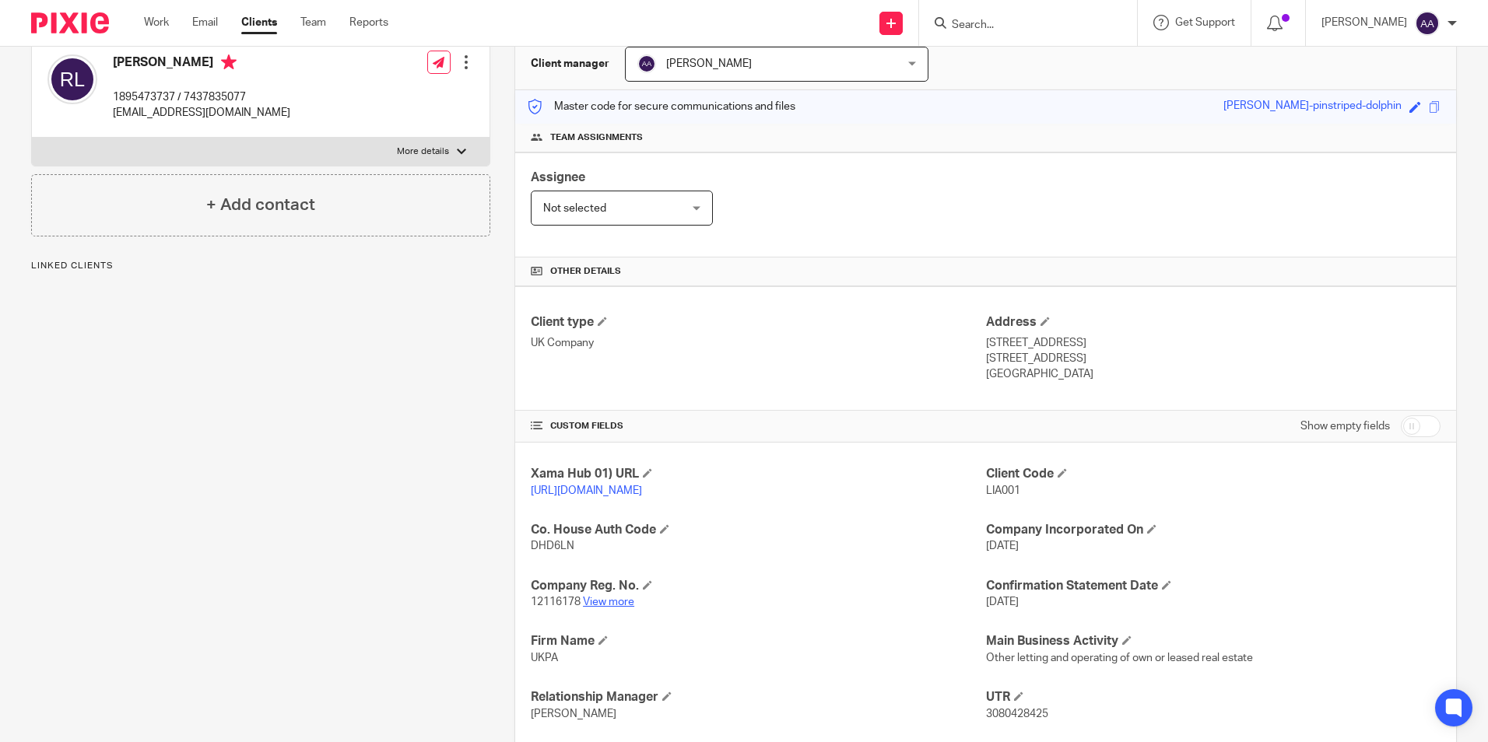
click at [595, 608] on link "View more" at bounding box center [608, 602] width 51 height 11
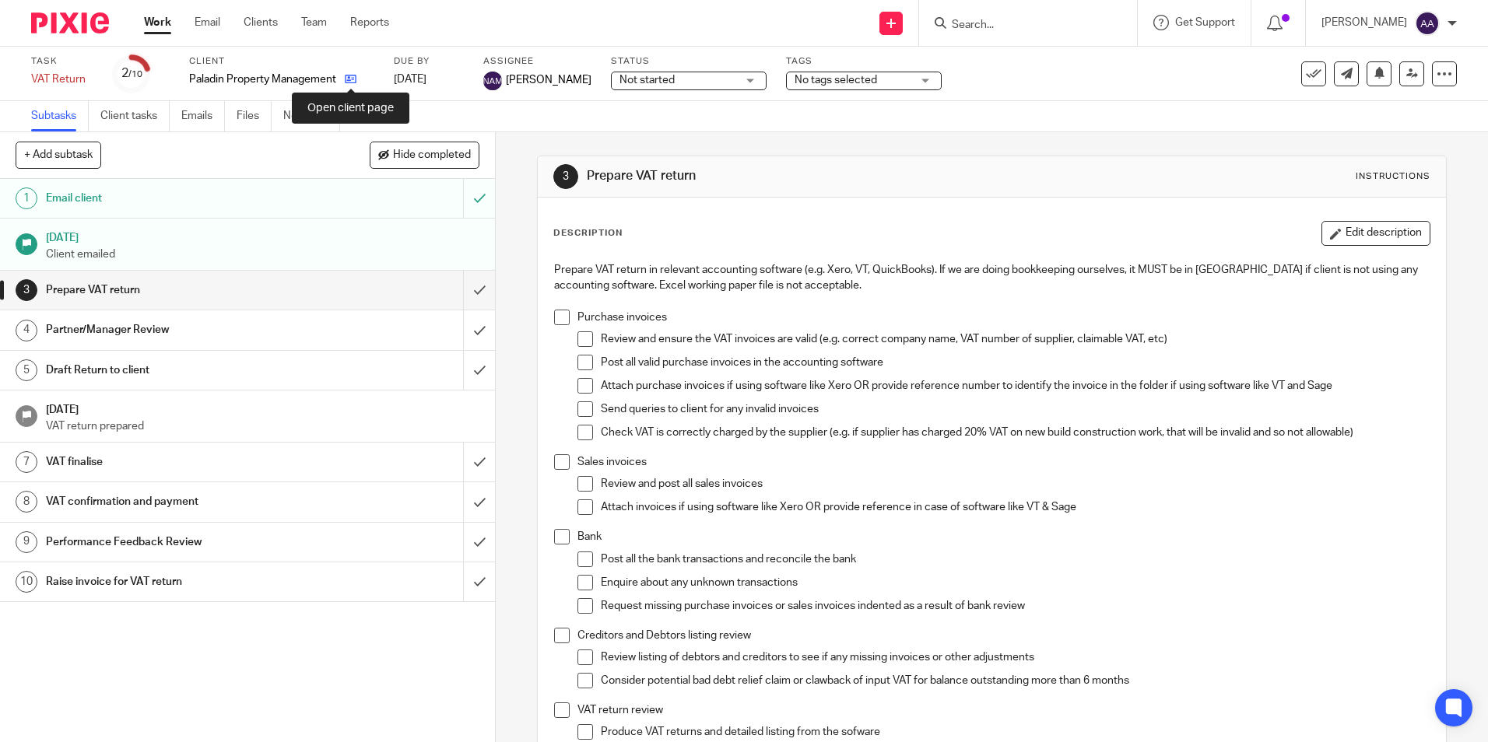
click at [350, 78] on icon at bounding box center [351, 79] width 12 height 12
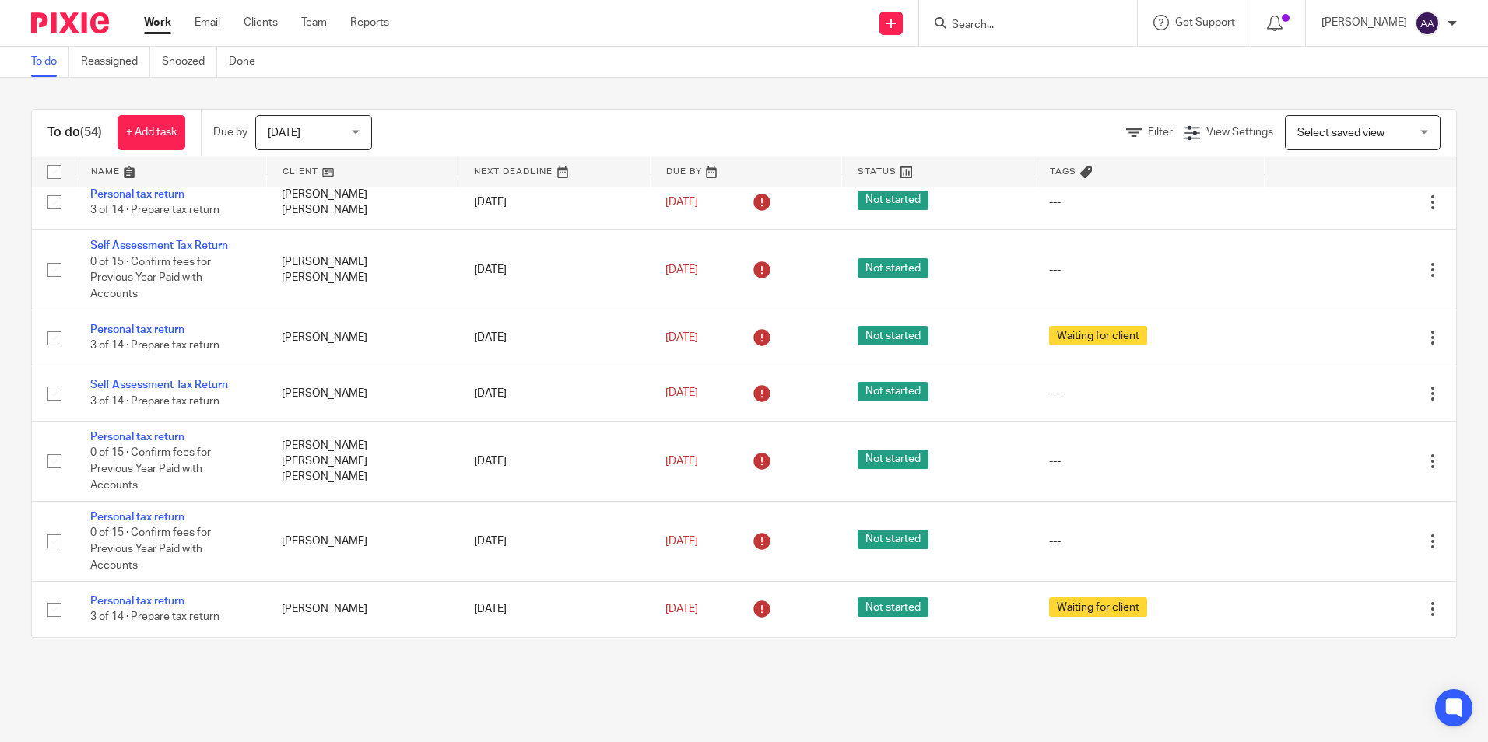
scroll to position [1634, 0]
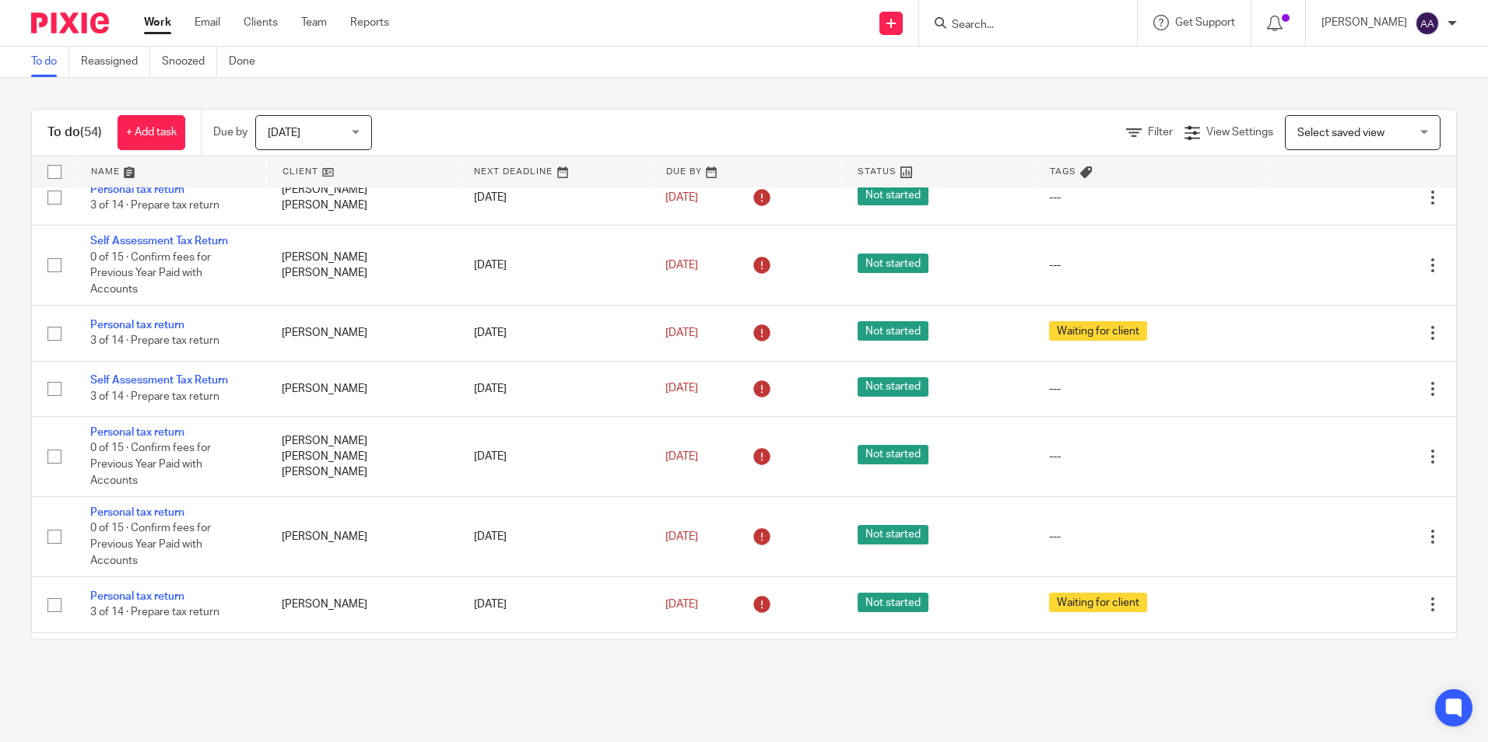
click at [1279, 661] on div "To do (54) + Add task Due by [DATE] [DATE] [DATE] [DATE] This week Next week Th…" at bounding box center [744, 374] width 1488 height 593
click at [1054, 33] on form at bounding box center [1033, 22] width 166 height 19
click at [1000, 15] on form at bounding box center [1033, 22] width 166 height 19
click at [977, 25] on input "Search" at bounding box center [1020, 26] width 140 height 14
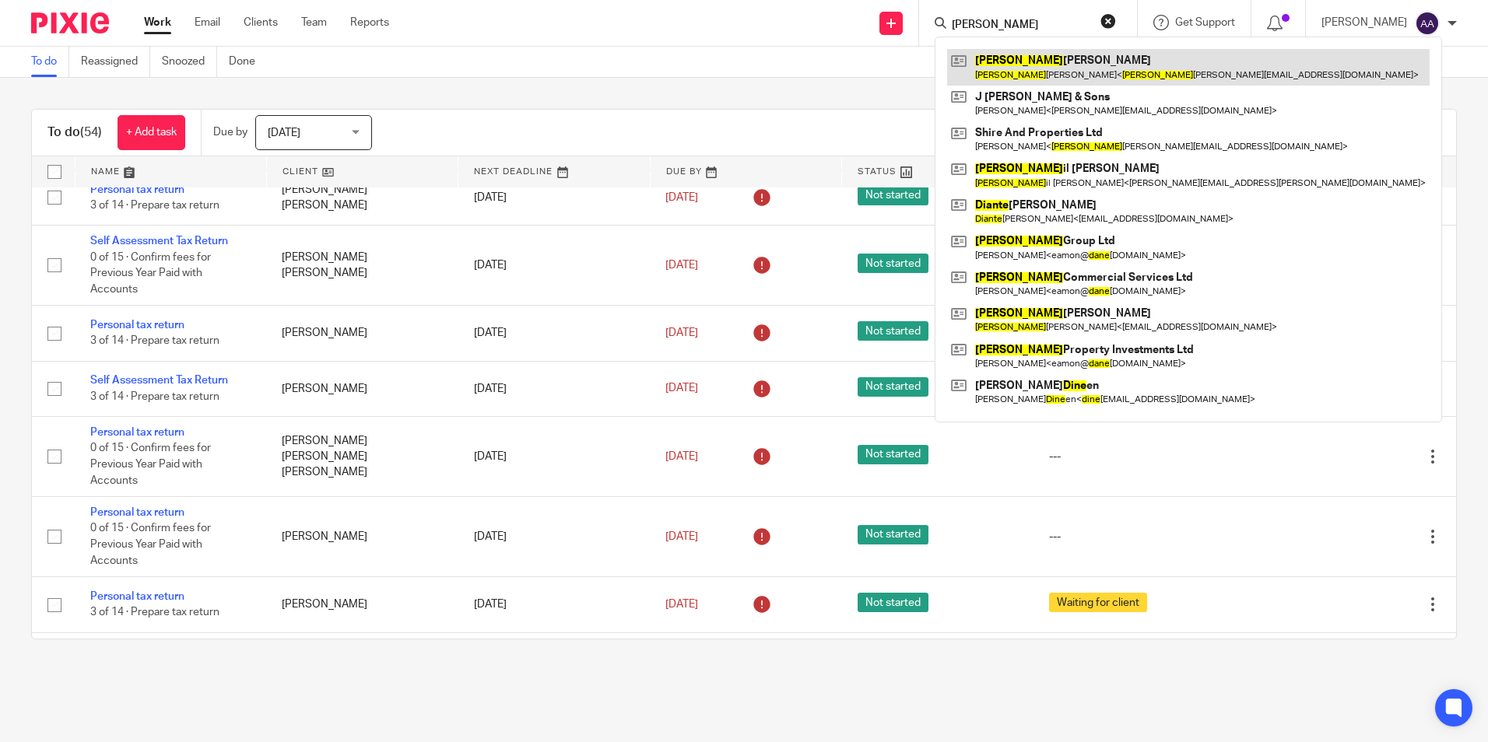
type input "diane"
click at [990, 56] on link at bounding box center [1188, 67] width 482 height 36
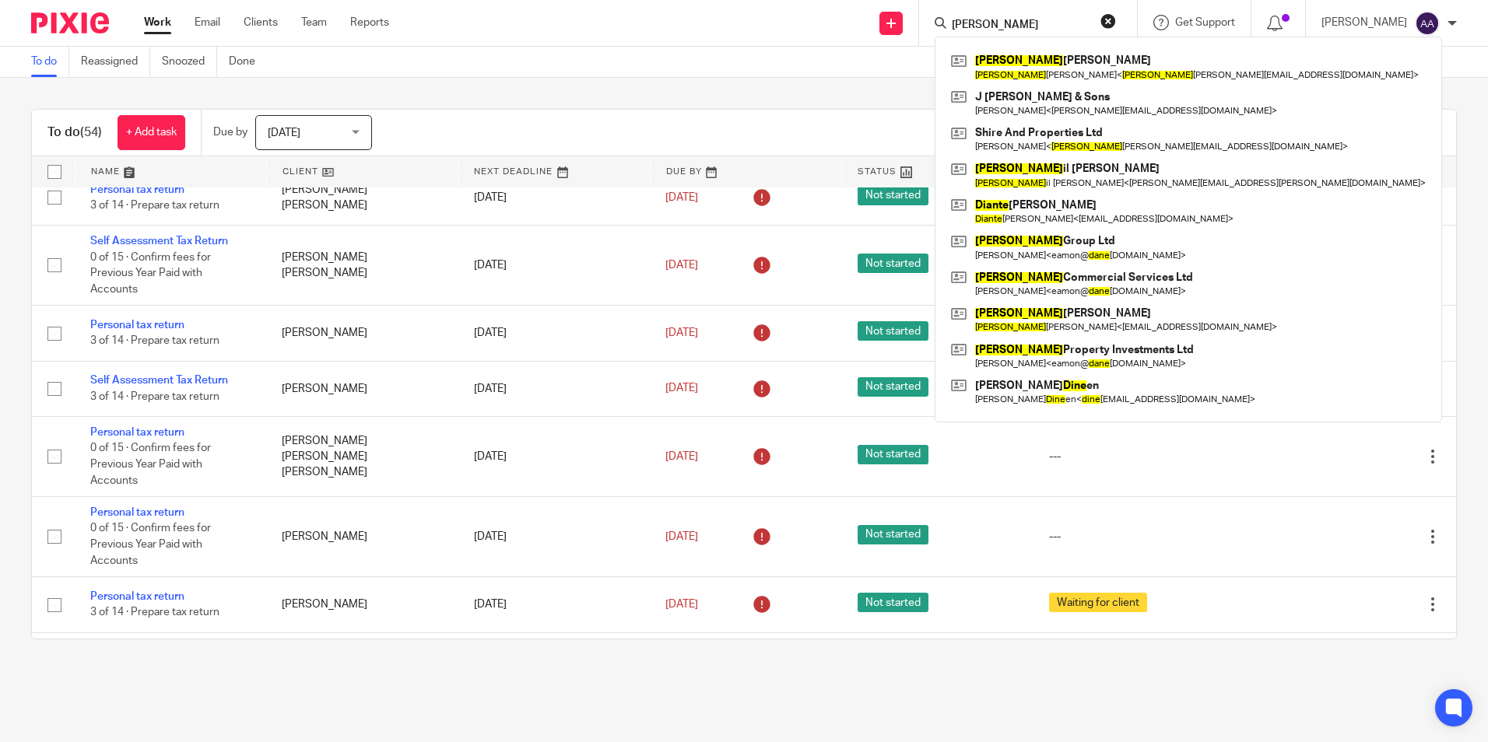
click at [567, 49] on div "To do Reassigned Snoozed Done" at bounding box center [744, 62] width 1488 height 31
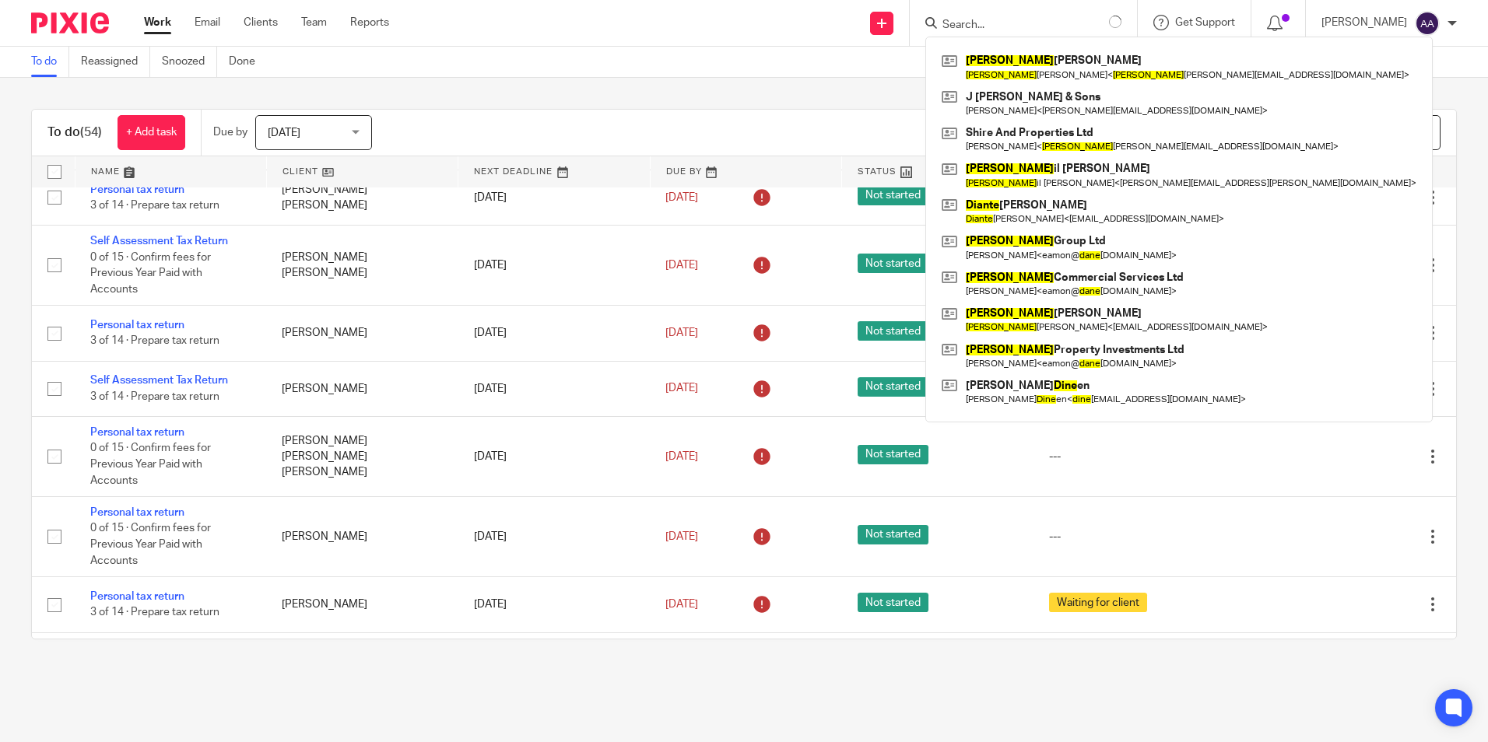
click at [724, 72] on div "To do Reassigned Snoozed Done" at bounding box center [744, 62] width 1488 height 31
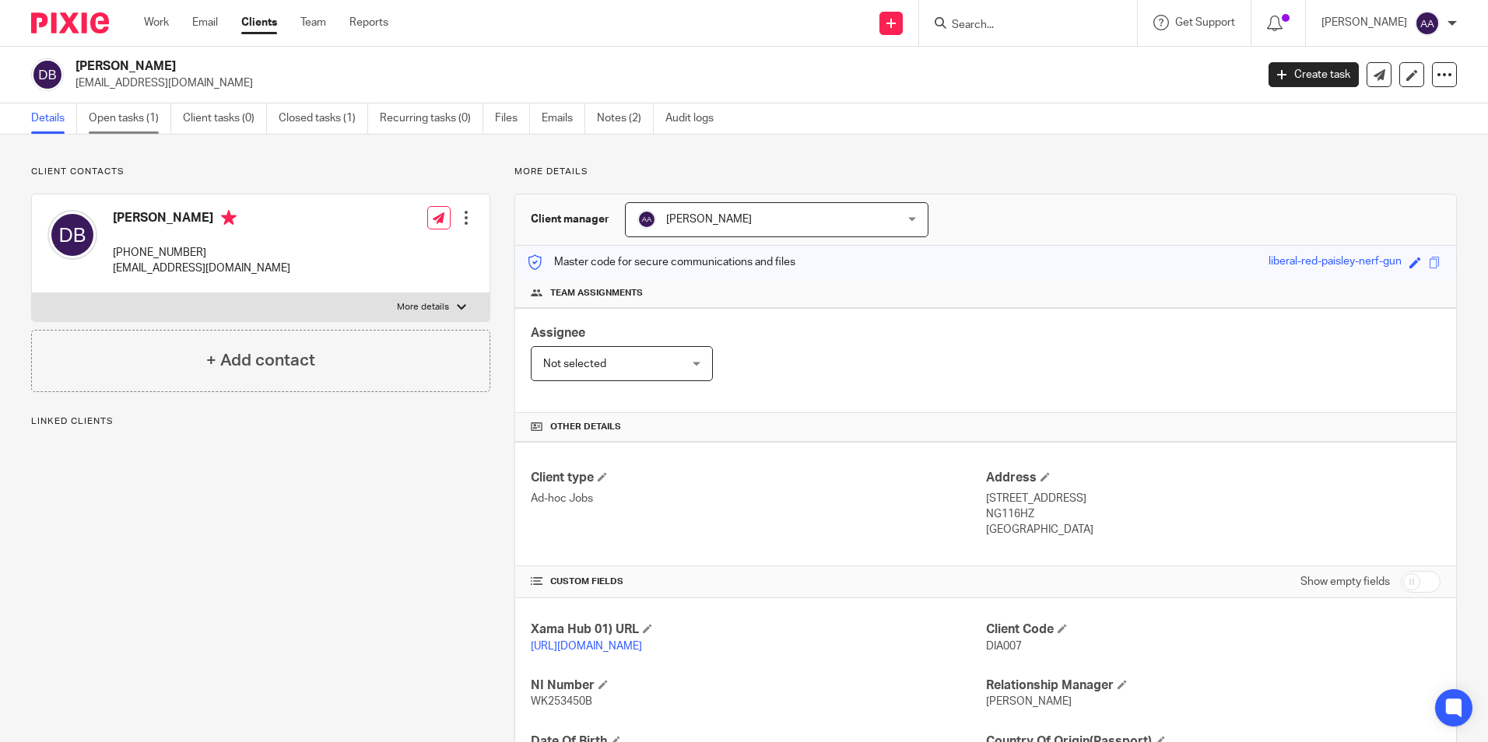
click at [146, 118] on link "Open tasks (1)" at bounding box center [130, 119] width 82 height 30
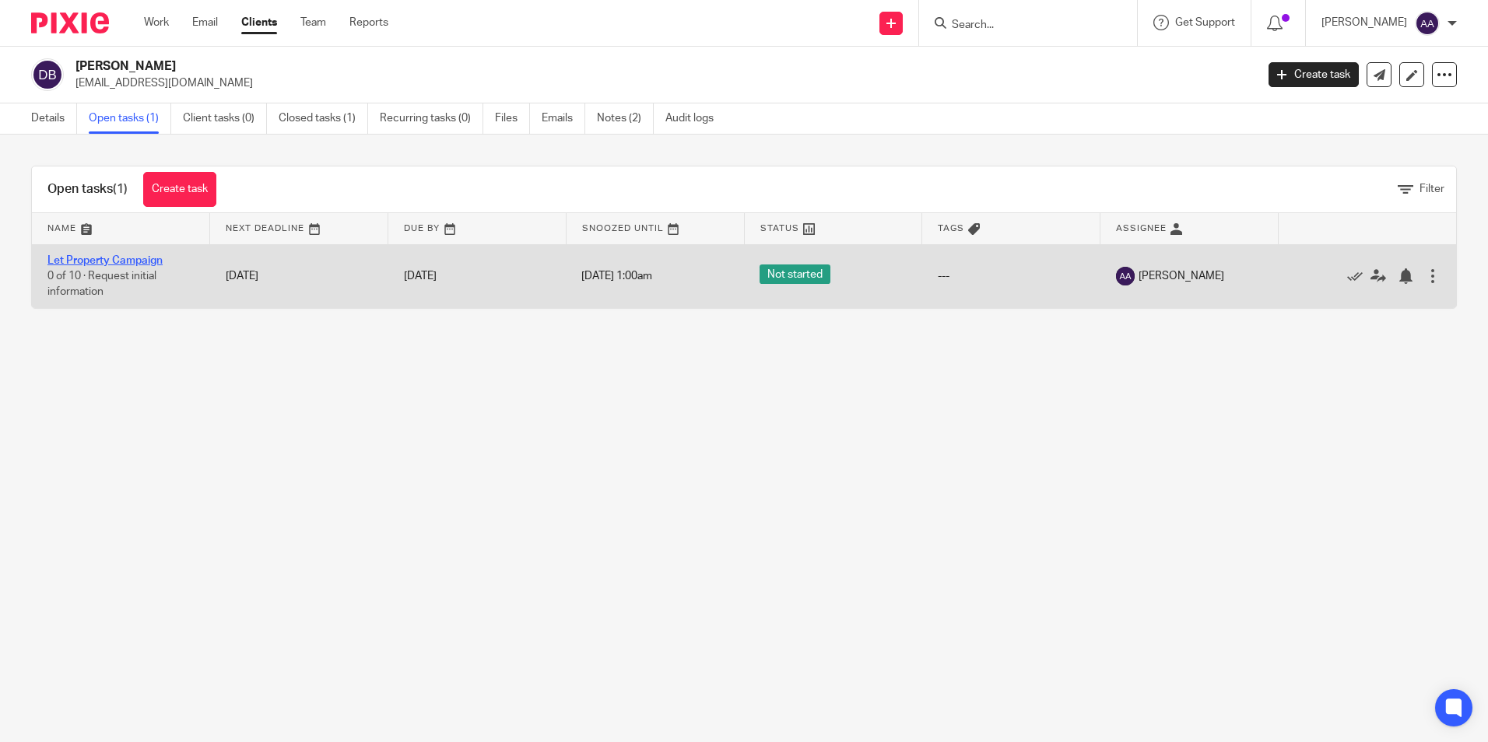
click at [129, 255] on link "Let Property Campaign" at bounding box center [104, 260] width 115 height 11
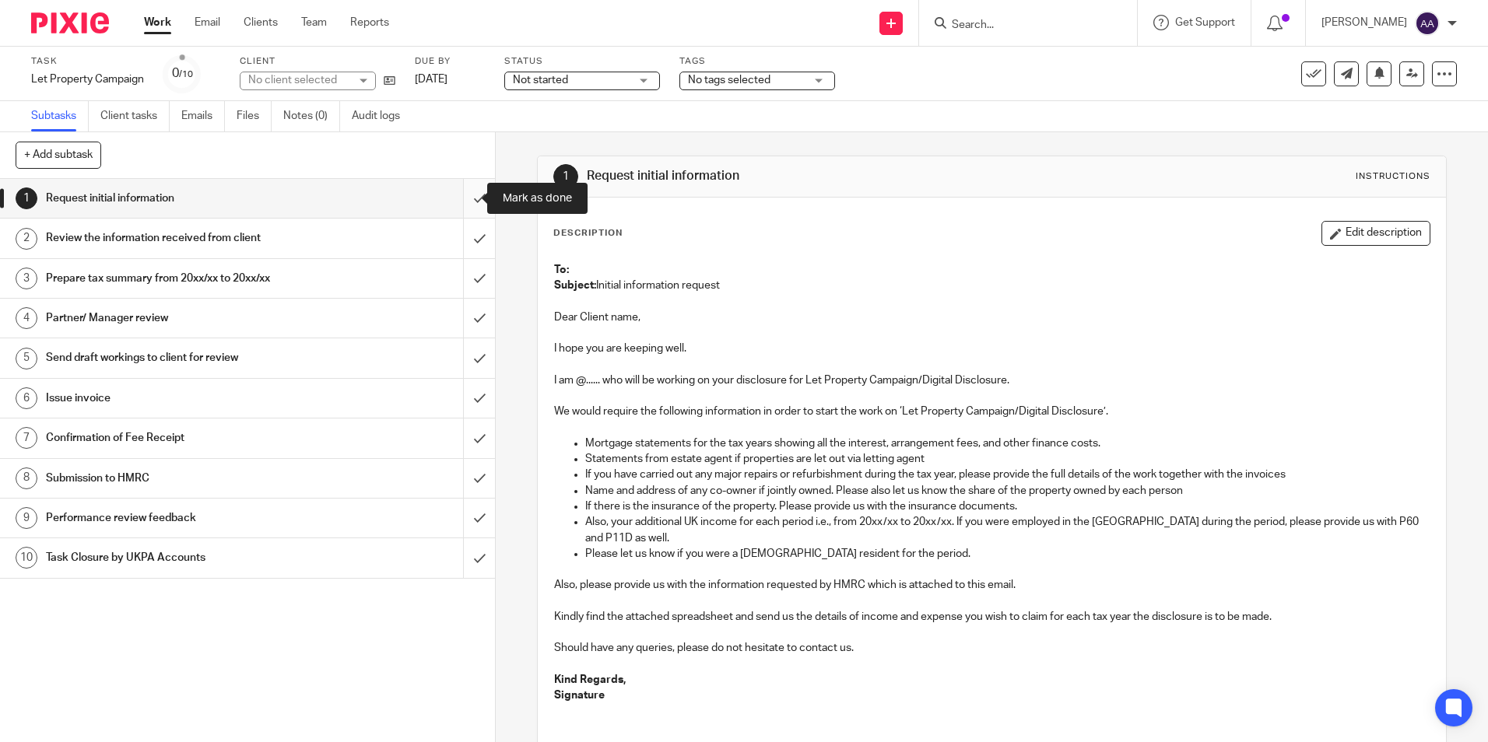
click at [475, 198] on input "submit" at bounding box center [247, 198] width 495 height 39
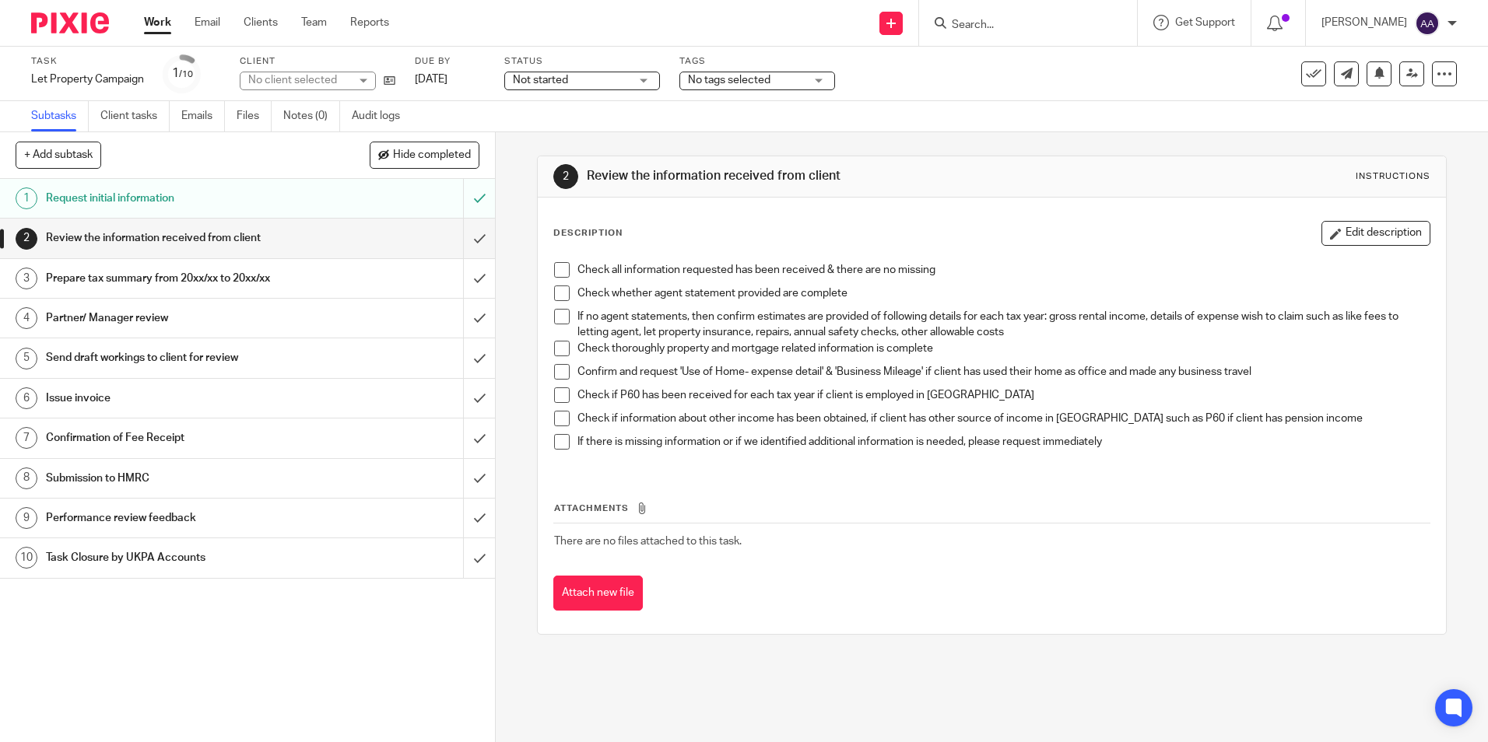
click at [707, 79] on span "No tags selected" at bounding box center [729, 80] width 82 height 11
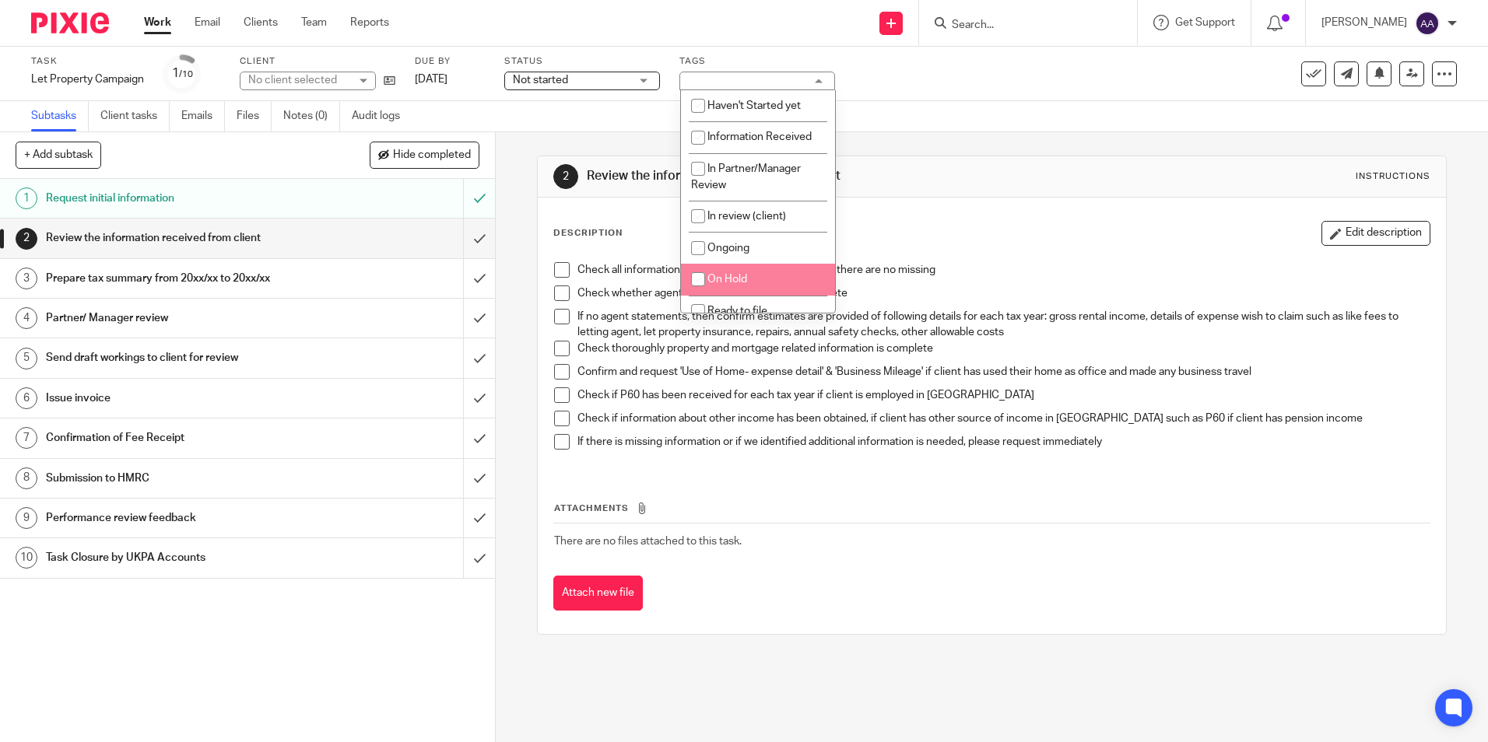
click at [724, 278] on span "On Hold" at bounding box center [727, 279] width 40 height 11
checkbox input "true"
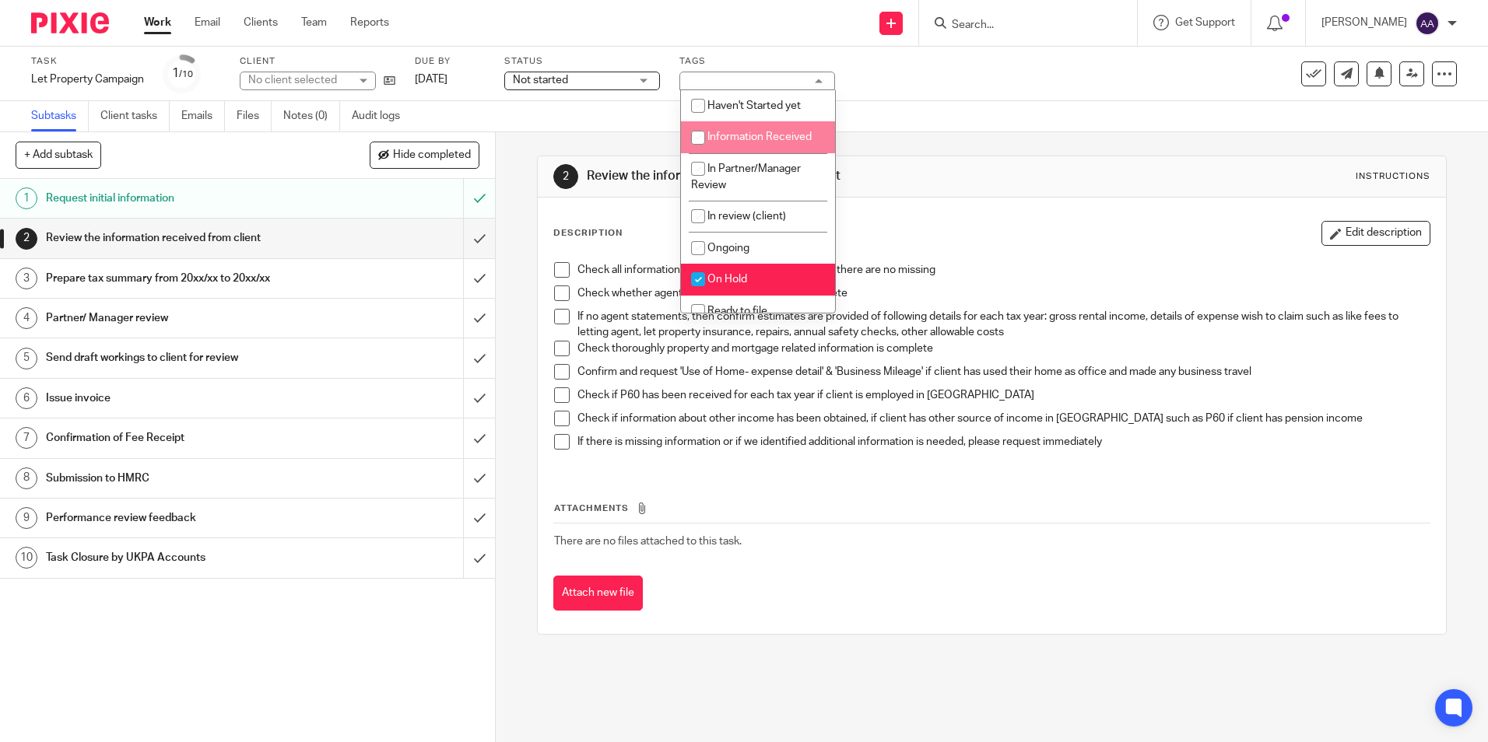
click at [611, 111] on div "Subtasks Client tasks Emails Files Notes (0) Audit logs" at bounding box center [744, 116] width 1488 height 31
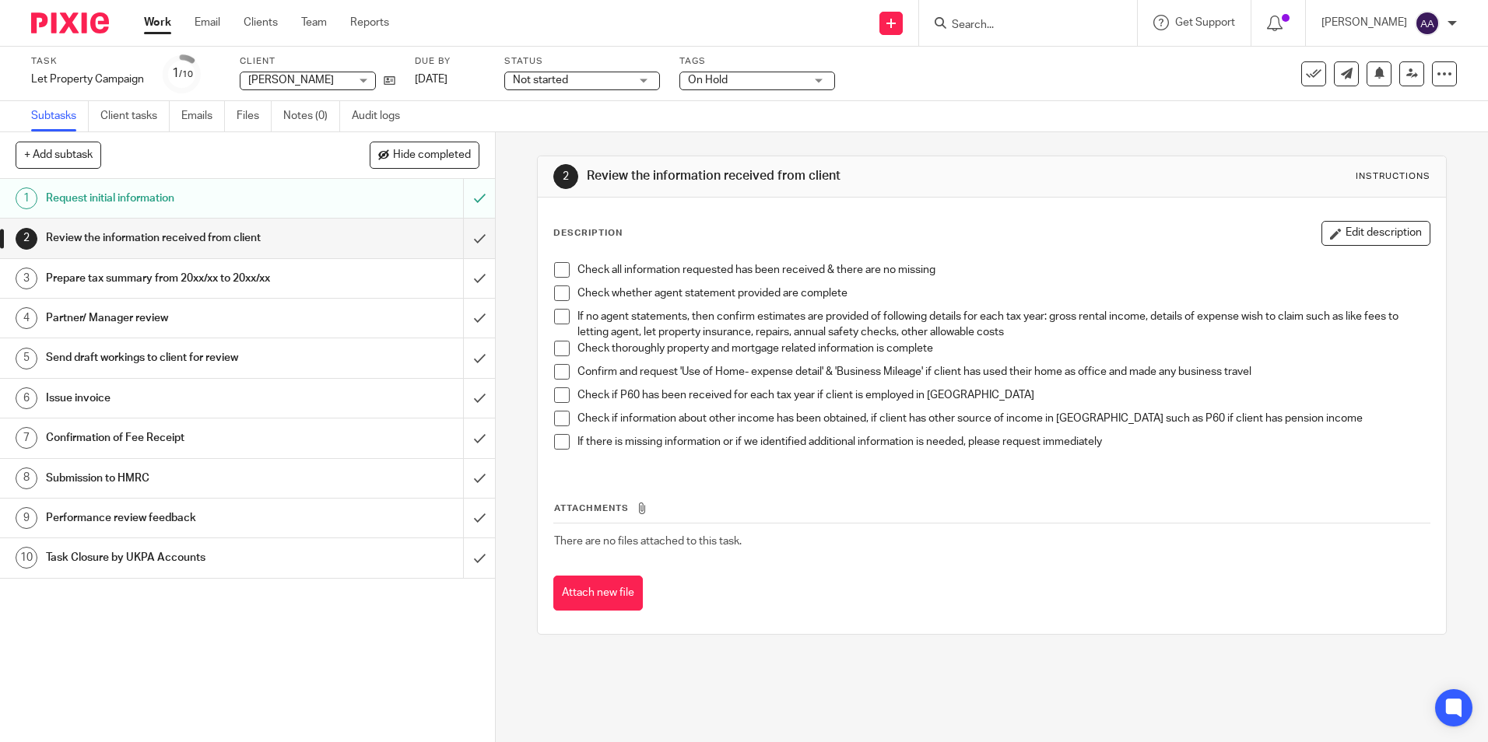
click at [644, 81] on div "Not started Not started" at bounding box center [582, 81] width 156 height 19
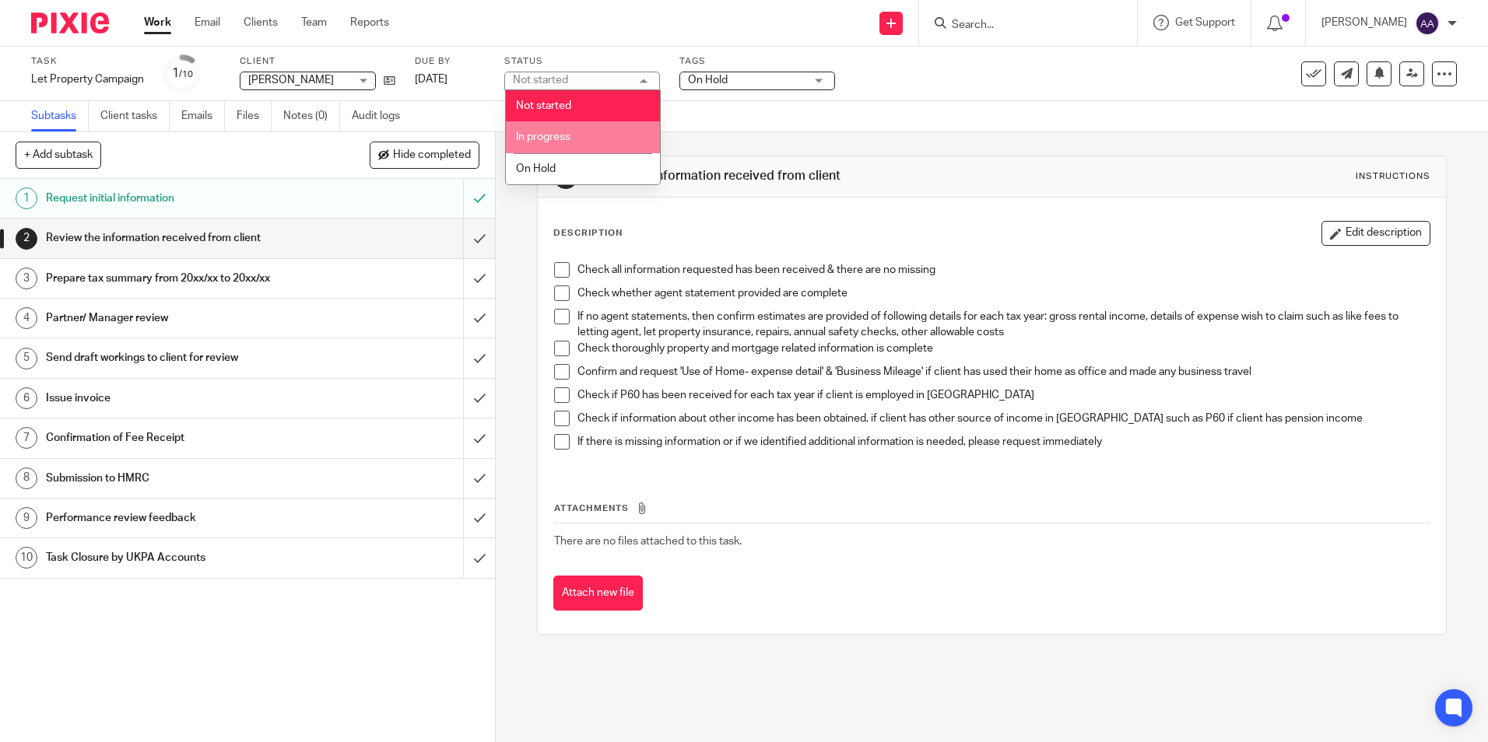
click at [722, 128] on div "Subtasks Client tasks Emails Files Notes (0) Audit logs" at bounding box center [744, 116] width 1488 height 31
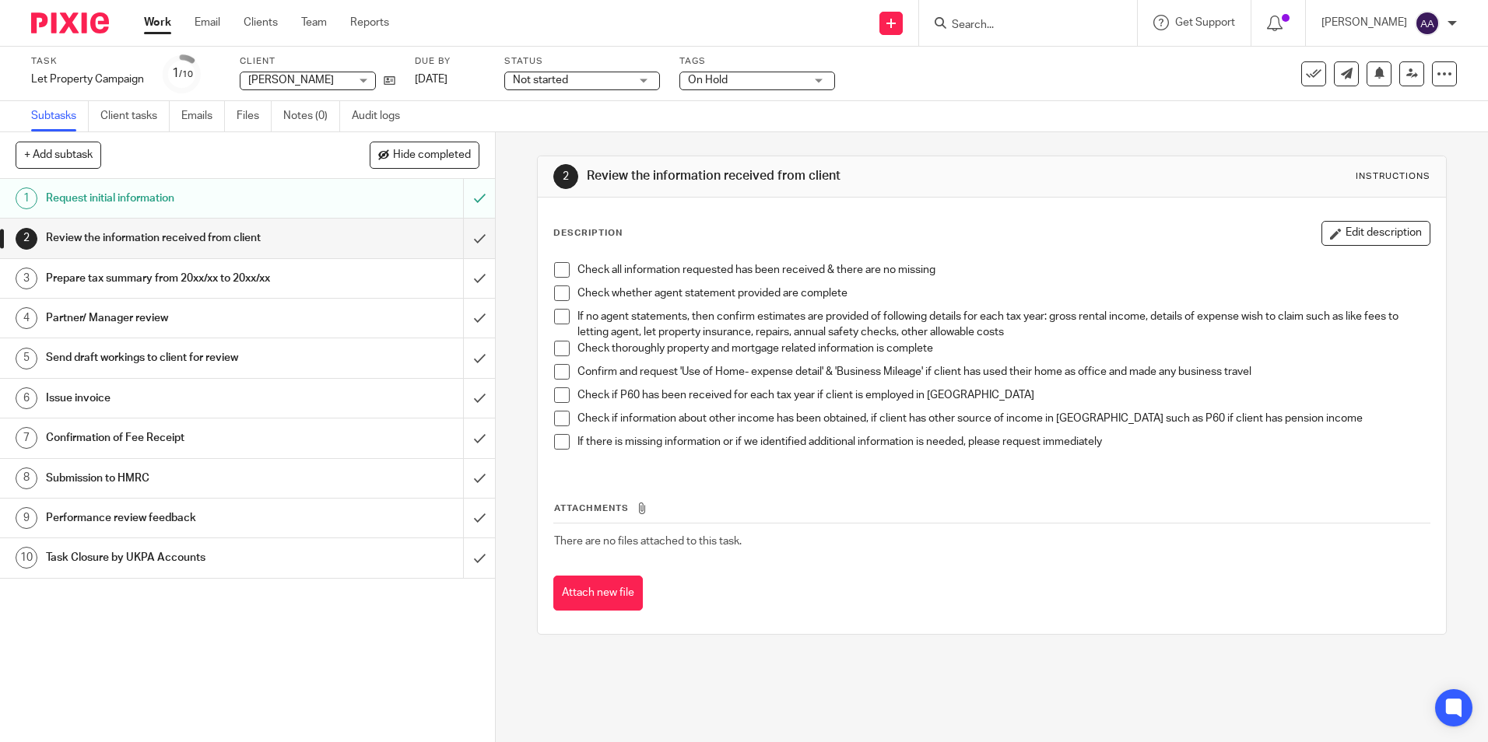
click at [508, 167] on div "2 Review the information received from client Instructions Description Edit des…" at bounding box center [992, 437] width 992 height 610
